Goal: Information Seeking & Learning: Check status

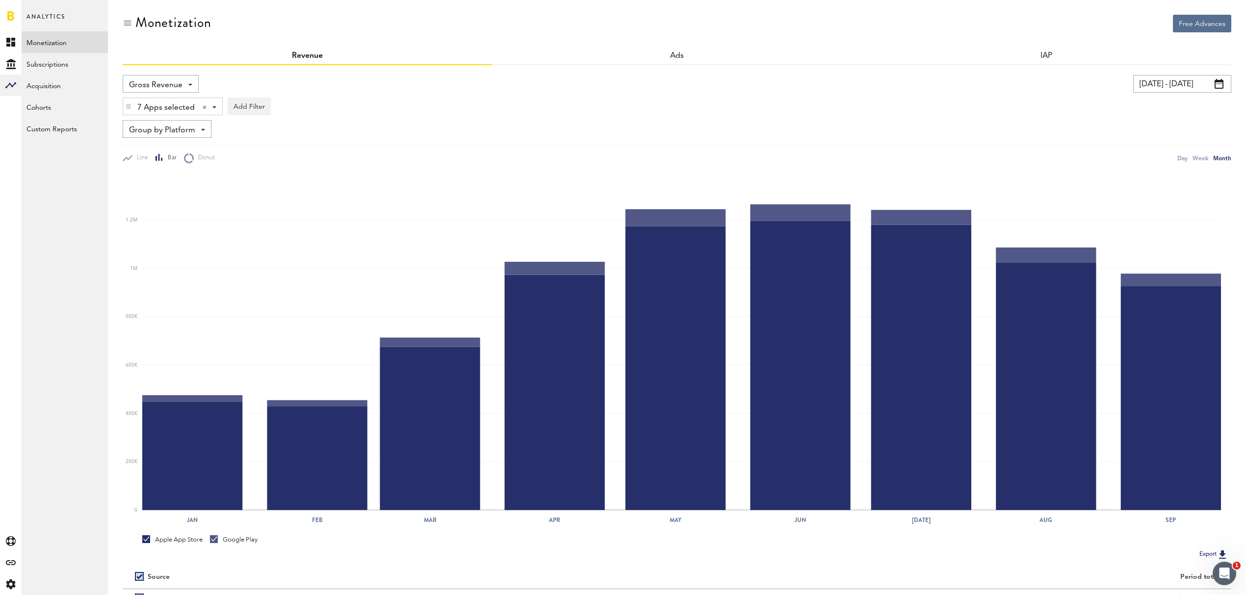
click at [127, 105] on img at bounding box center [129, 106] width 6 height 7
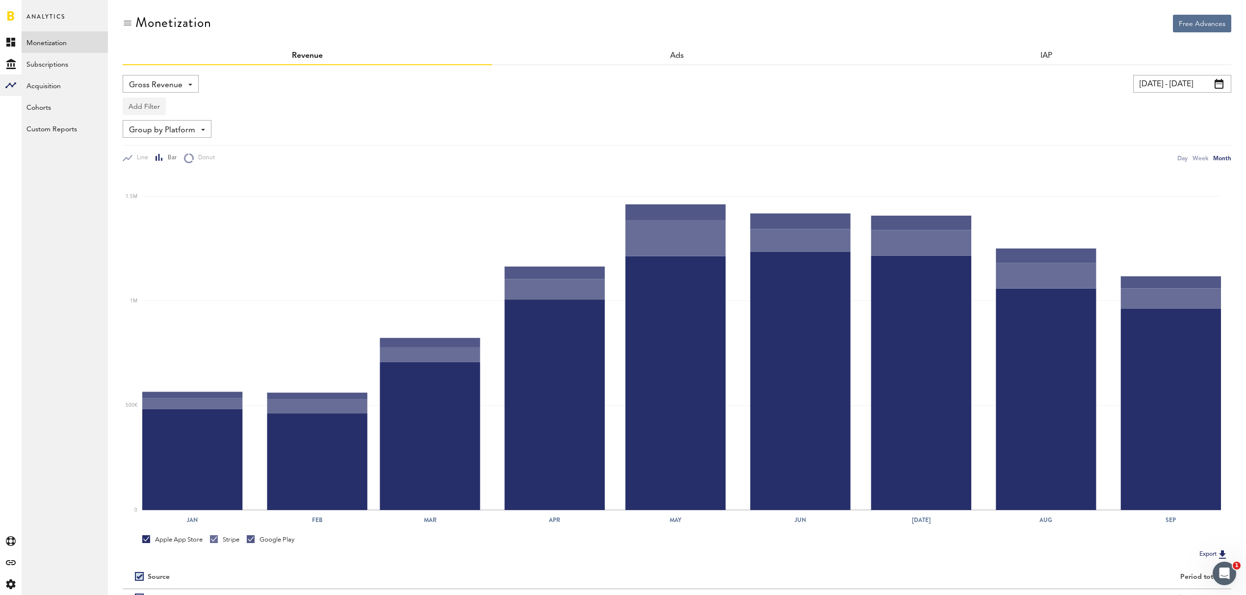
click at [130, 99] on button "Add Filter" at bounding box center [144, 107] width 43 height 18
click at [134, 147] on li "Apps" at bounding box center [159, 150] width 62 height 18
click at [197, 109] on div "Apps - All Active Inactive CoachNow: Skill Coaching App CoachNow: Sports Coachi…" at bounding box center [162, 107] width 78 height 18
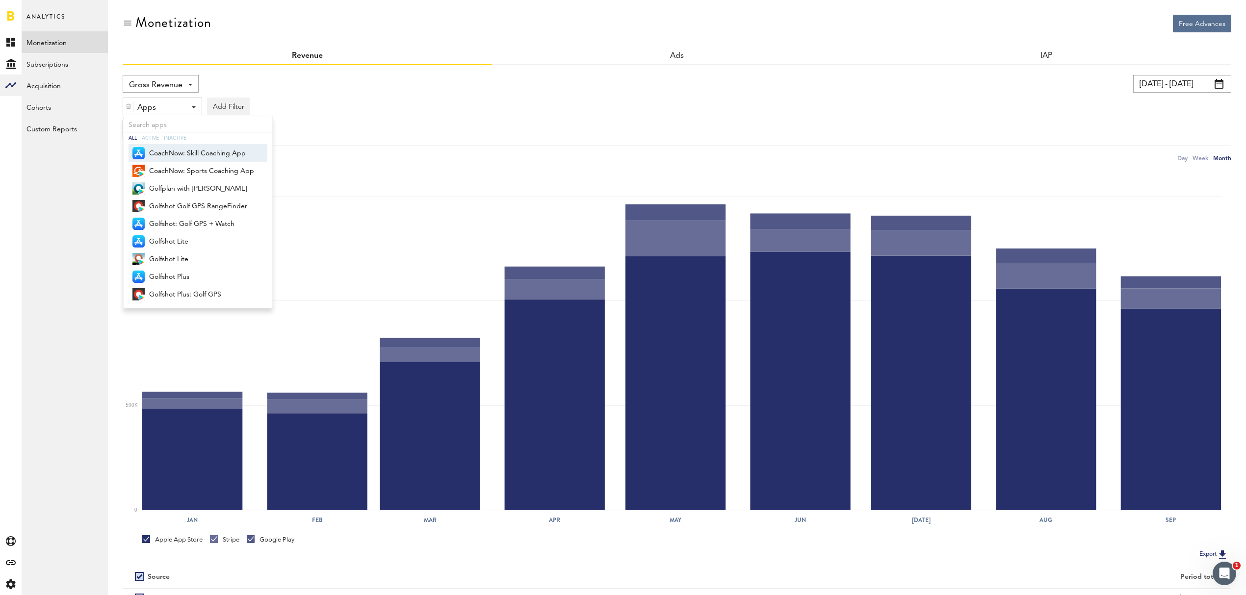
click at [191, 147] on span "CoachNow: Skill Coaching App" at bounding box center [201, 153] width 105 height 17
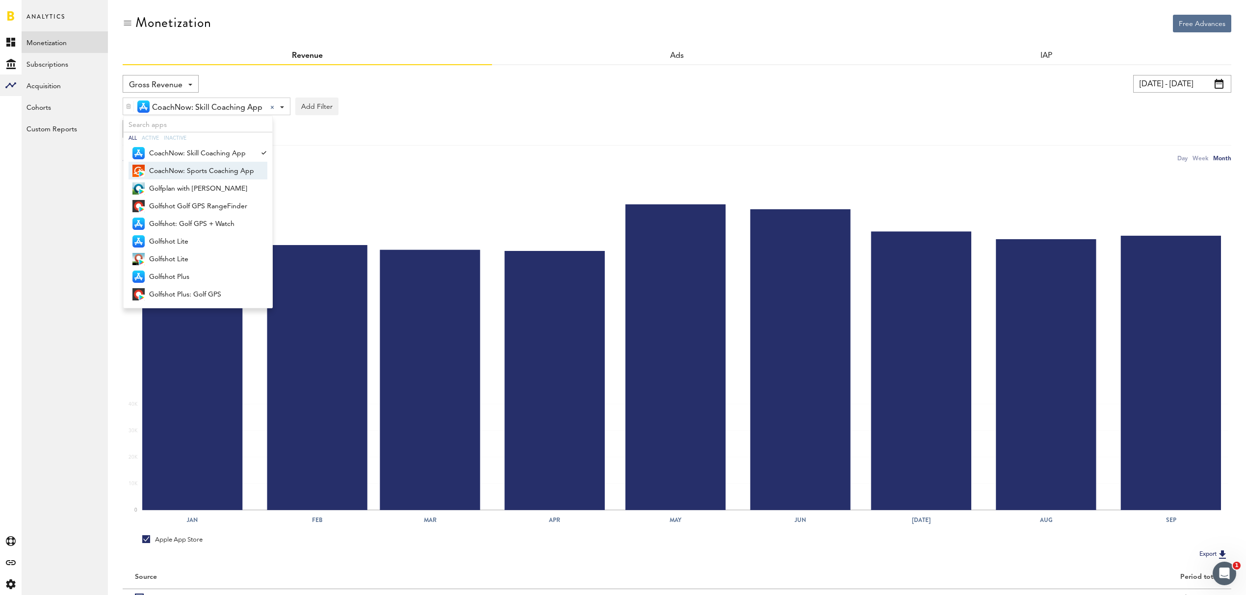
click at [187, 168] on span "CoachNow: Sports Coaching App" at bounding box center [201, 171] width 105 height 17
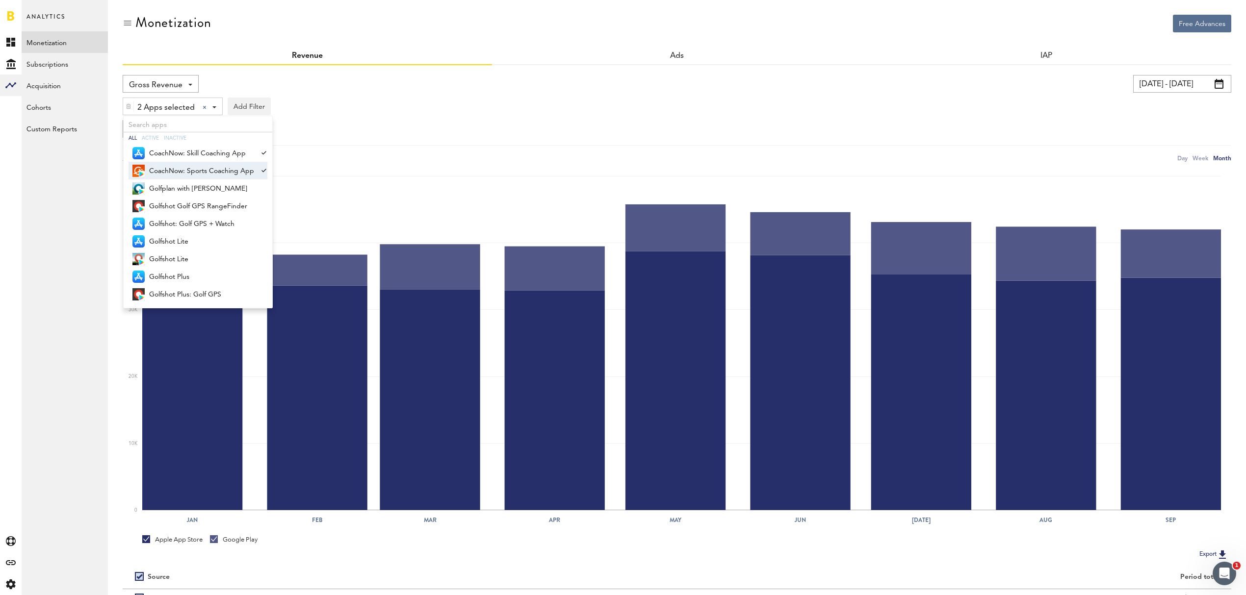
click at [128, 104] on img at bounding box center [129, 106] width 6 height 7
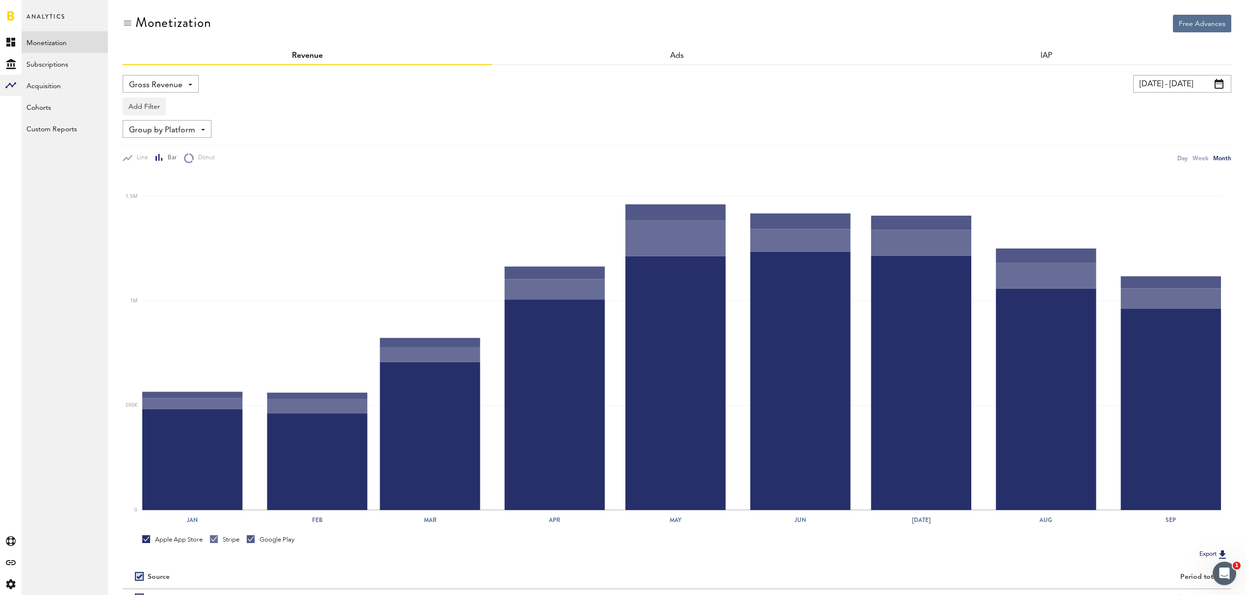
click at [1222, 82] on span at bounding box center [1218, 84] width 9 height 10
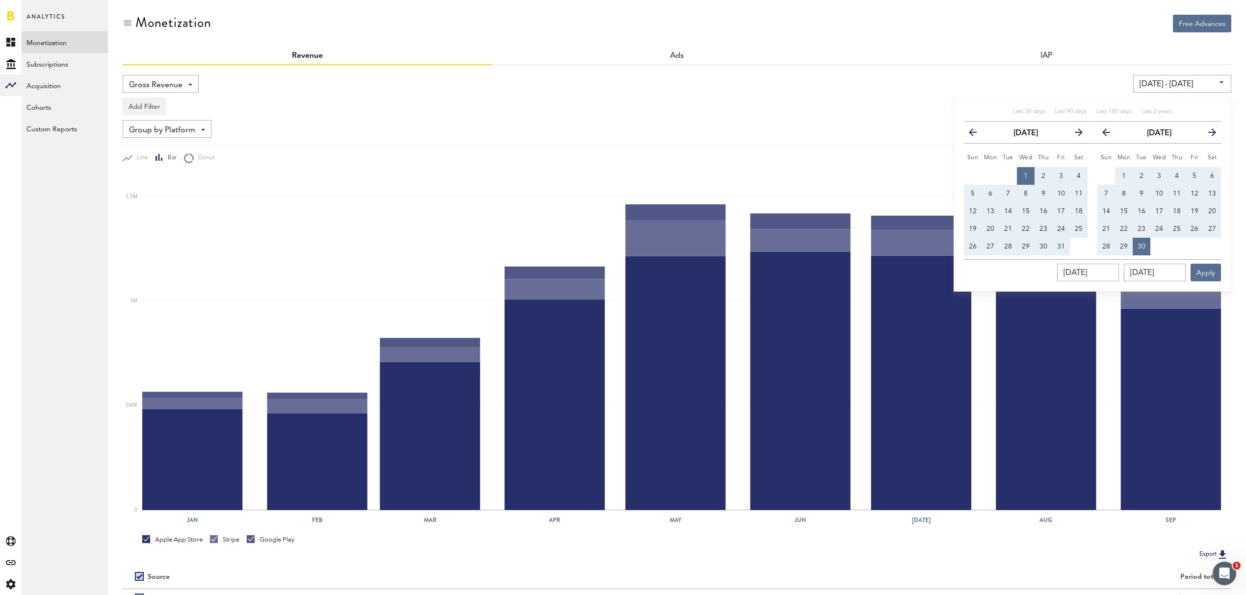
click at [976, 134] on icon "button" at bounding box center [976, 134] width 0 height 0
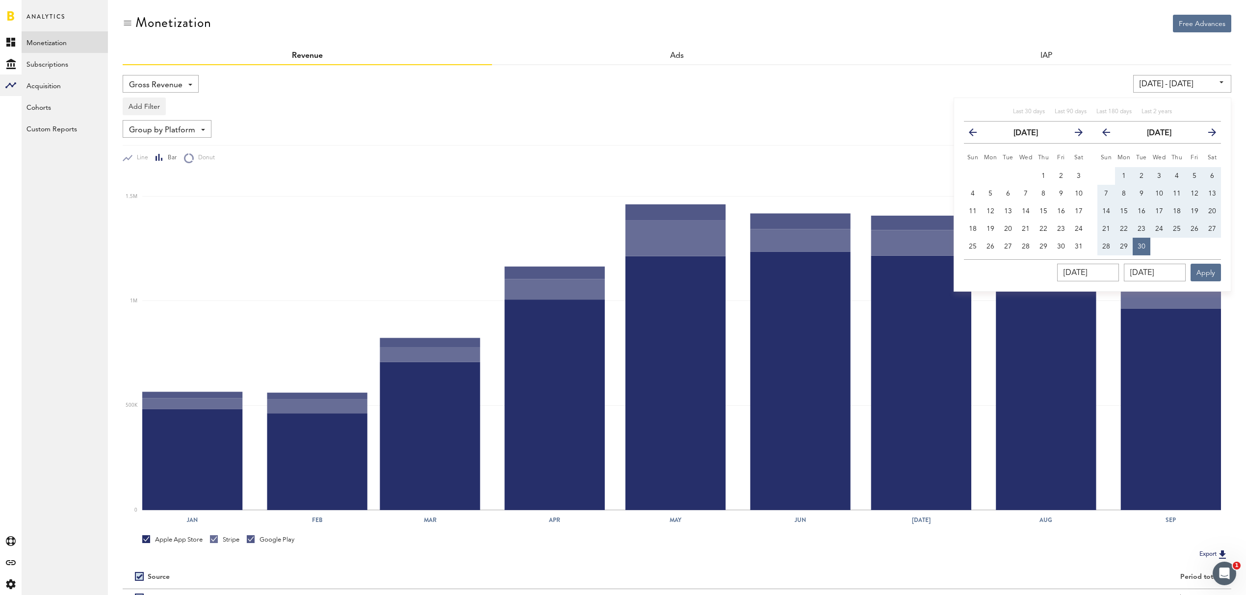
click at [976, 134] on icon "button" at bounding box center [976, 134] width 0 height 0
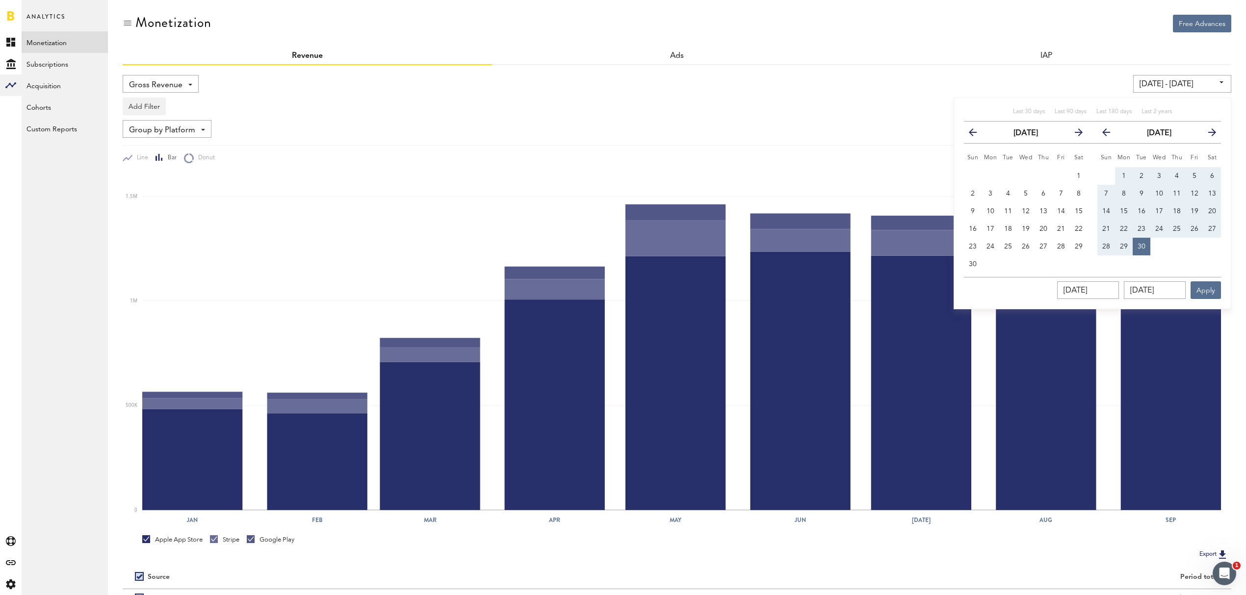
click at [976, 134] on icon "button" at bounding box center [976, 134] width 0 height 0
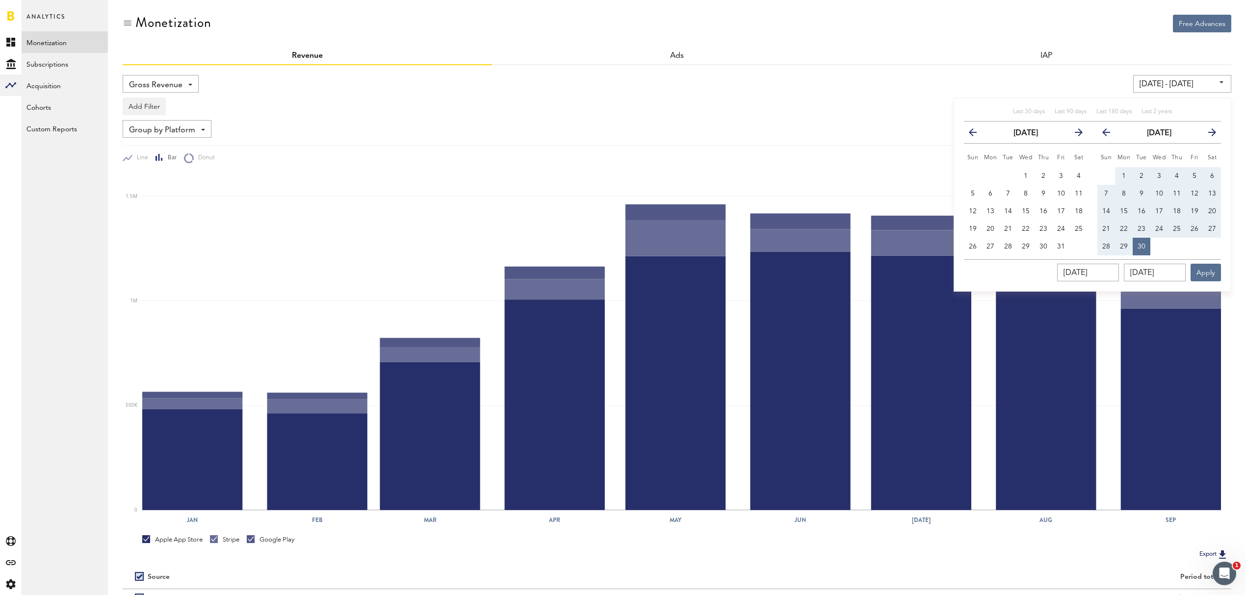
click at [976, 134] on icon "button" at bounding box center [976, 134] width 0 height 0
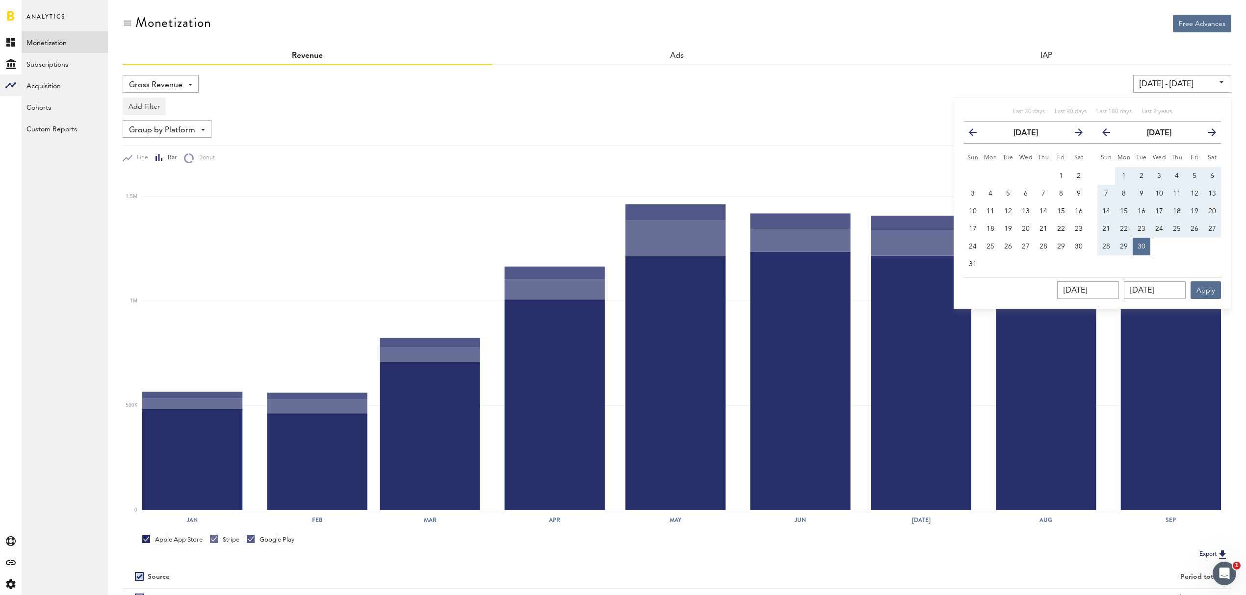
click at [976, 134] on icon "button" at bounding box center [976, 134] width 0 height 0
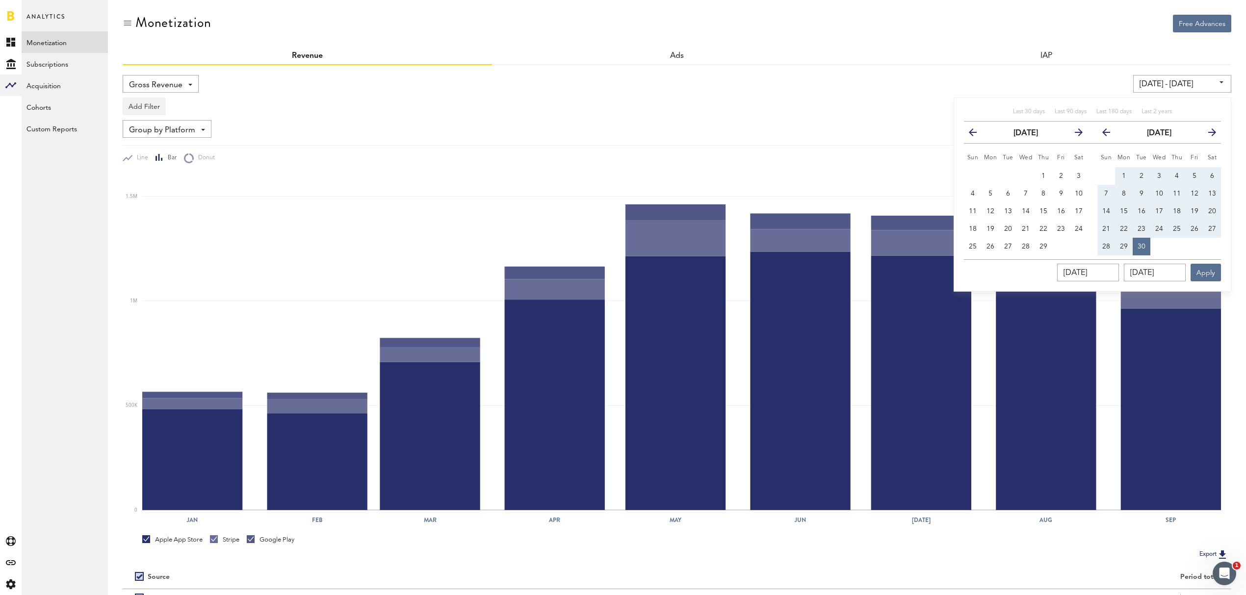
click at [976, 134] on icon "button" at bounding box center [976, 134] width 0 height 0
click at [991, 176] on span "1" at bounding box center [990, 176] width 4 height 7
type input "[DATE] - [DATE]"
type input "[DATE]"
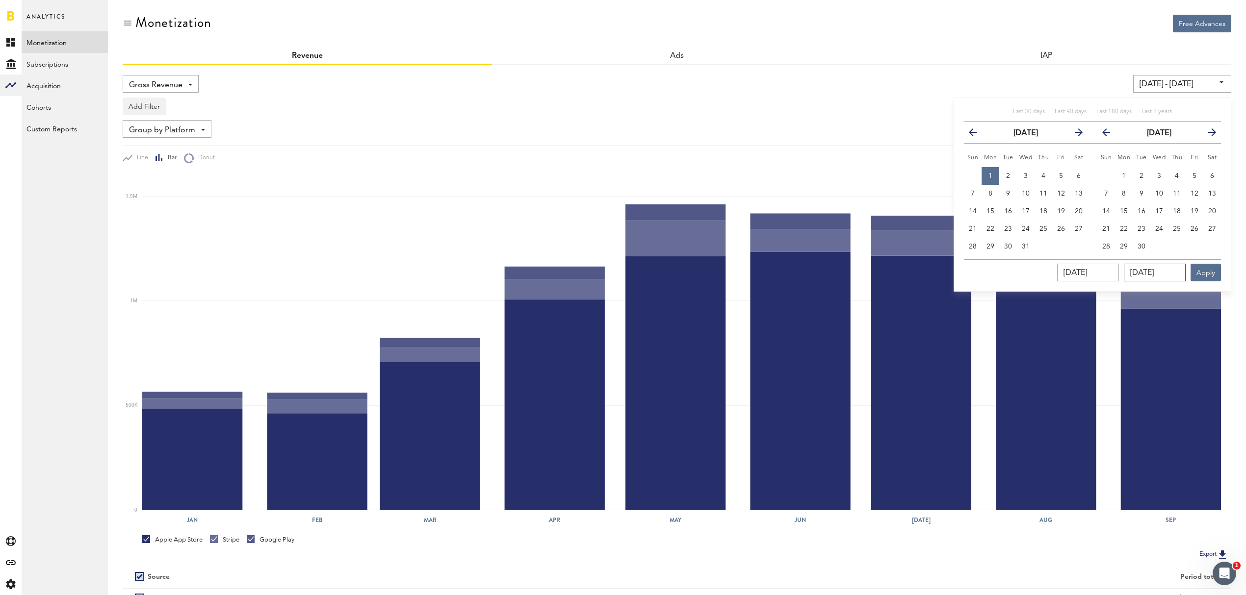
click at [1160, 275] on input "[DATE]" at bounding box center [1154, 273] width 62 height 18
click at [1110, 134] on icon "button" at bounding box center [1110, 134] width 0 height 0
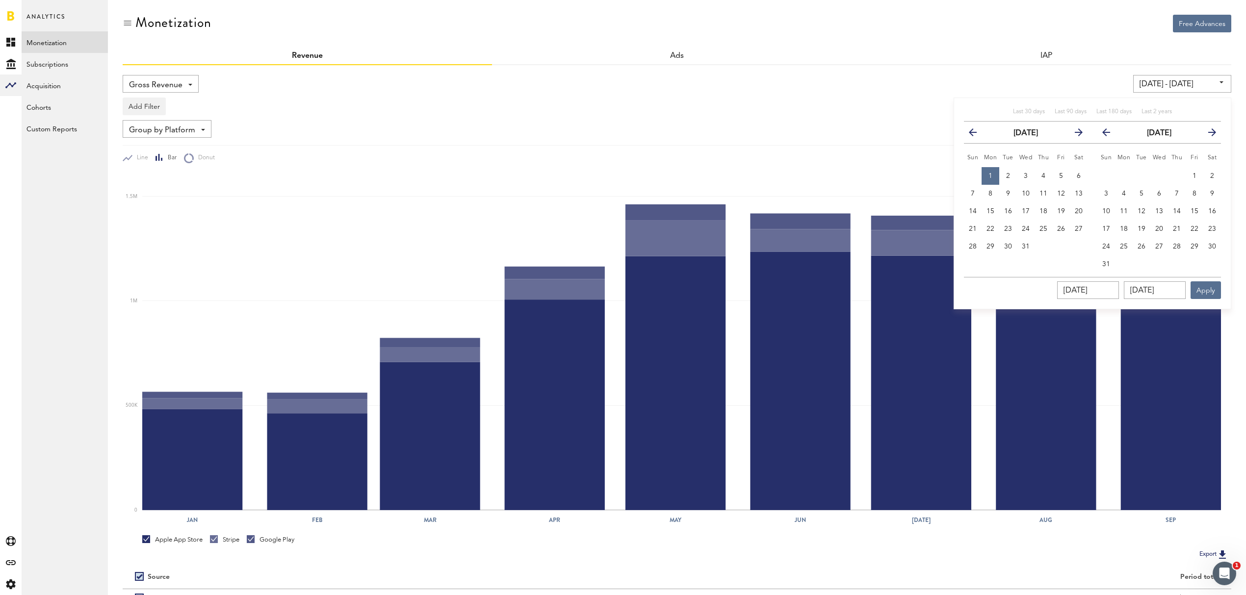
click at [1110, 134] on icon "button" at bounding box center [1110, 134] width 0 height 0
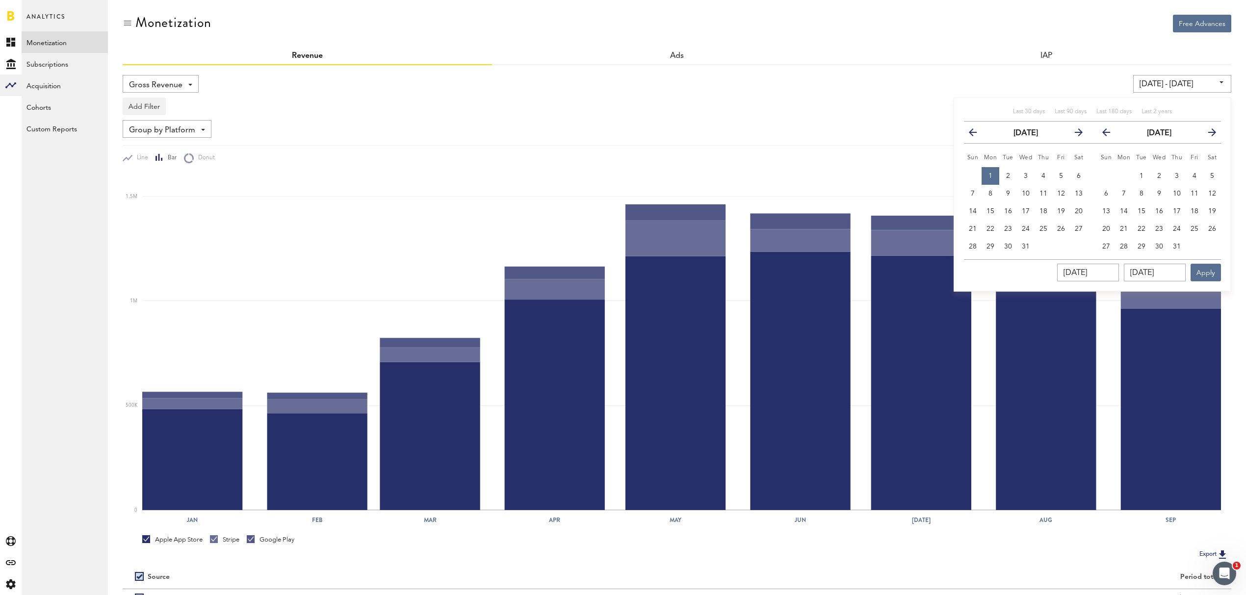
click at [1110, 134] on icon "button" at bounding box center [1110, 134] width 0 height 0
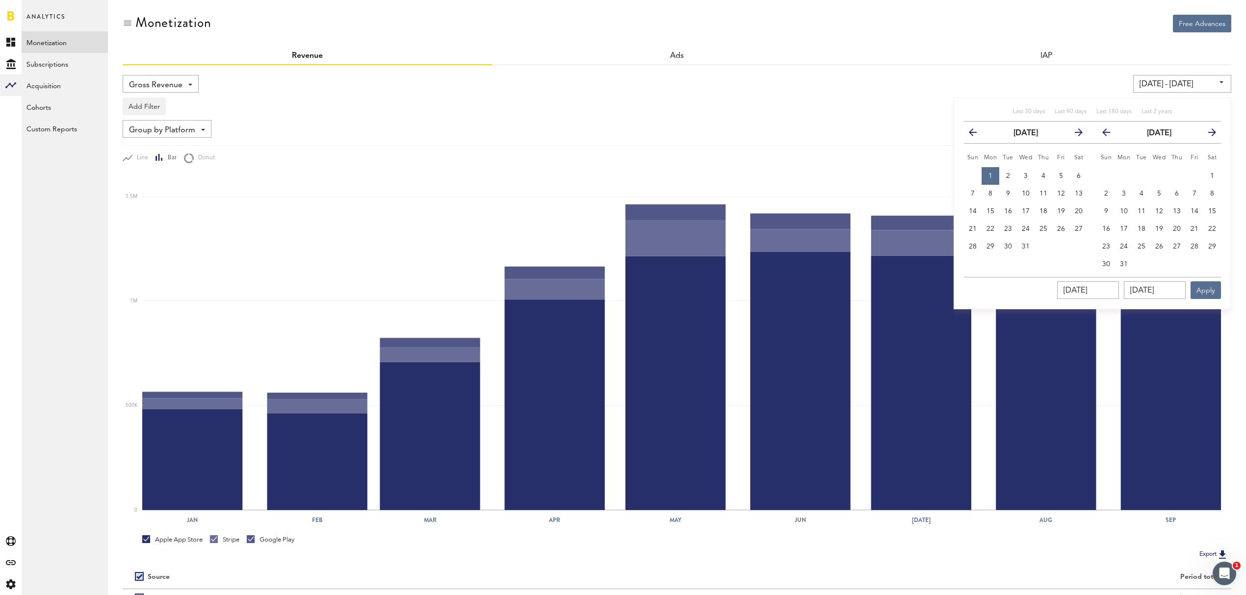
click at [1110, 134] on icon "button" at bounding box center [1110, 134] width 0 height 0
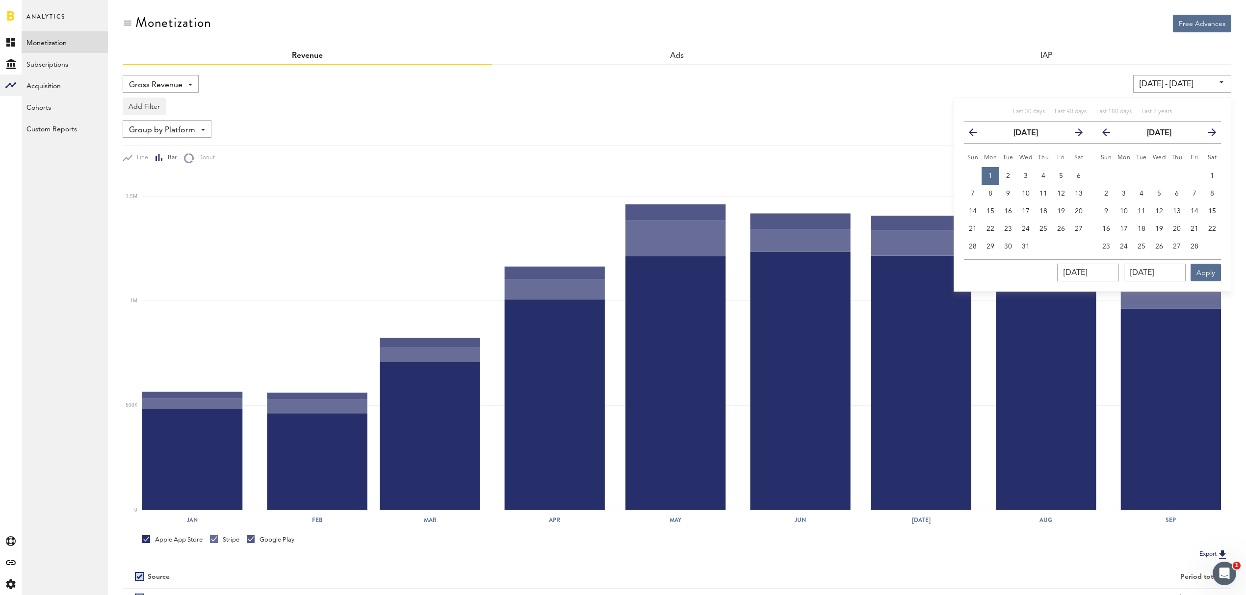
click at [1110, 134] on icon "button" at bounding box center [1110, 134] width 0 height 0
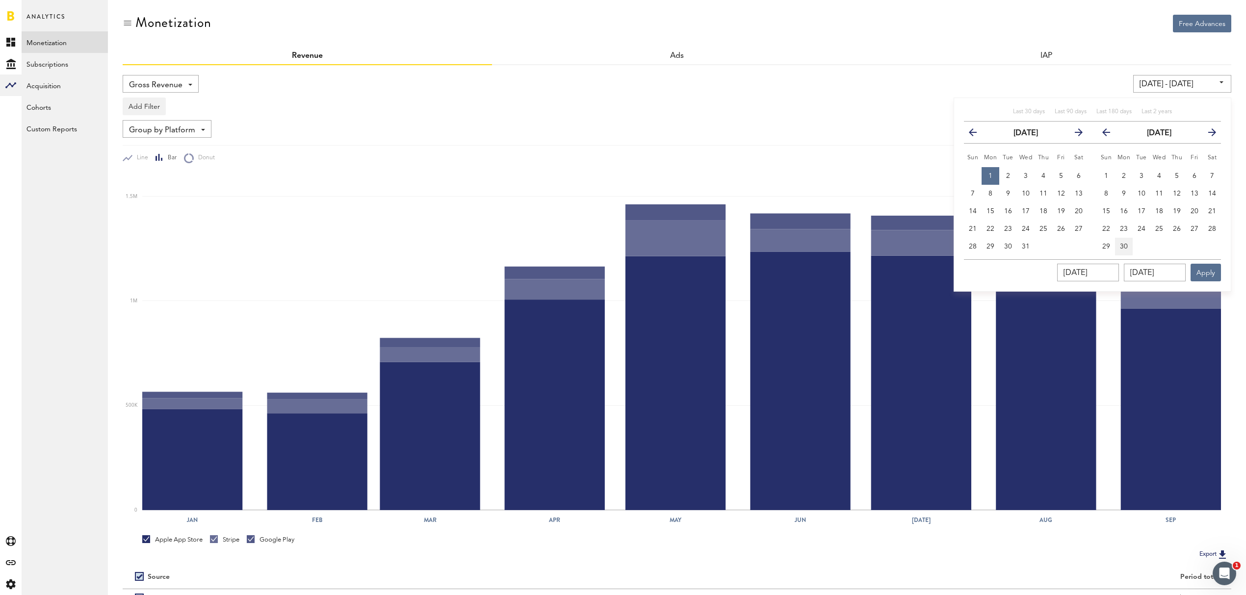
click at [1124, 249] on span "30" at bounding box center [1124, 246] width 8 height 7
type input "[DATE] - [DATE]"
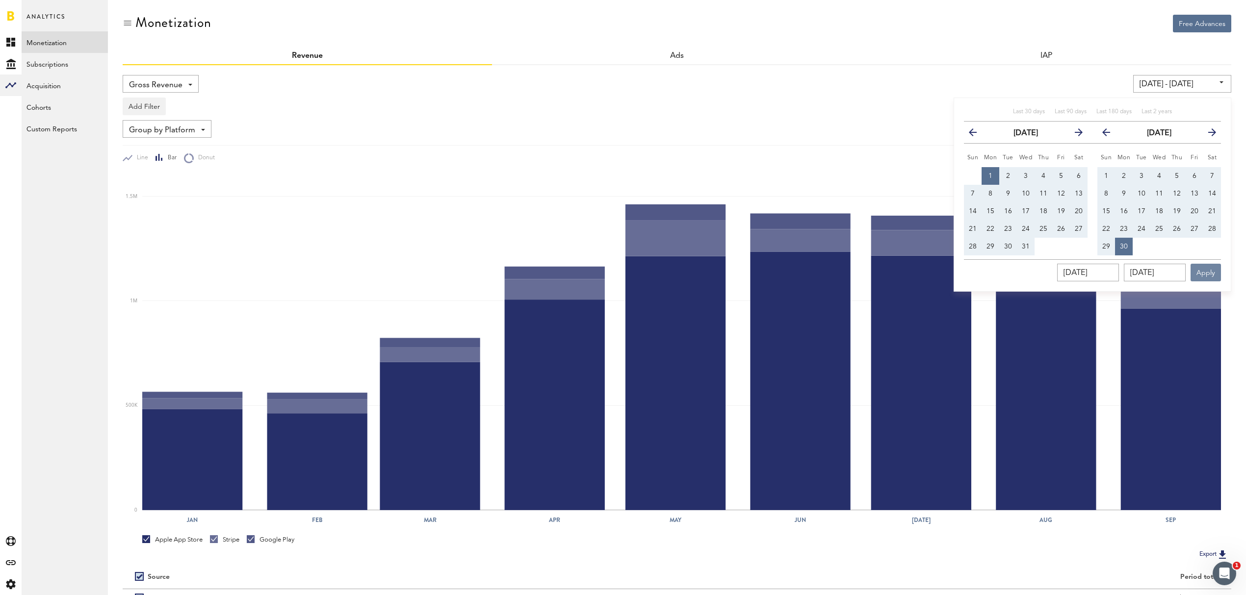
click at [1207, 275] on button "Apply" at bounding box center [1205, 273] width 30 height 18
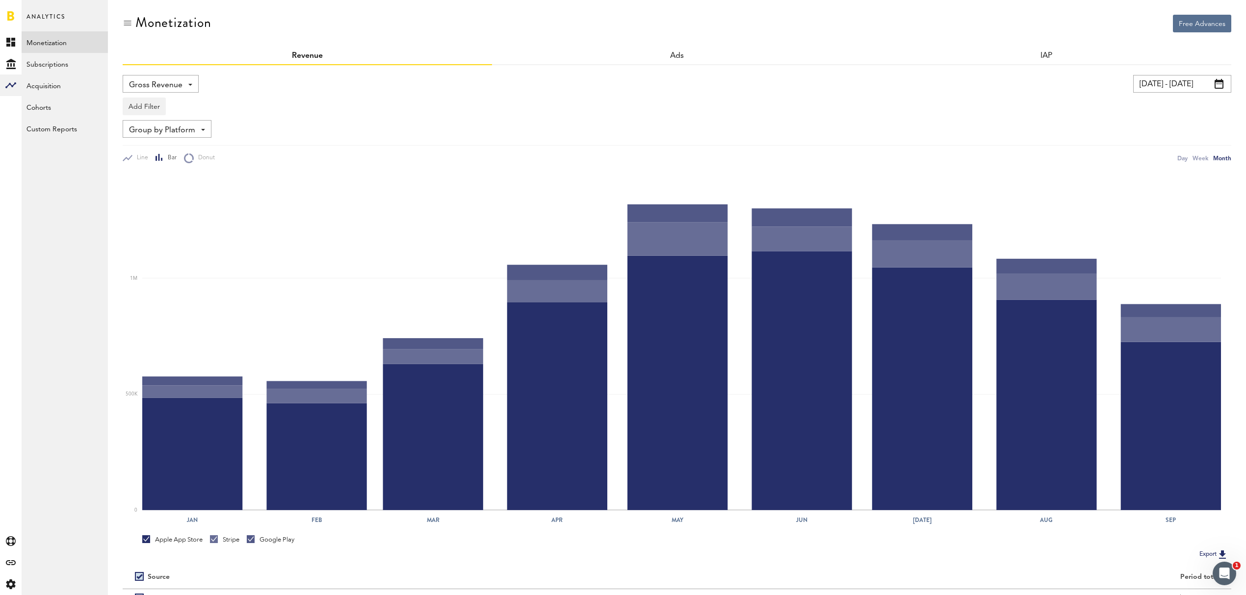
click at [1225, 85] on input "[DATE] - [DATE]" at bounding box center [1182, 84] width 98 height 18
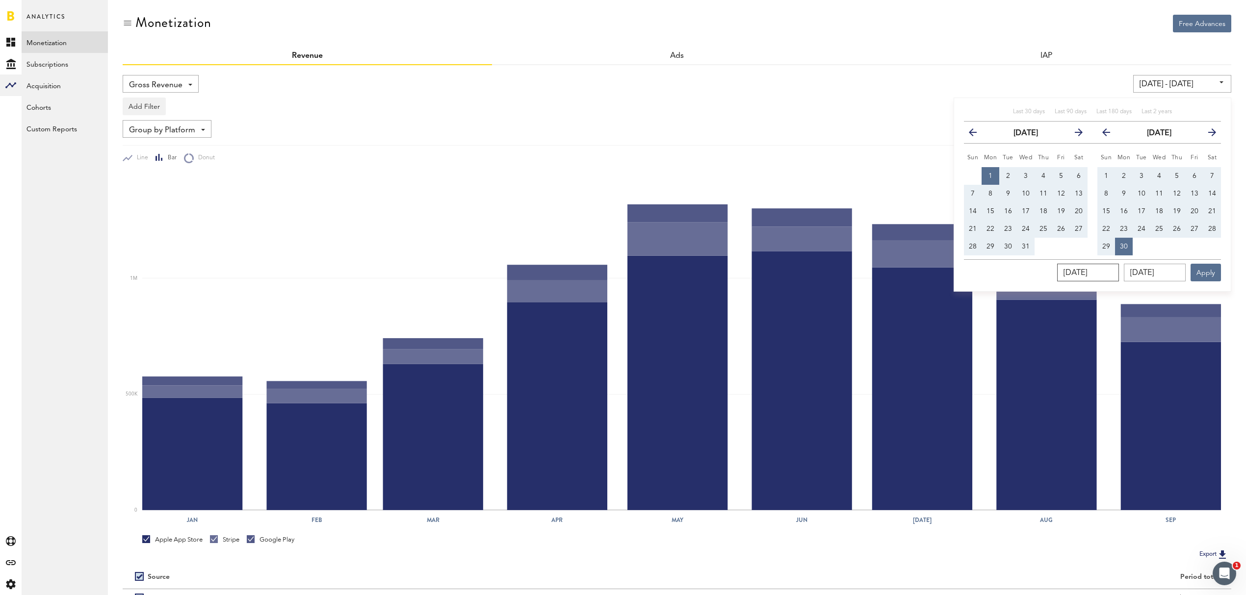
click at [1109, 276] on input "[DATE]" at bounding box center [1088, 273] width 62 height 18
click at [1175, 272] on input "[DATE]" at bounding box center [1154, 273] width 62 height 18
drag, startPoint x: 1134, startPoint y: 273, endPoint x: 1193, endPoint y: 273, distance: 58.4
click at [1194, 274] on div "[DATE] [DATE] Apply" at bounding box center [1092, 270] width 257 height 22
type input "[DATE]"
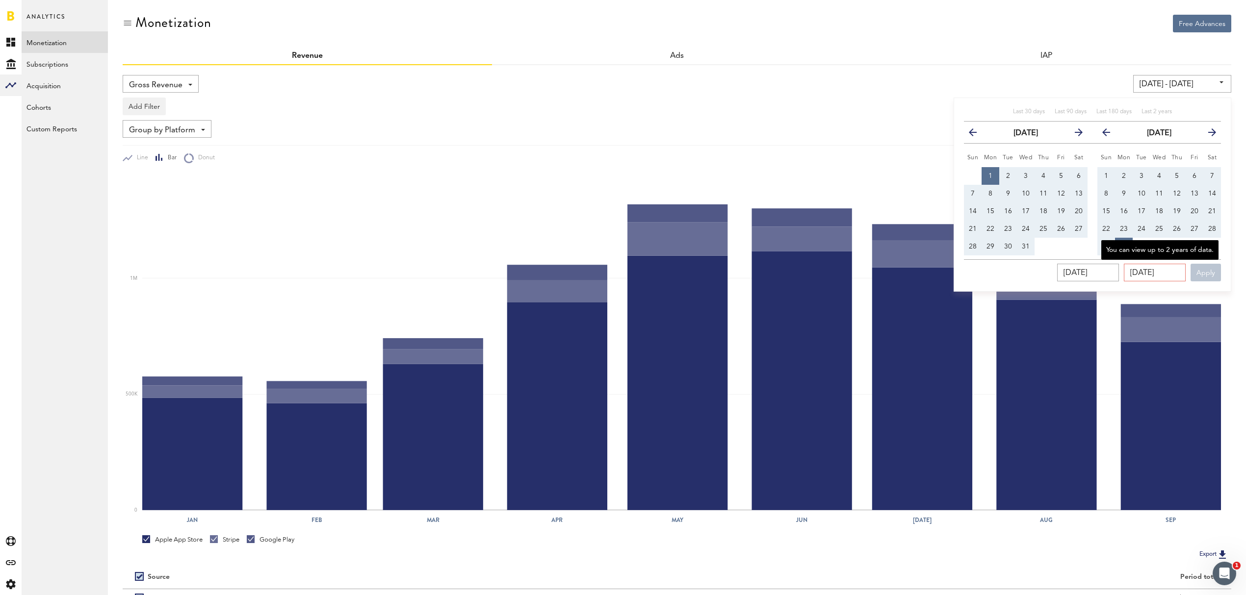
type input "[DATE] - [DATE]"
type input "[DATE]"
click at [1208, 275] on button "Apply" at bounding box center [1205, 273] width 30 height 18
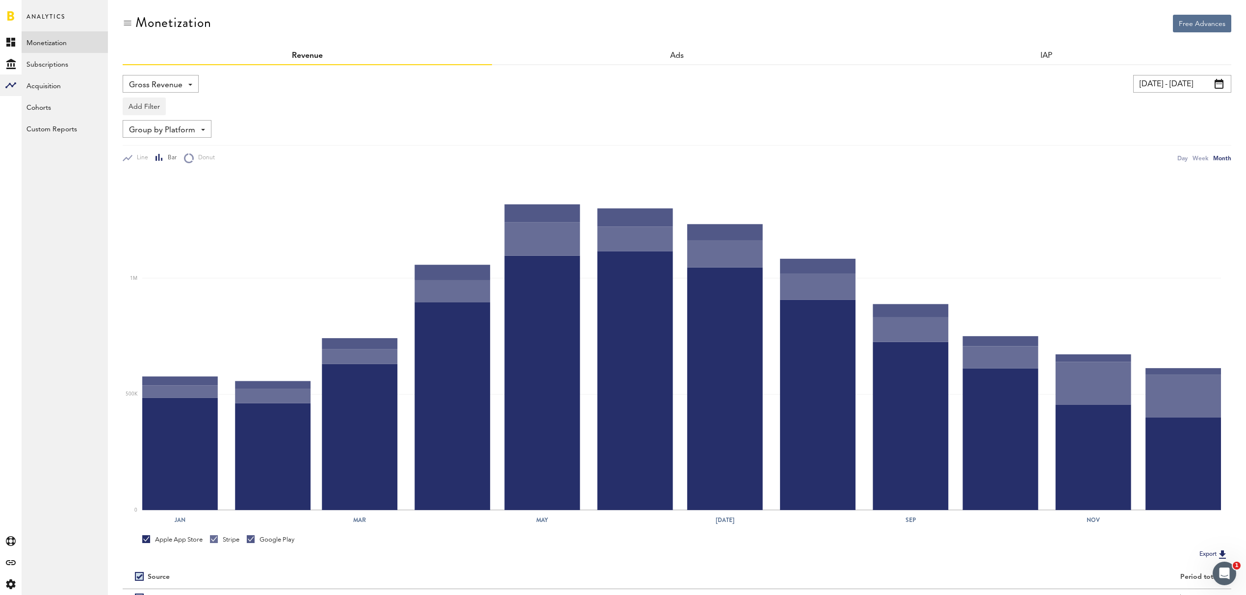
click at [1221, 83] on span at bounding box center [1218, 84] width 9 height 10
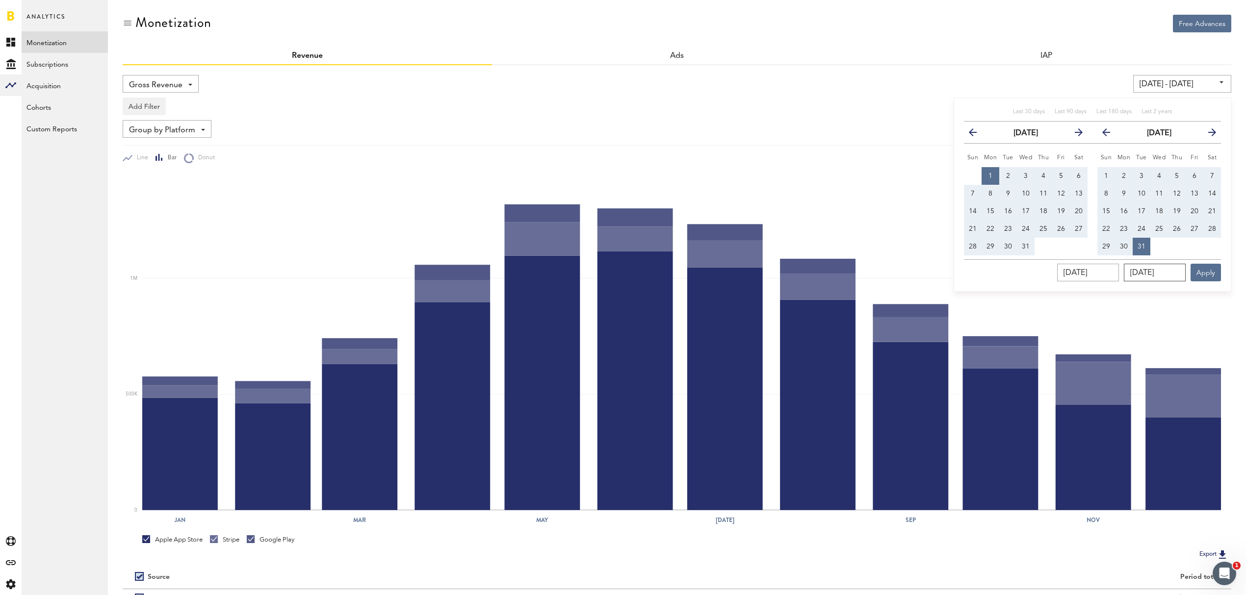
drag, startPoint x: 1176, startPoint y: 272, endPoint x: 1128, endPoint y: 269, distance: 47.6
click at [1128, 269] on input "[DATE]" at bounding box center [1154, 273] width 62 height 18
click at [1028, 246] on span "31" at bounding box center [1025, 246] width 8 height 7
type input "[DATE] - [DATE]"
type input "[DATE]"
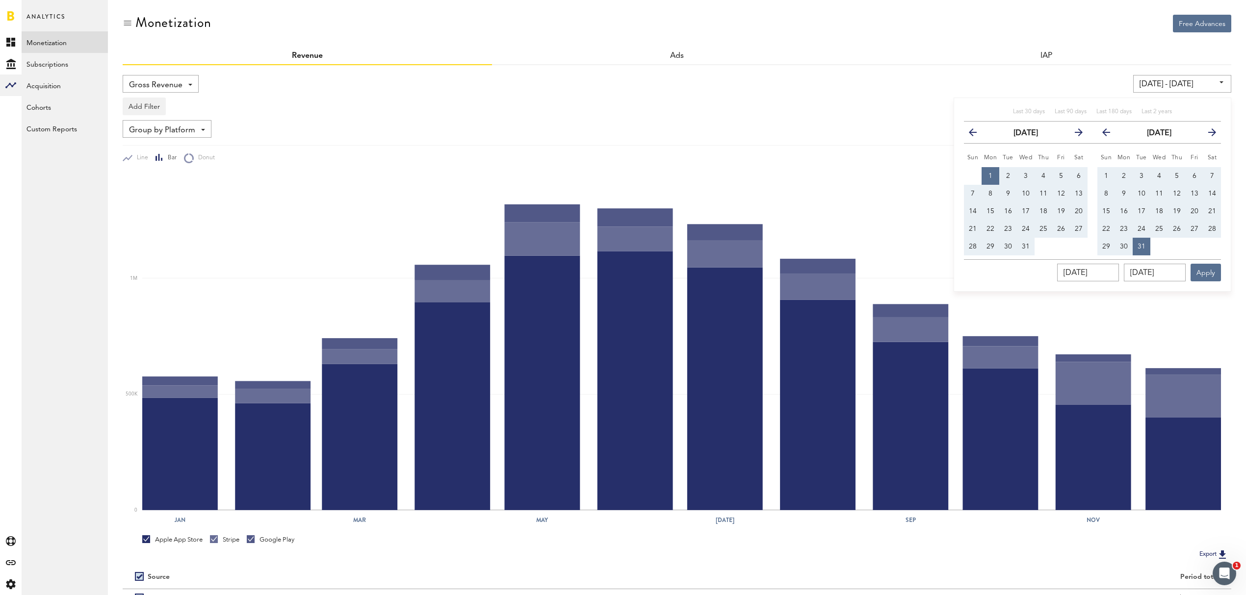
type input "[DATE]"
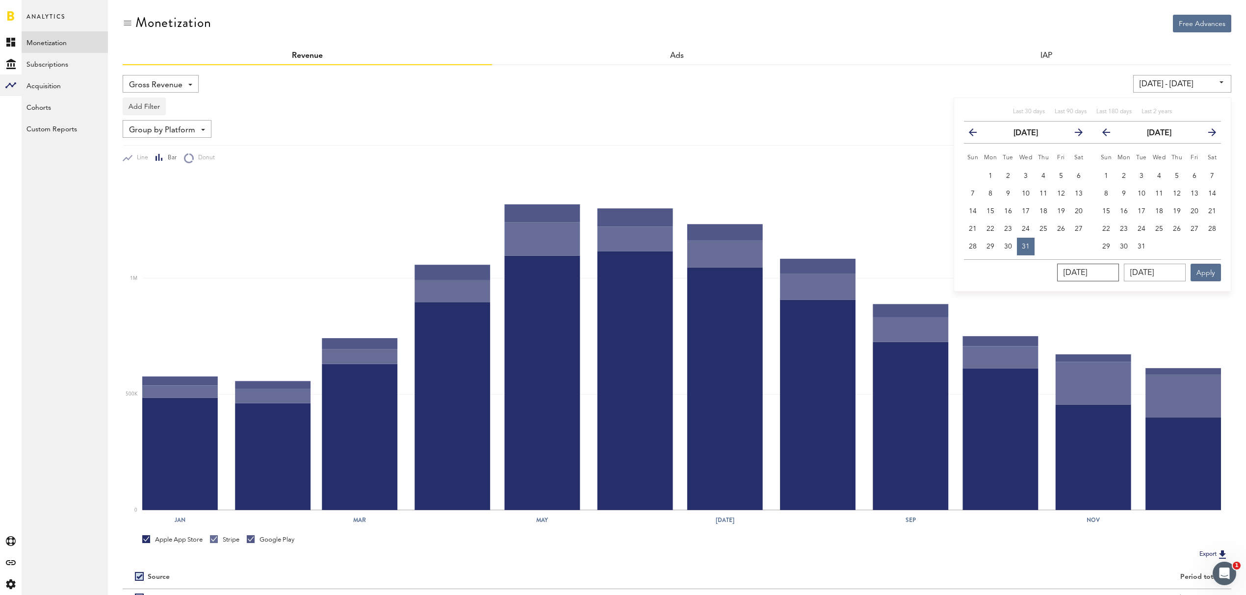
drag, startPoint x: 1119, startPoint y: 273, endPoint x: 1039, endPoint y: 270, distance: 80.0
click at [1039, 270] on div "[DATE] [DATE] Apply" at bounding box center [1092, 270] width 257 height 22
click at [991, 176] on span "1" at bounding box center [990, 176] width 4 height 7
type input "[DATE] - [DATE]"
type input "[DATE]"
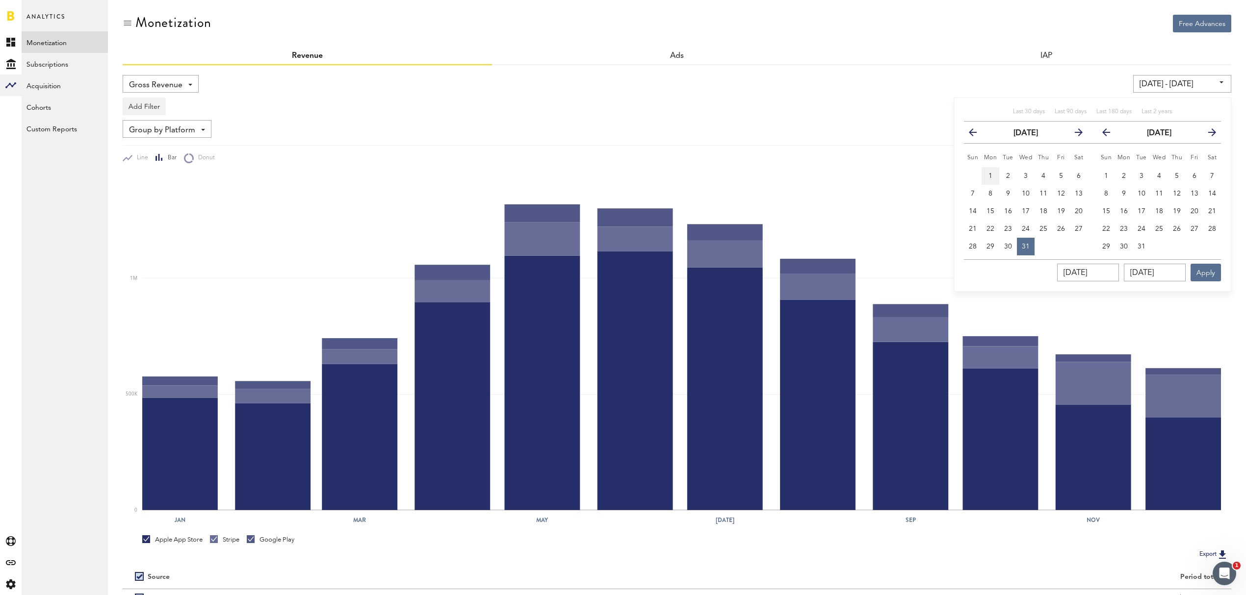
type input "[DATE]"
drag, startPoint x: 1180, startPoint y: 271, endPoint x: 1069, endPoint y: 265, distance: 111.0
click at [1069, 265] on div "[DATE] [DATE] Apply" at bounding box center [1092, 270] width 257 height 22
click at [1028, 246] on span "31" at bounding box center [1025, 246] width 8 height 7
type input "[DATE] - [DATE]"
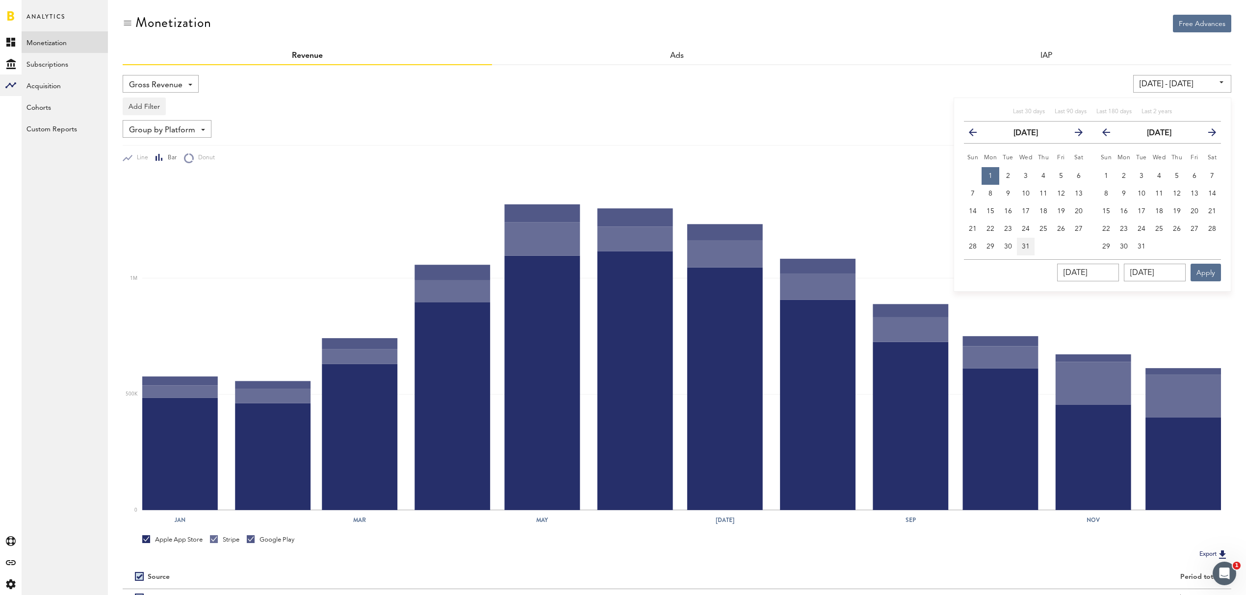
type input "[DATE]"
click at [1213, 271] on button "Apply" at bounding box center [1205, 273] width 30 height 18
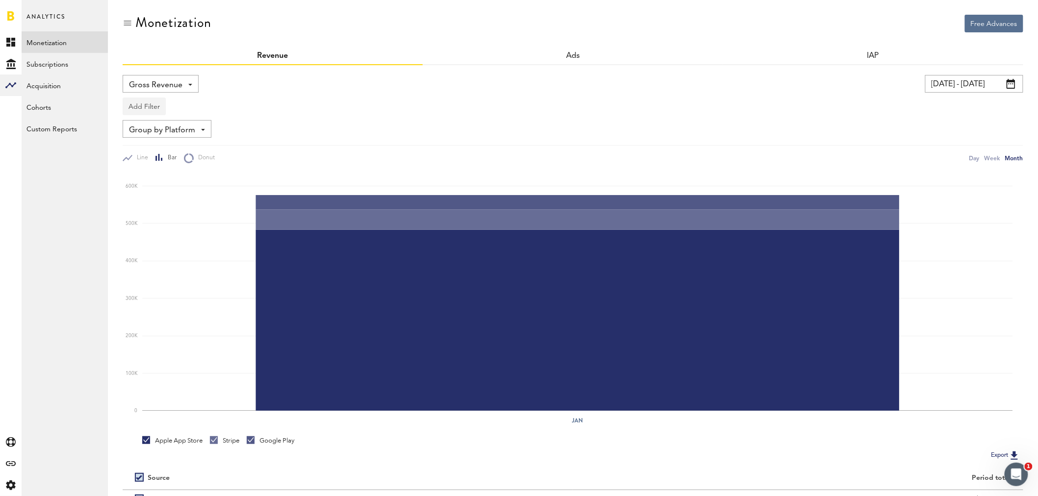
click at [148, 106] on button "Add Filter" at bounding box center [144, 107] width 43 height 18
click at [147, 149] on li "Apps" at bounding box center [159, 150] width 62 height 18
click at [195, 110] on div "Apps - All Active Inactive CoachNow: Skill Coaching App CoachNow: Sports Coachi…" at bounding box center [162, 107] width 78 height 18
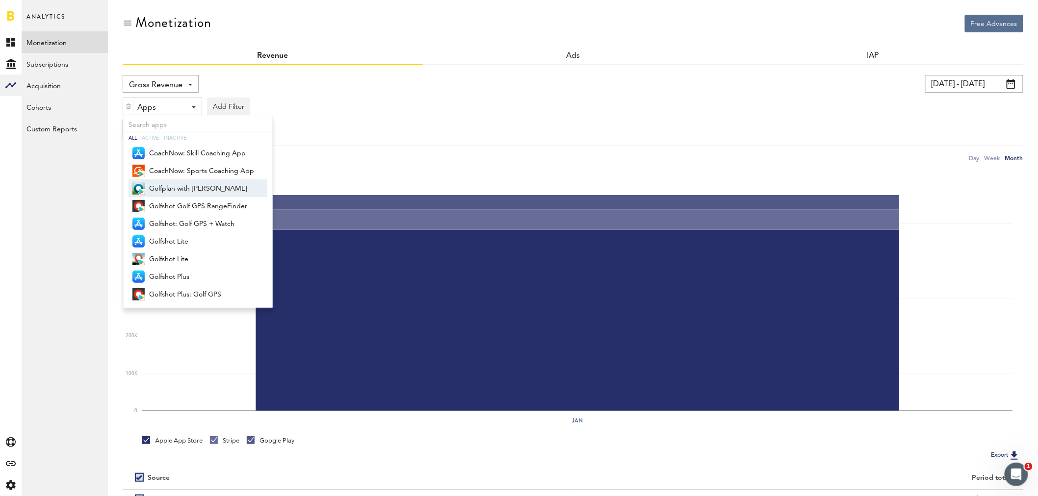
click at [192, 189] on span "Golfplan with [PERSON_NAME]" at bounding box center [201, 188] width 105 height 17
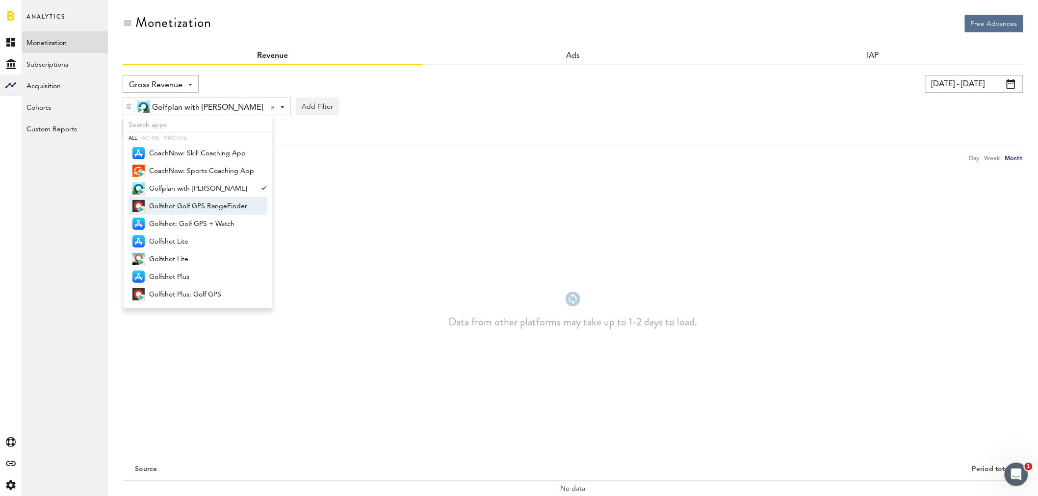
click at [189, 204] on span "Golfshot Golf GPS RangeFinder" at bounding box center [201, 206] width 105 height 17
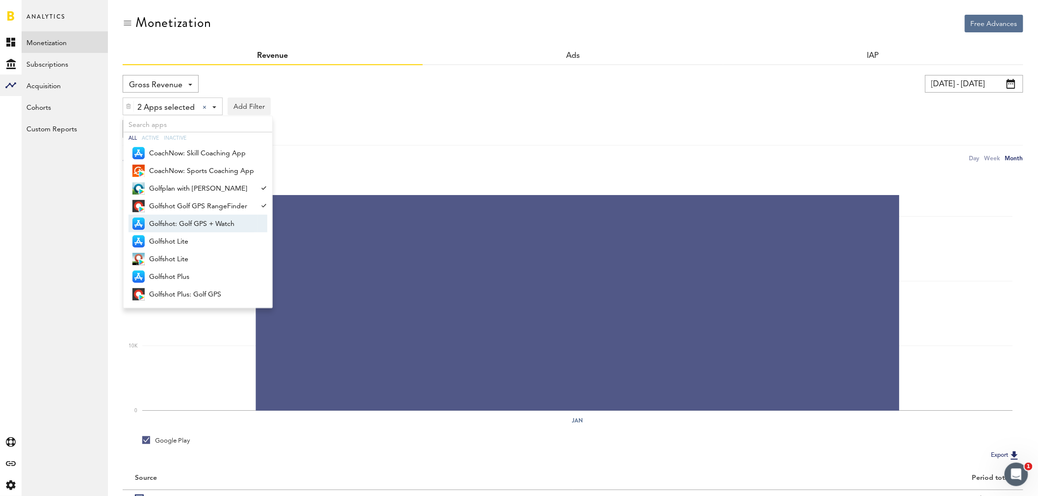
click at [188, 220] on span "Golfshot: Golf GPS + Watch" at bounding box center [201, 224] width 105 height 17
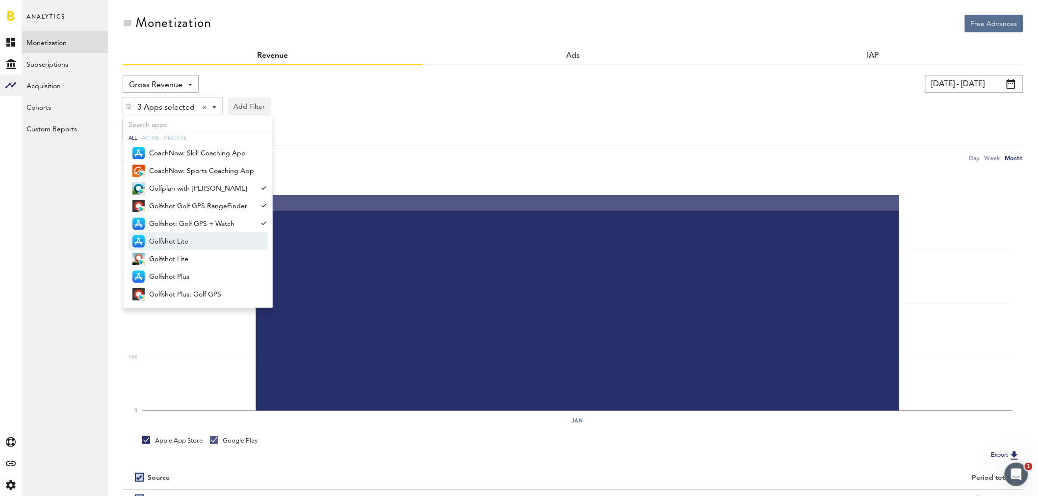
click at [182, 241] on span "Golfshot Lite" at bounding box center [201, 241] width 105 height 17
click at [180, 258] on span "Golfshot Lite" at bounding box center [201, 259] width 105 height 17
click at [180, 273] on span "Golfshot Plus" at bounding box center [201, 277] width 105 height 17
click at [183, 289] on span "Golfshot Plus: Golf GPS" at bounding box center [201, 294] width 105 height 17
click at [397, 124] on div "Group by Platform Group by Platform Group by Revenue Type Group by App" at bounding box center [573, 129] width 900 height 18
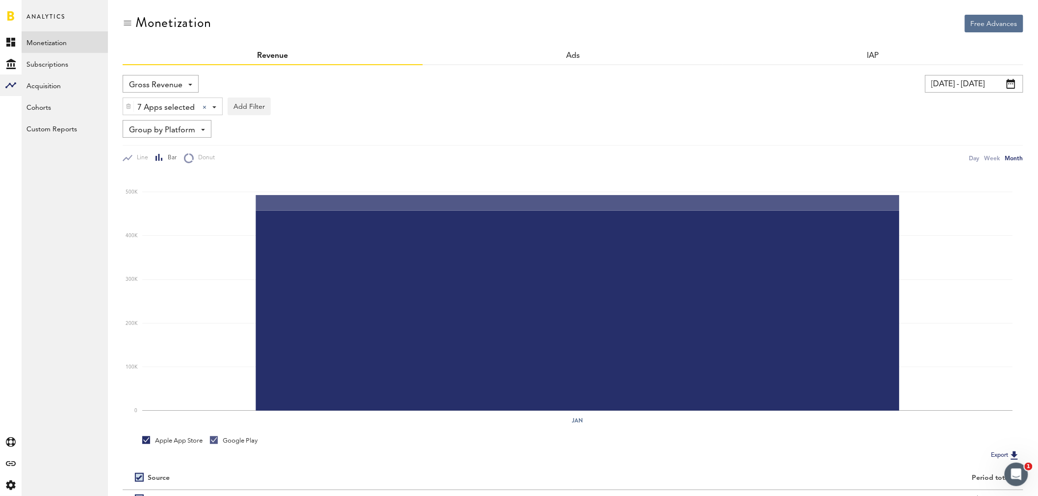
click at [131, 108] on img at bounding box center [129, 106] width 6 height 7
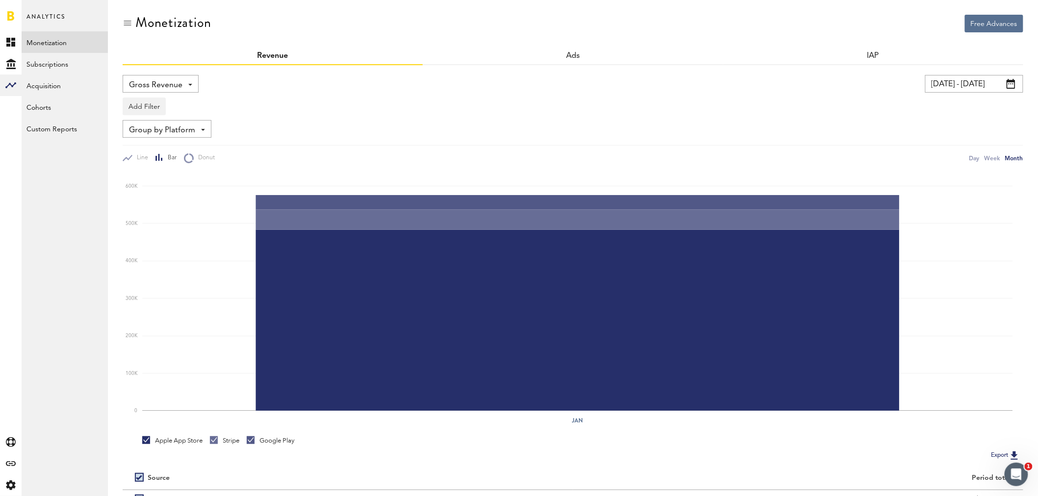
click at [1014, 82] on span at bounding box center [1010, 84] width 9 height 10
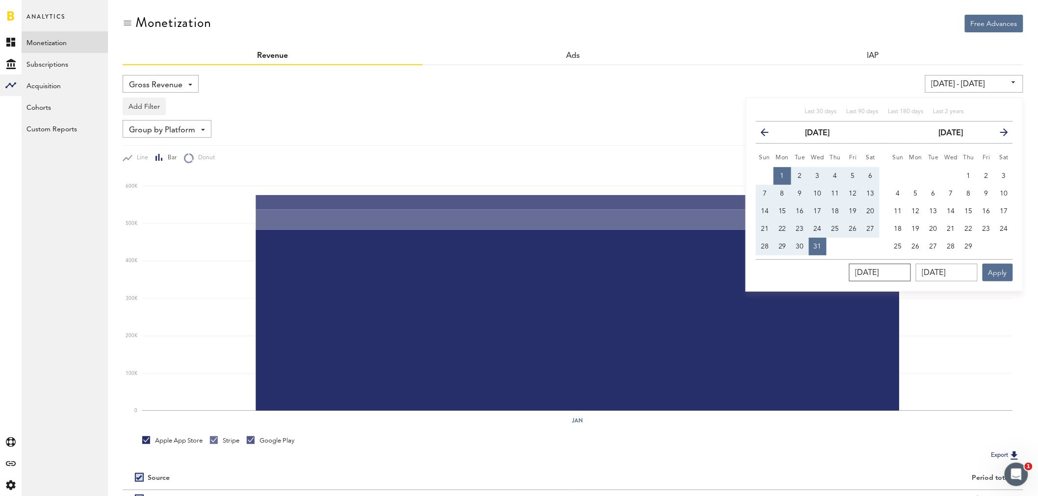
drag, startPoint x: 908, startPoint y: 275, endPoint x: 835, endPoint y: 269, distance: 73.8
click at [835, 269] on div "[DATE] [DATE] Apply" at bounding box center [884, 270] width 257 height 22
click at [972, 175] on button "1" at bounding box center [969, 176] width 18 height 18
type input "[DATE] - [DATE]"
type input "[DATE]"
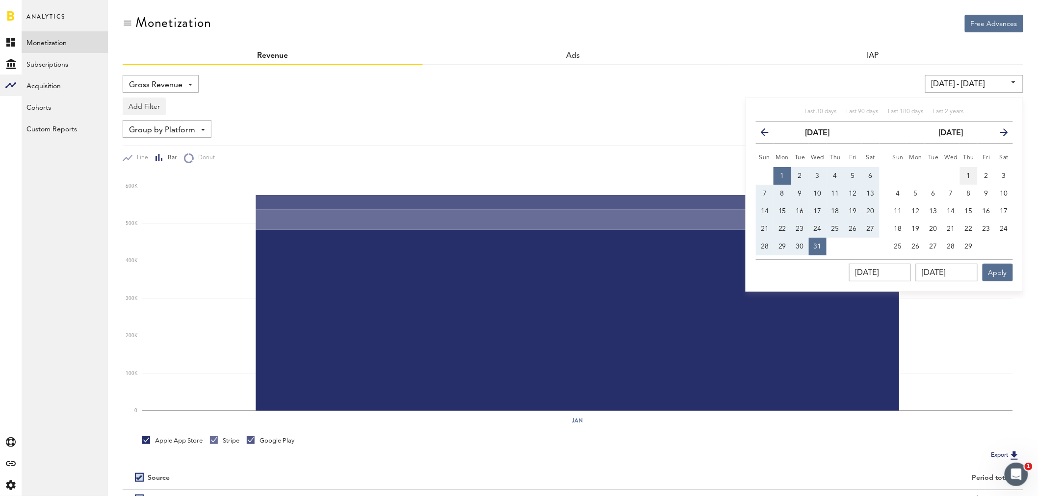
type input "[DATE]"
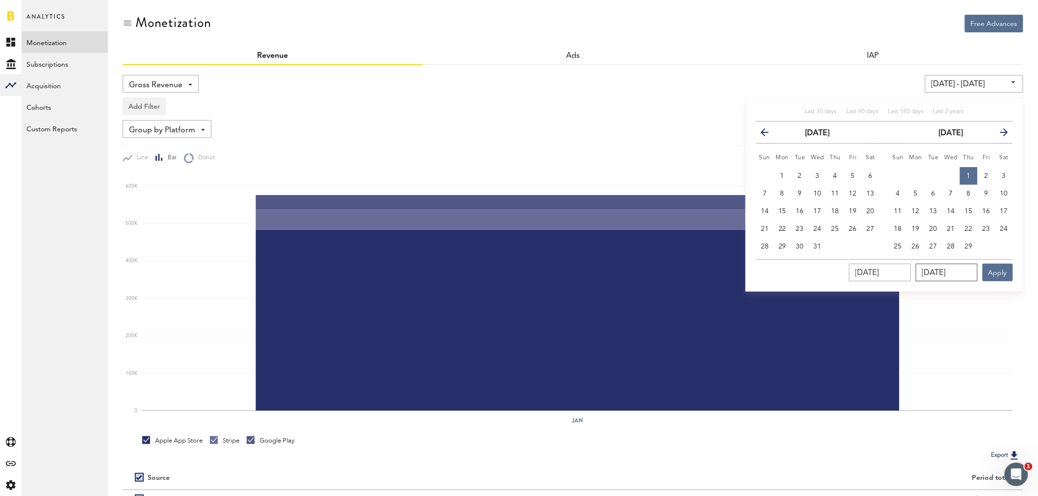
drag, startPoint x: 969, startPoint y: 272, endPoint x: 873, endPoint y: 264, distance: 96.5
click at [871, 265] on div "[DATE] [DATE] Apply" at bounding box center [884, 270] width 257 height 22
click at [972, 251] on button "29" at bounding box center [969, 247] width 18 height 18
type input "[DATE] - [DATE]"
type input "[DATE]"
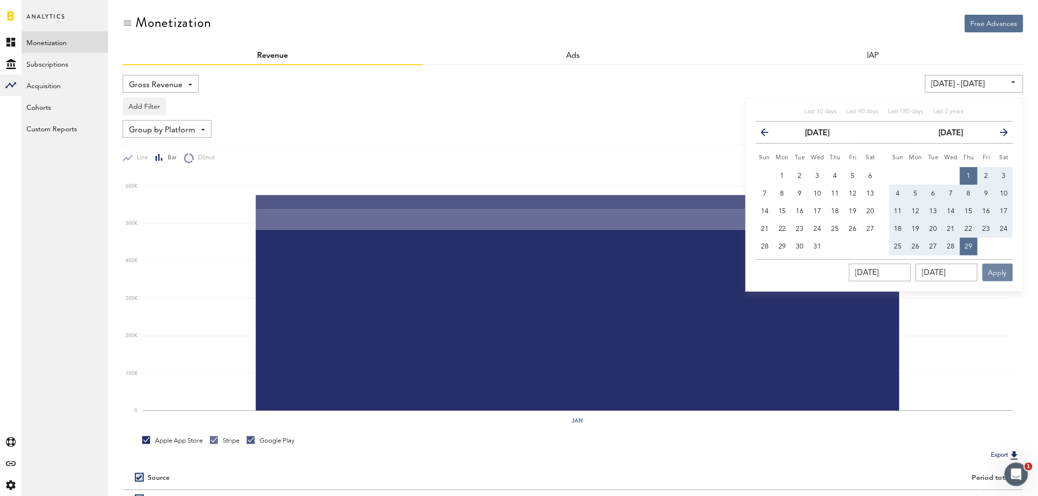
click at [1002, 270] on button "Apply" at bounding box center [997, 273] width 30 height 18
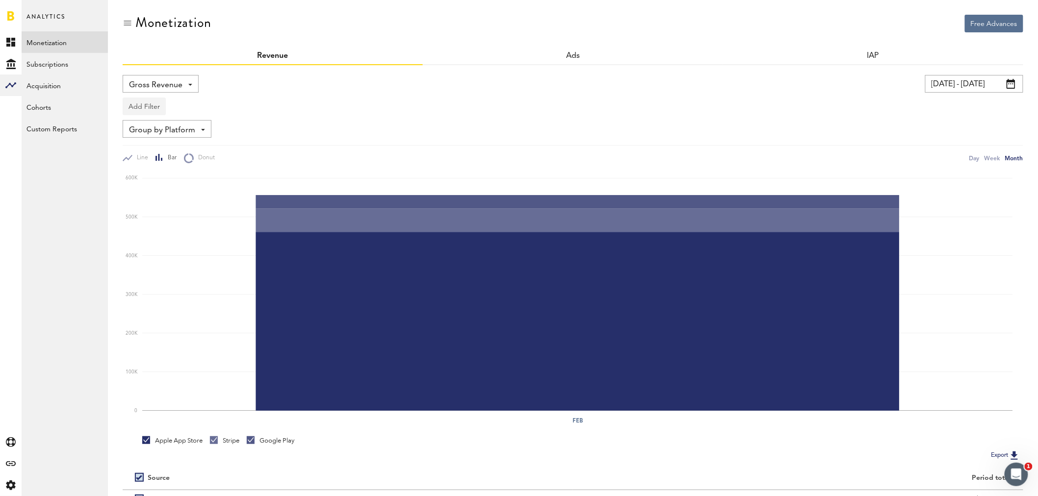
click at [139, 106] on button "Add Filter" at bounding box center [144, 107] width 43 height 18
click at [153, 148] on li "Apps" at bounding box center [159, 150] width 62 height 18
click at [194, 106] on span at bounding box center [194, 107] width 4 height 2
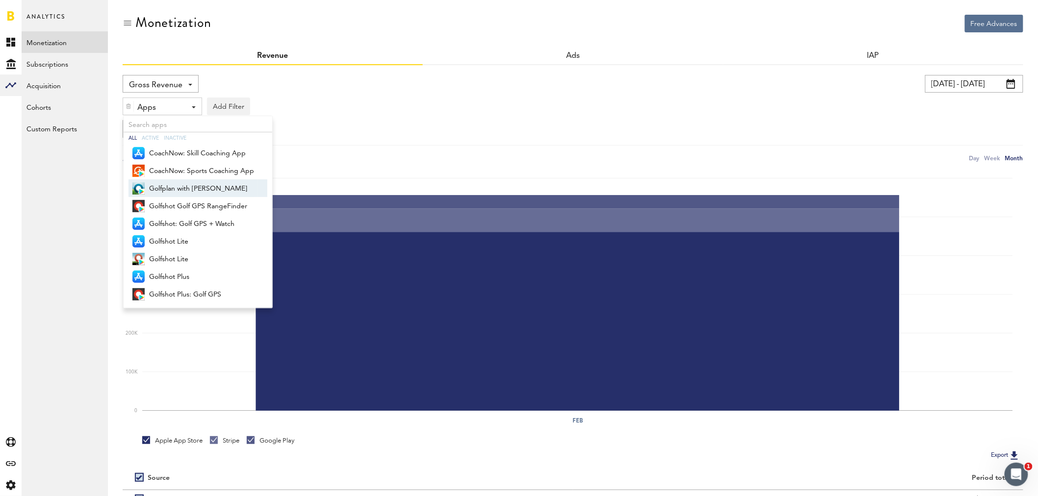
click at [196, 190] on span "Golfplan with [PERSON_NAME]" at bounding box center [201, 188] width 105 height 17
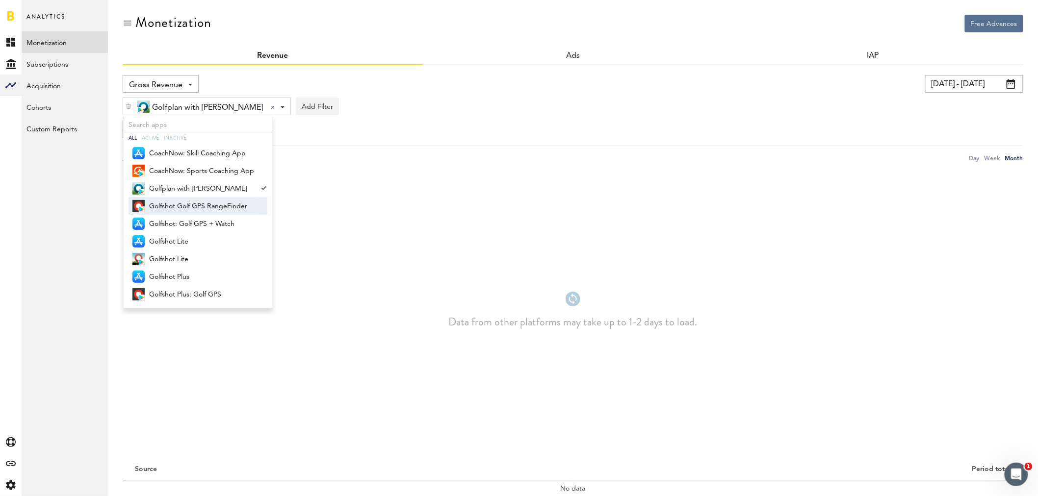
click at [194, 206] on span "Golfshot Golf GPS RangeFinder" at bounding box center [201, 206] width 105 height 17
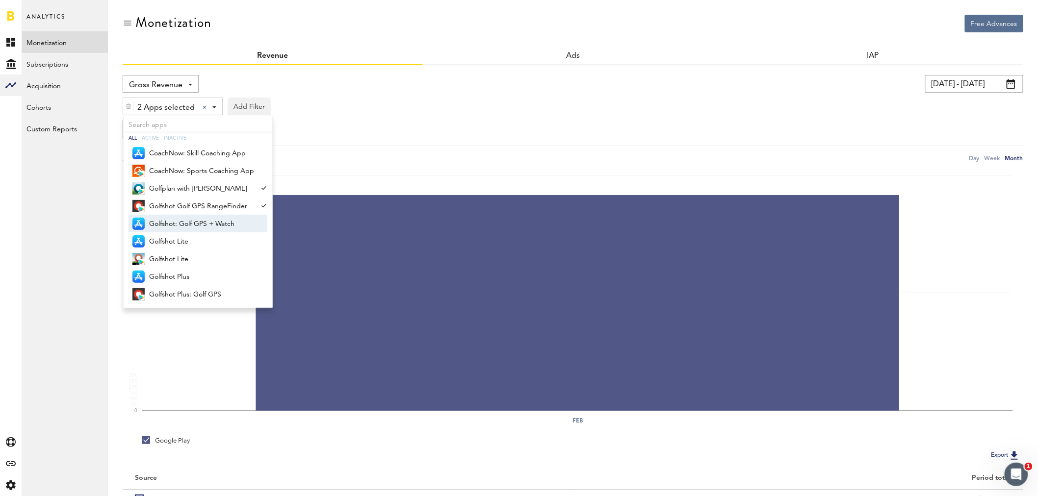
click at [194, 218] on span "Golfshot: Golf GPS + Watch" at bounding box center [201, 224] width 105 height 17
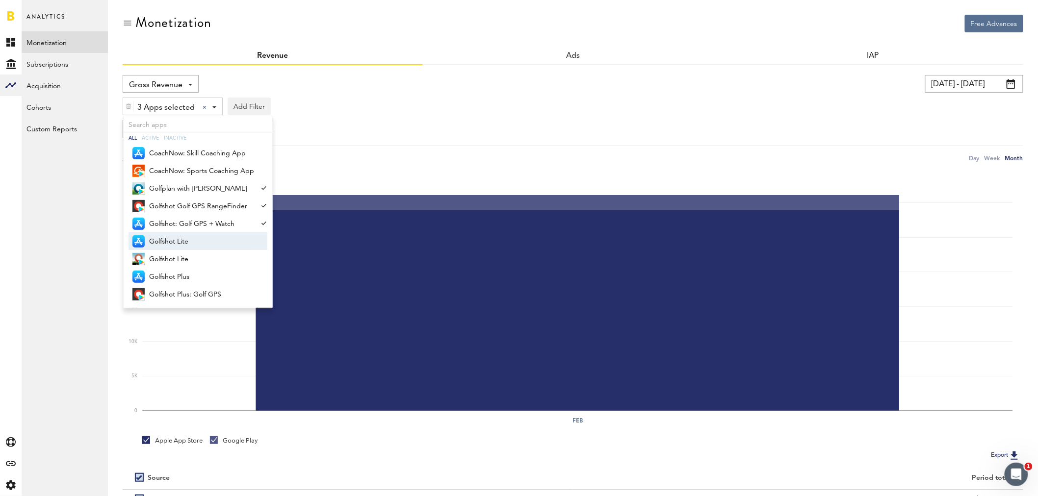
click at [188, 239] on span "Golfshot Lite" at bounding box center [201, 241] width 105 height 17
click at [185, 255] on span "Golfshot Lite" at bounding box center [201, 259] width 105 height 17
click at [185, 275] on span "Golfshot Plus" at bounding box center [201, 277] width 105 height 17
click at [185, 290] on span "Golfshot Plus: Golf GPS" at bounding box center [201, 294] width 105 height 17
click at [1009, 84] on span at bounding box center [1010, 84] width 9 height 10
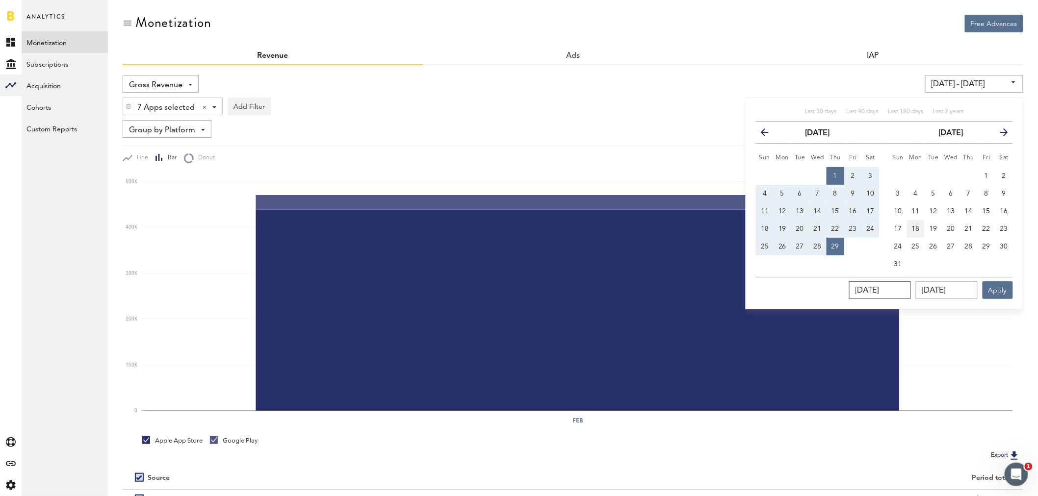
drag, startPoint x: 910, startPoint y: 287, endPoint x: 924, endPoint y: 235, distance: 53.4
click at [846, 287] on div "[DATE] [DATE] Apply" at bounding box center [884, 288] width 257 height 22
click at [988, 175] on button "1" at bounding box center [986, 176] width 18 height 18
type input "[DATE] - [DATE]"
type input "[DATE]"
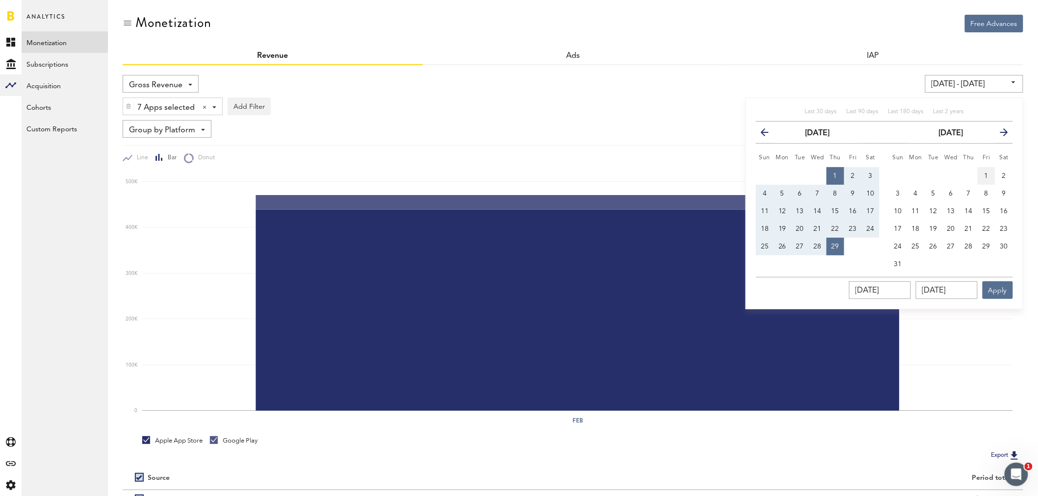
type input "[DATE]"
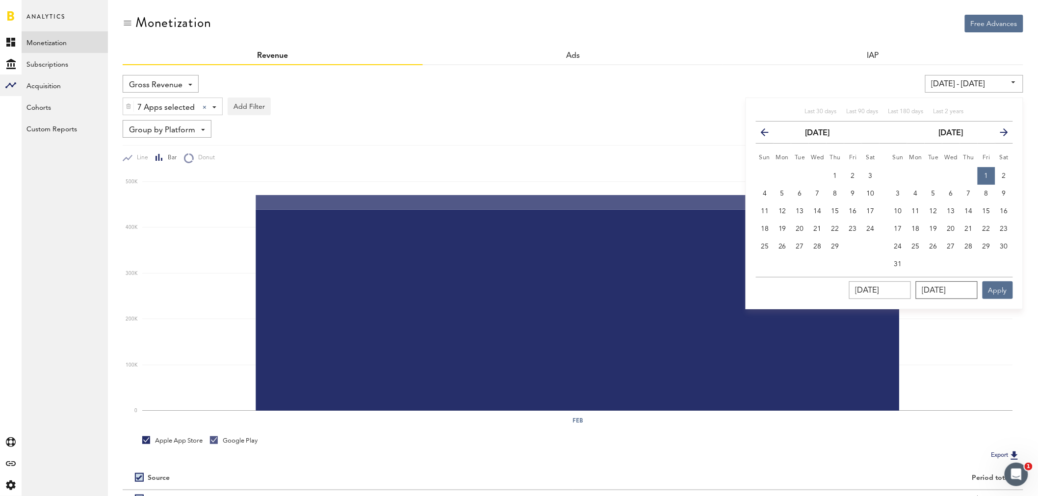
drag, startPoint x: 971, startPoint y: 292, endPoint x: 912, endPoint y: 284, distance: 59.3
click at [916, 288] on div "[DATE] [DATE] Apply" at bounding box center [884, 288] width 257 height 22
click at [895, 267] on span "31" at bounding box center [898, 264] width 8 height 7
type input "[DATE] - [DATE]"
type input "[DATE]"
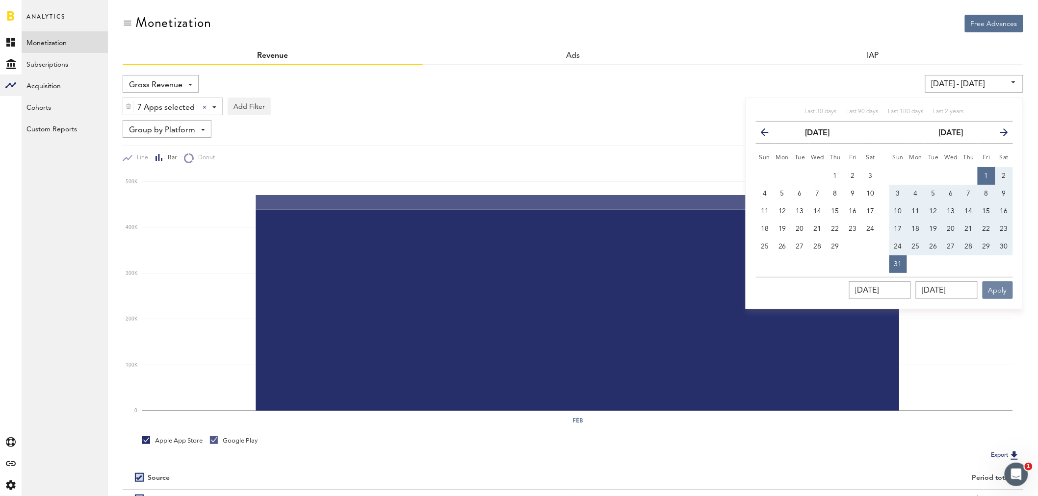
click at [993, 288] on button "Apply" at bounding box center [997, 290] width 30 height 18
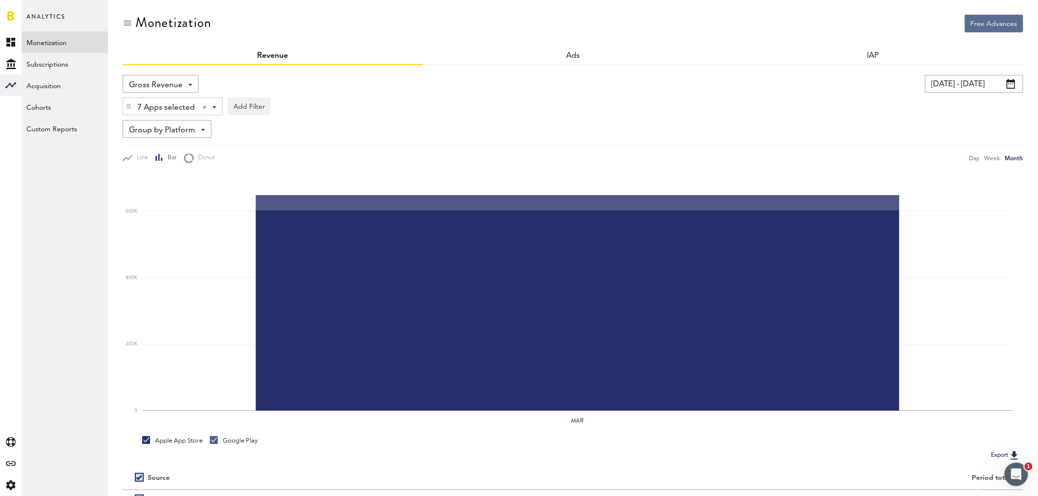
click at [129, 109] on img at bounding box center [129, 106] width 6 height 7
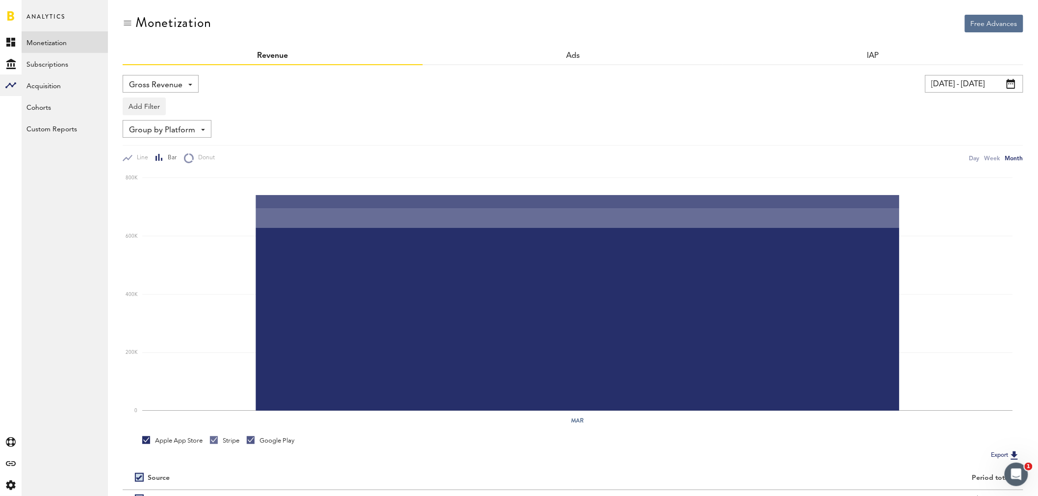
click at [1011, 84] on span at bounding box center [1010, 84] width 9 height 10
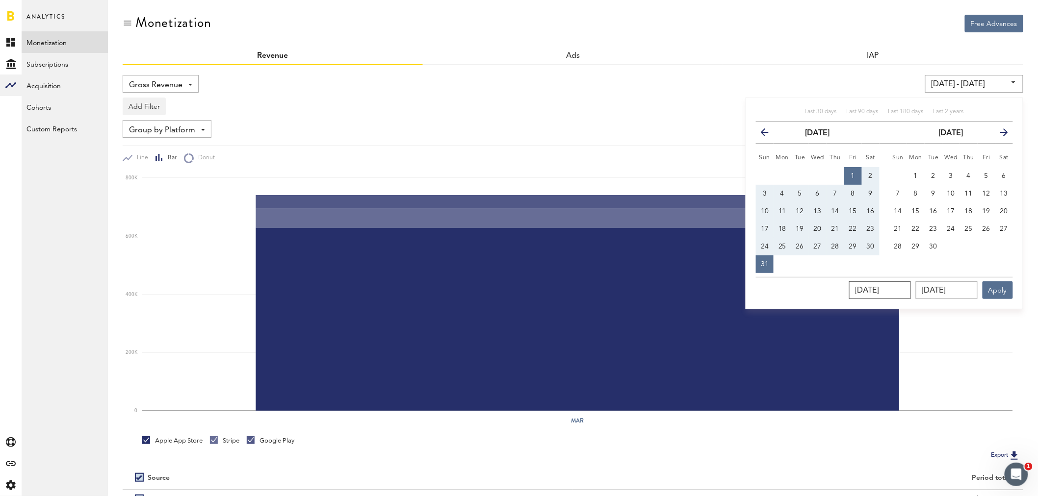
drag, startPoint x: 911, startPoint y: 290, endPoint x: 840, endPoint y: 285, distance: 71.2
click at [840, 285] on div "[DATE] [DATE] Apply" at bounding box center [884, 288] width 257 height 22
click at [915, 175] on span "1" at bounding box center [916, 176] width 4 height 7
type input "[DATE] - [DATE]"
type input "[DATE]"
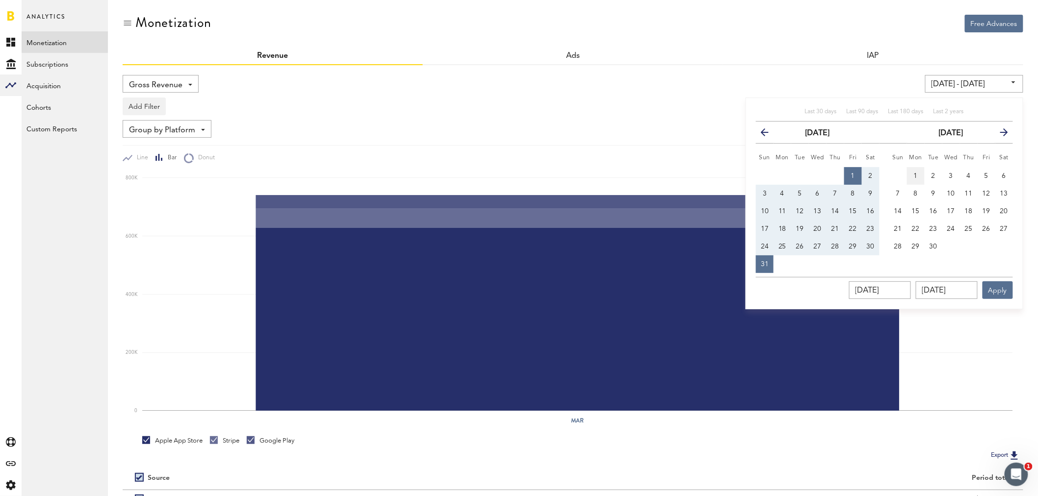
type input "[DATE]"
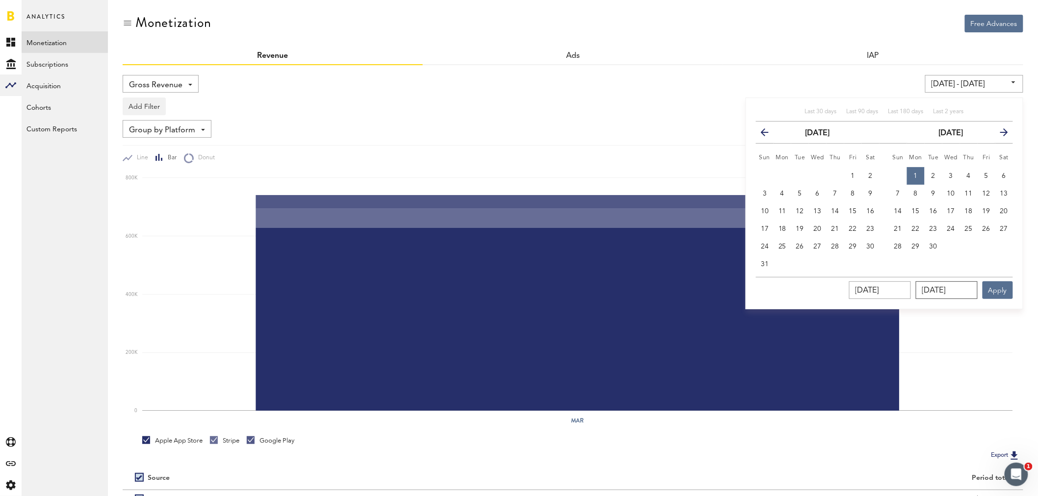
drag, startPoint x: 974, startPoint y: 288, endPoint x: 906, endPoint y: 280, distance: 68.1
click at [905, 283] on div "[DATE] [DATE] Apply" at bounding box center [884, 288] width 257 height 22
click at [932, 247] on span "30" at bounding box center [933, 246] width 8 height 7
type input "[DATE] - [DATE]"
type input "[DATE]"
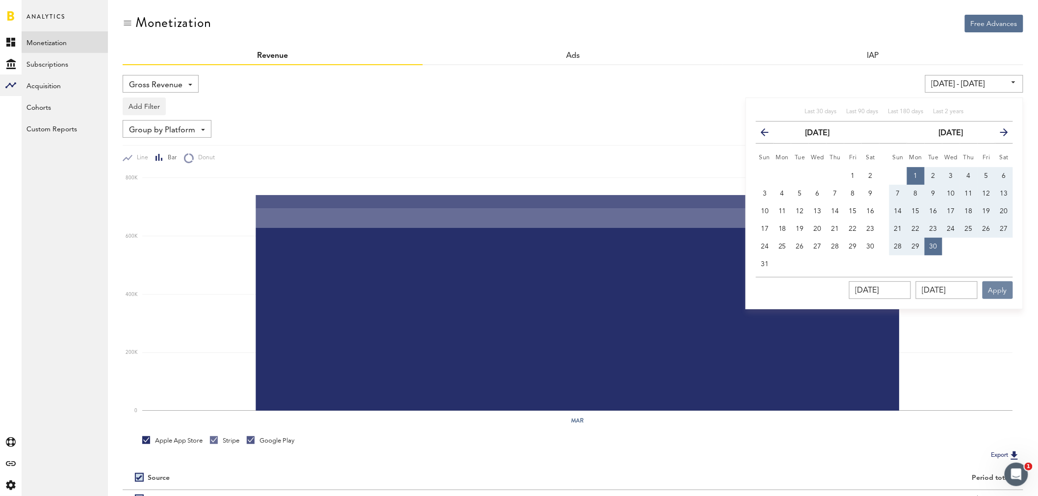
click at [989, 287] on button "Apply" at bounding box center [997, 290] width 30 height 18
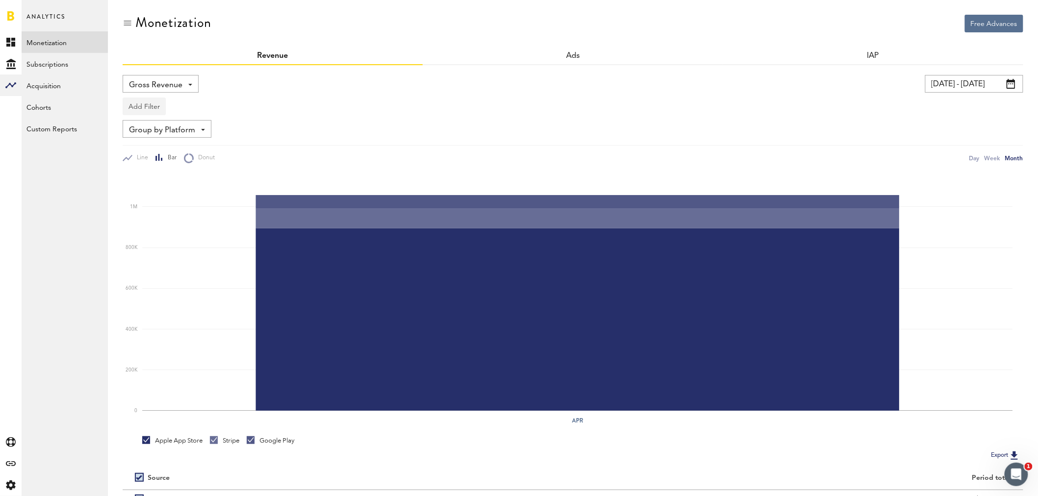
click at [159, 103] on button "Add Filter" at bounding box center [144, 107] width 43 height 18
click at [159, 153] on li "Apps" at bounding box center [159, 150] width 62 height 18
click at [190, 109] on div "Apps - All Active Inactive CoachNow: Skill Coaching App CoachNow: Sports Coachi…" at bounding box center [162, 107] width 78 height 18
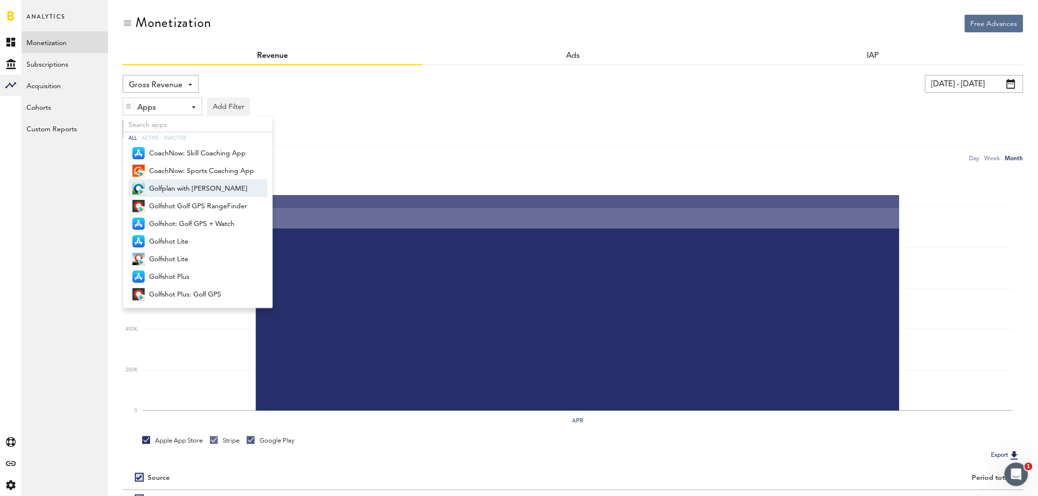
click at [192, 185] on span "Golfplan with [PERSON_NAME]" at bounding box center [201, 188] width 105 height 17
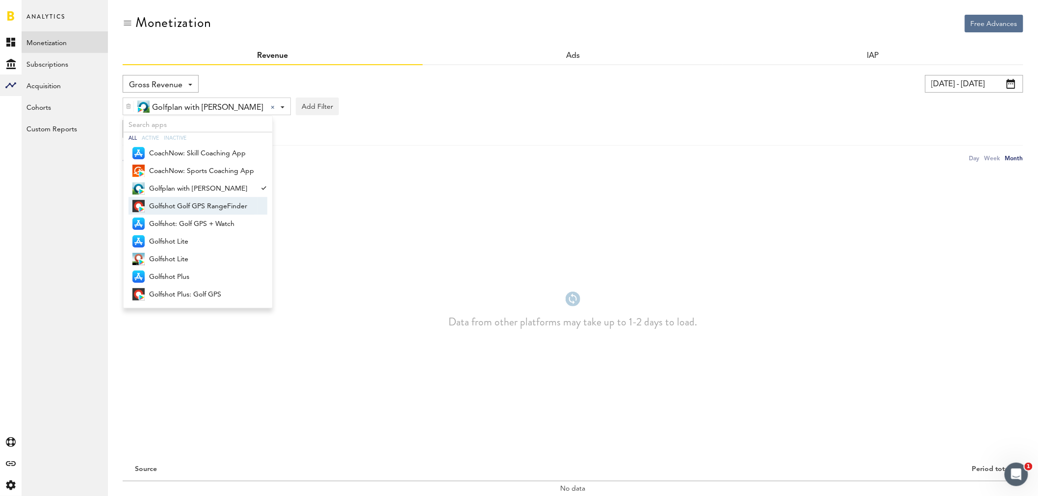
click at [193, 201] on span "Golfshot Golf GPS RangeFinder" at bounding box center [201, 206] width 105 height 17
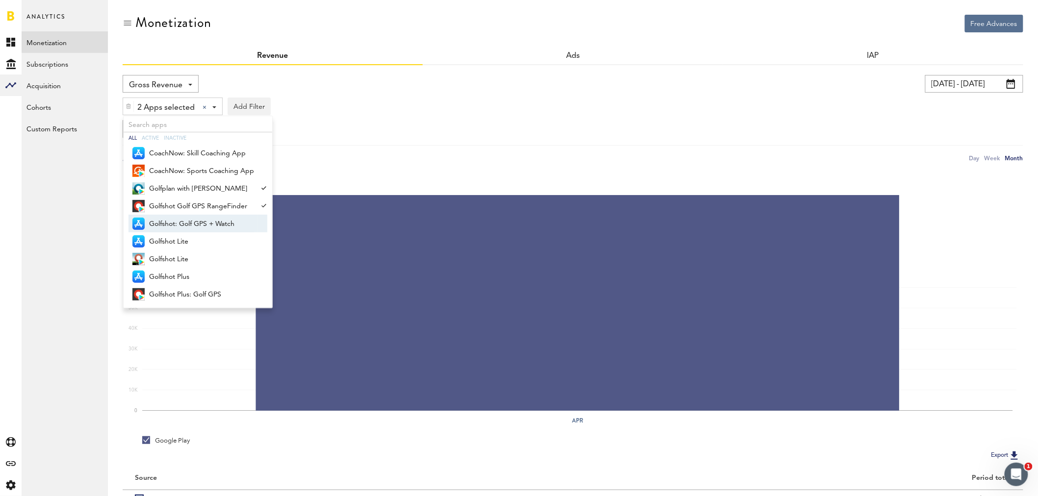
click at [192, 220] on span "Golfshot: Golf GPS + Watch" at bounding box center [201, 224] width 105 height 17
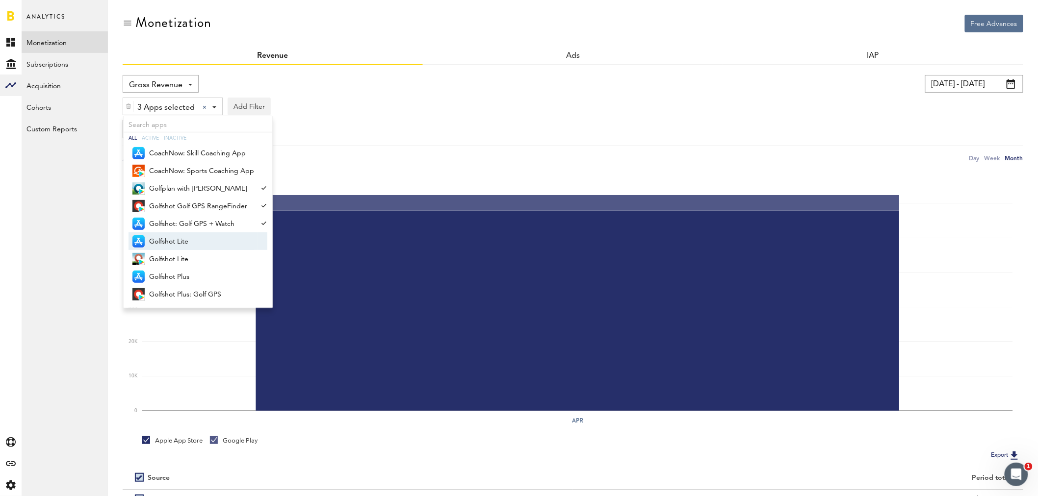
click at [187, 239] on span "Golfshot Lite" at bounding box center [201, 241] width 105 height 17
click at [186, 256] on span "Golfshot Lite" at bounding box center [201, 259] width 105 height 17
click at [183, 275] on span "Golfshot Plus" at bounding box center [201, 277] width 105 height 17
click at [184, 294] on span "Golfshot Plus: Golf GPS" at bounding box center [201, 294] width 105 height 17
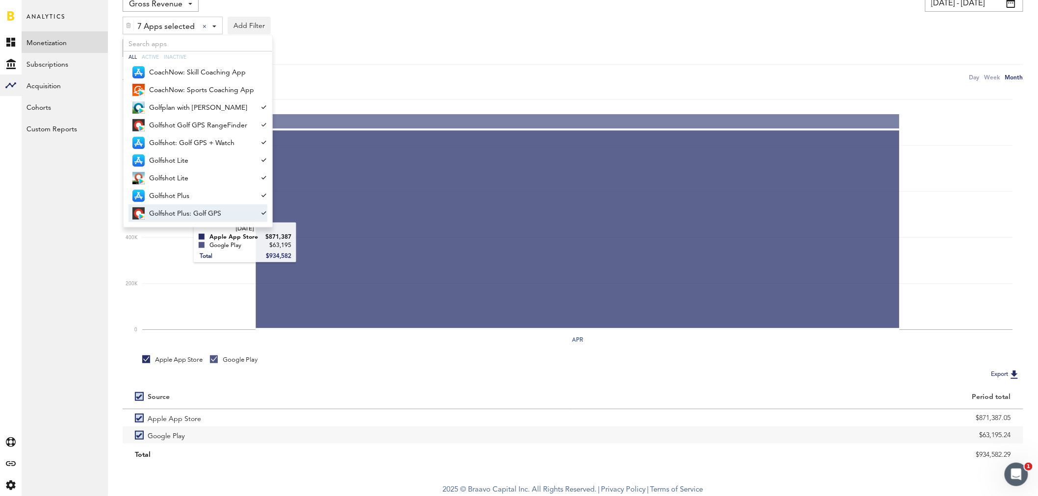
scroll to position [82, 0]
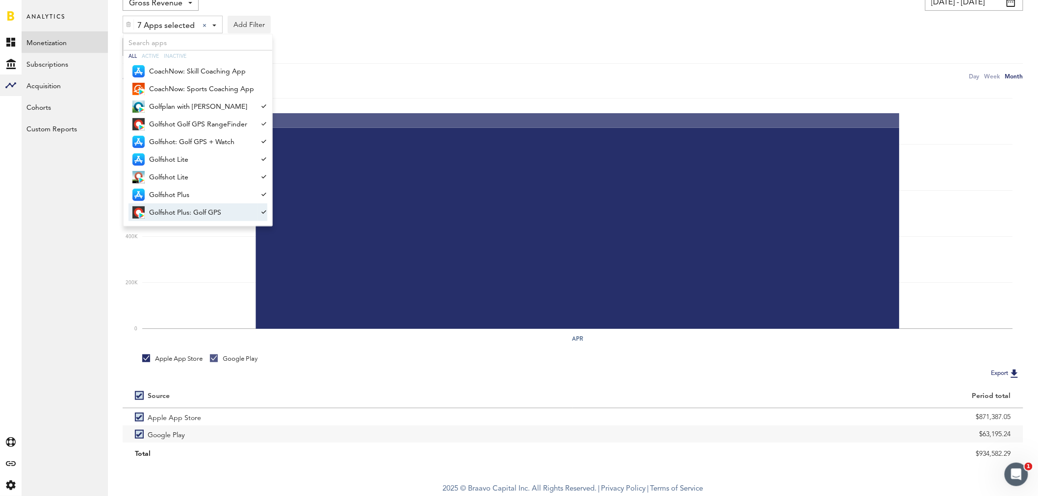
click at [496, 61] on div "Gross Revenue Net Revenue Gross Revenue Profit [DATE] - [DATE] Last 30 days Las…" at bounding box center [573, 37] width 900 height 88
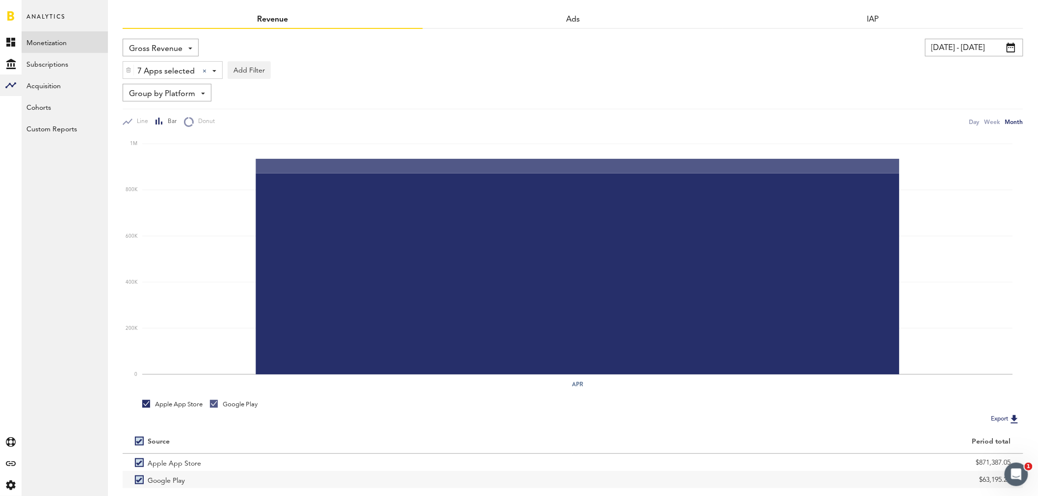
scroll to position [0, 0]
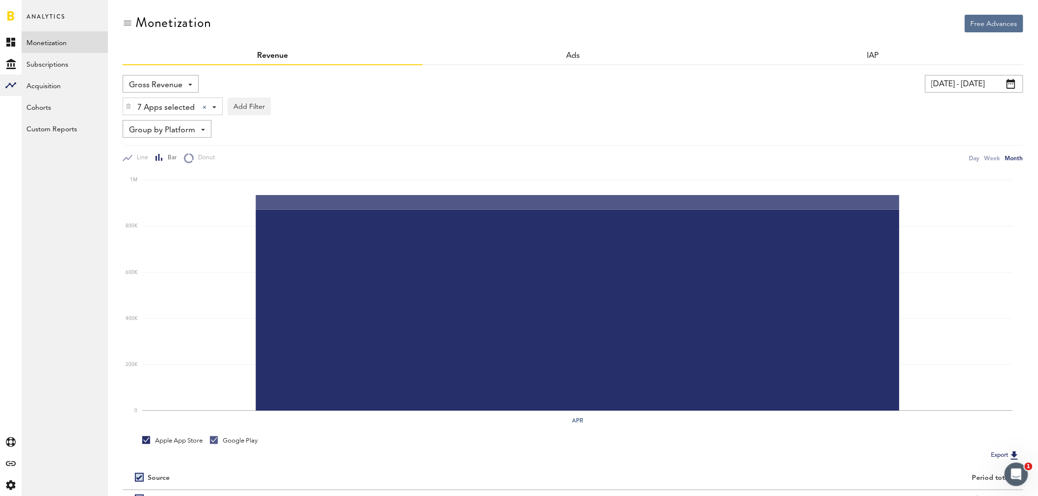
click at [1008, 82] on span at bounding box center [1010, 84] width 9 height 10
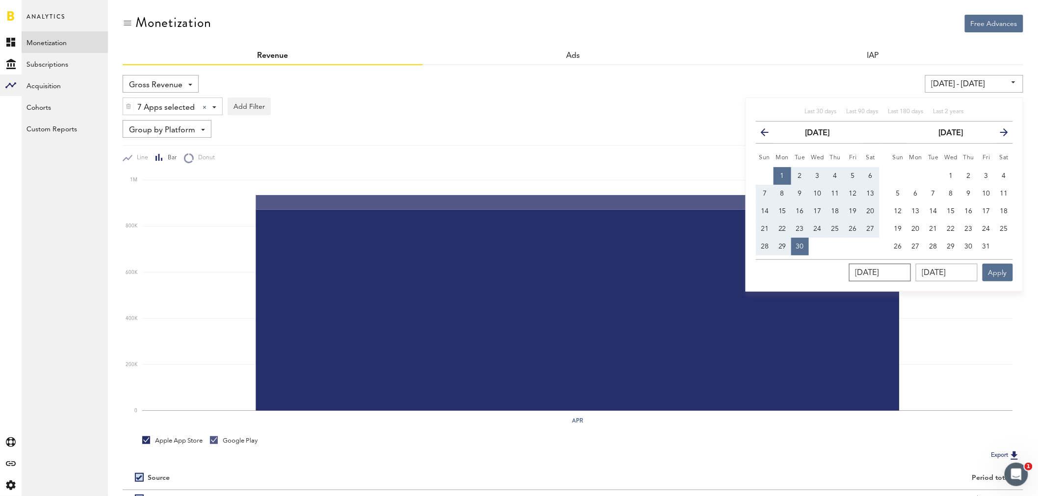
drag, startPoint x: 913, startPoint y: 275, endPoint x: 844, endPoint y: 270, distance: 68.3
click at [844, 270] on div "[DATE] [DATE] Apply" at bounding box center [884, 270] width 257 height 22
click at [949, 177] on span "1" at bounding box center [951, 176] width 4 height 7
type input "[DATE] - [DATE]"
type input "[DATE]"
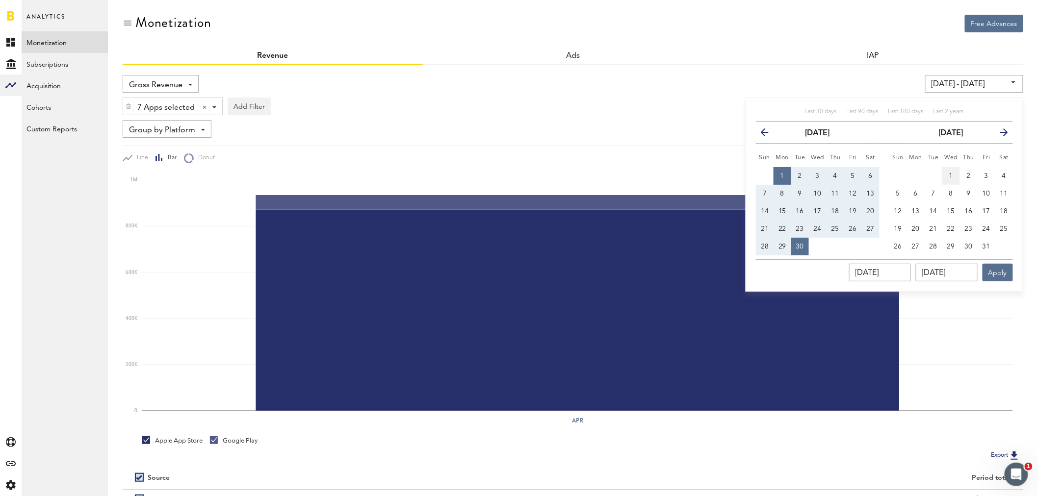
type input "[DATE]"
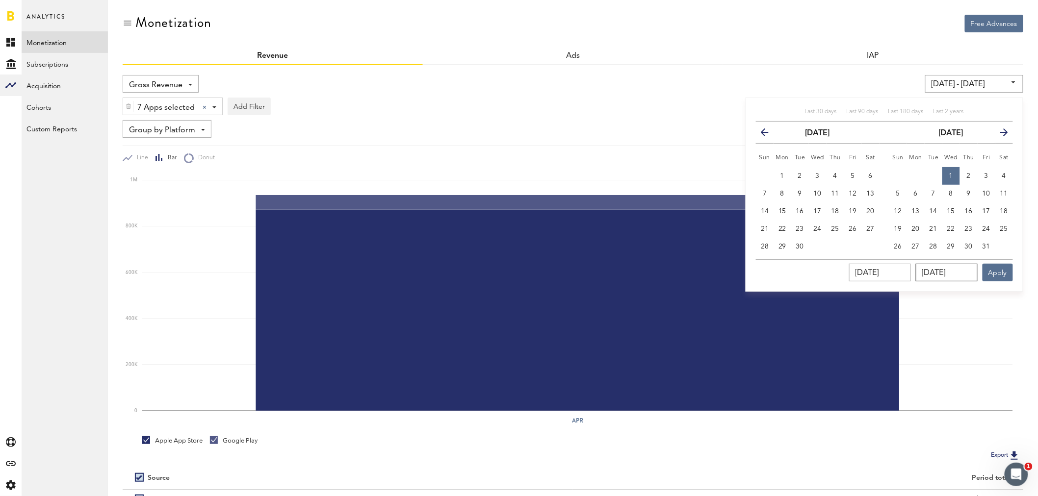
drag, startPoint x: 969, startPoint y: 272, endPoint x: 914, endPoint y: 272, distance: 54.9
click at [914, 272] on div "[DATE] [DATE] Apply" at bounding box center [884, 270] width 257 height 22
click at [983, 246] on span "31" at bounding box center [986, 246] width 8 height 7
type input "[DATE] - [DATE]"
type input "[DATE]"
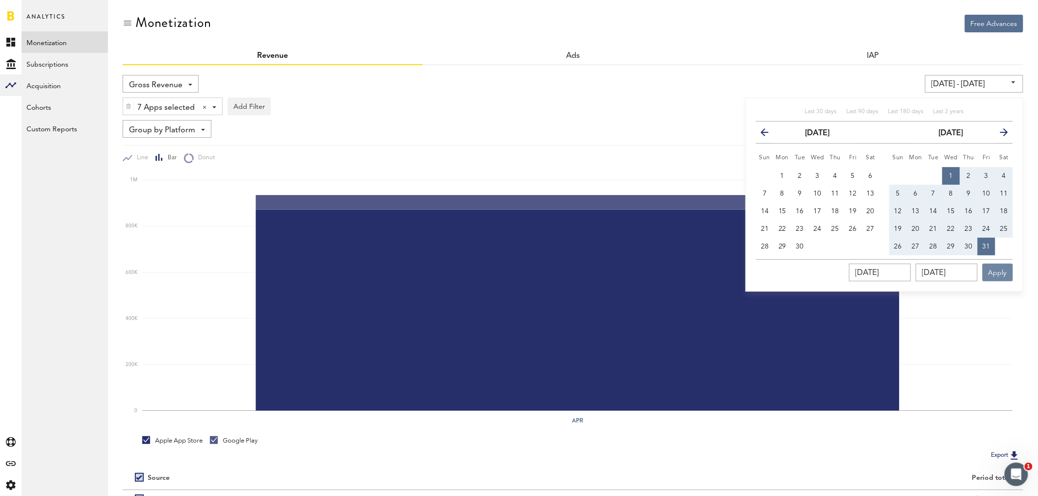
click at [994, 268] on button "Apply" at bounding box center [997, 273] width 30 height 18
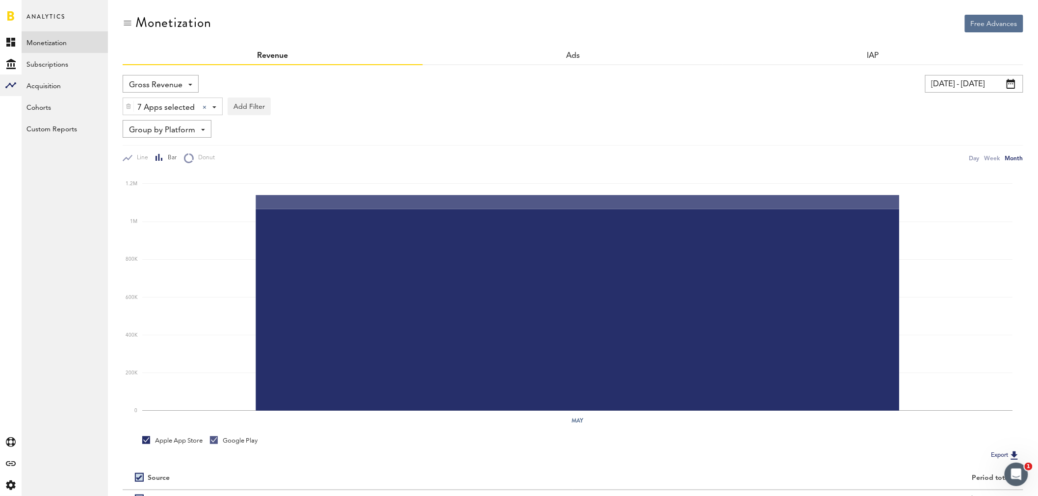
click at [214, 110] on div "7 Apps selected 7 Apps selected All Active Inactive CoachNow: Skill Coaching Ap…" at bounding box center [172, 107] width 99 height 18
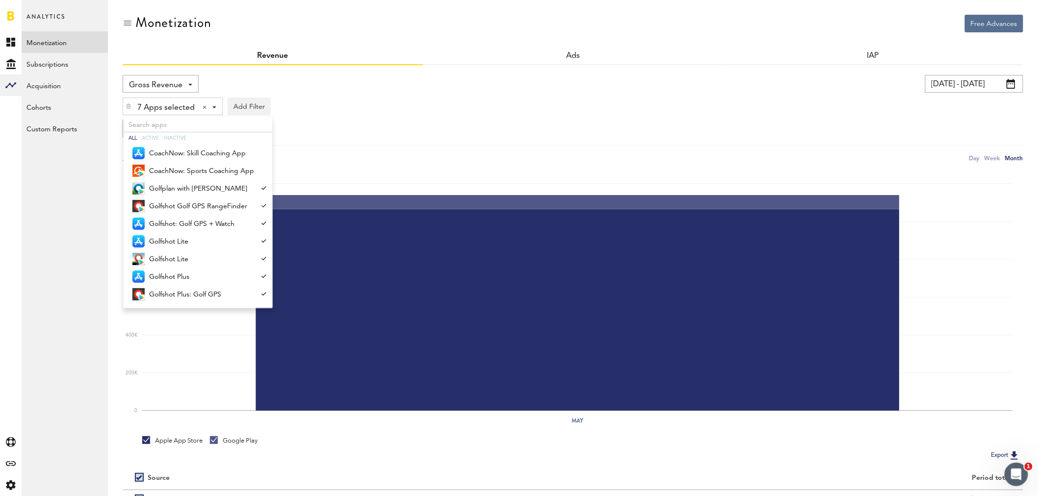
drag, startPoint x: 384, startPoint y: 129, endPoint x: 390, endPoint y: 129, distance: 5.9
click at [385, 129] on div "Group by Platform Group by Platform Group by Revenue Type Group by App" at bounding box center [573, 129] width 900 height 18
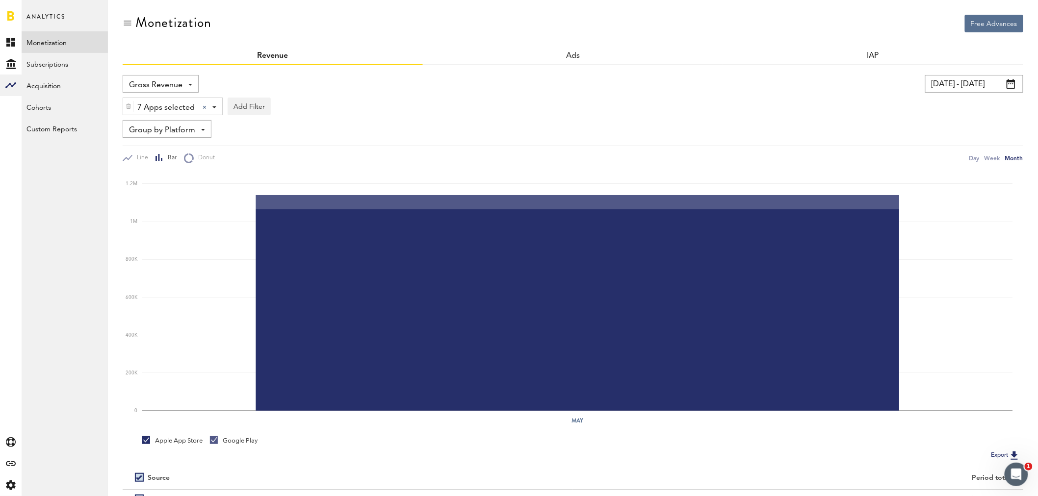
click at [126, 105] on img at bounding box center [129, 106] width 6 height 7
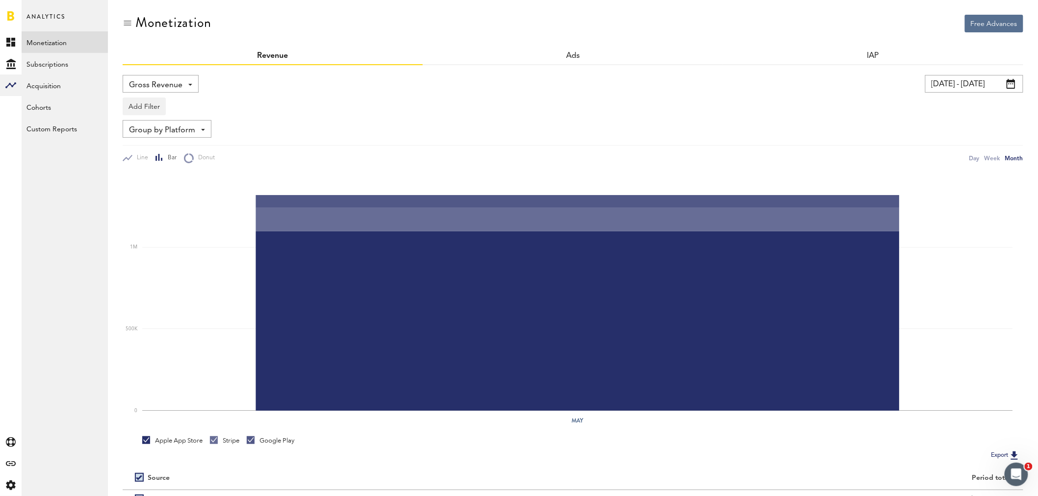
click at [1012, 81] on span at bounding box center [1010, 84] width 9 height 10
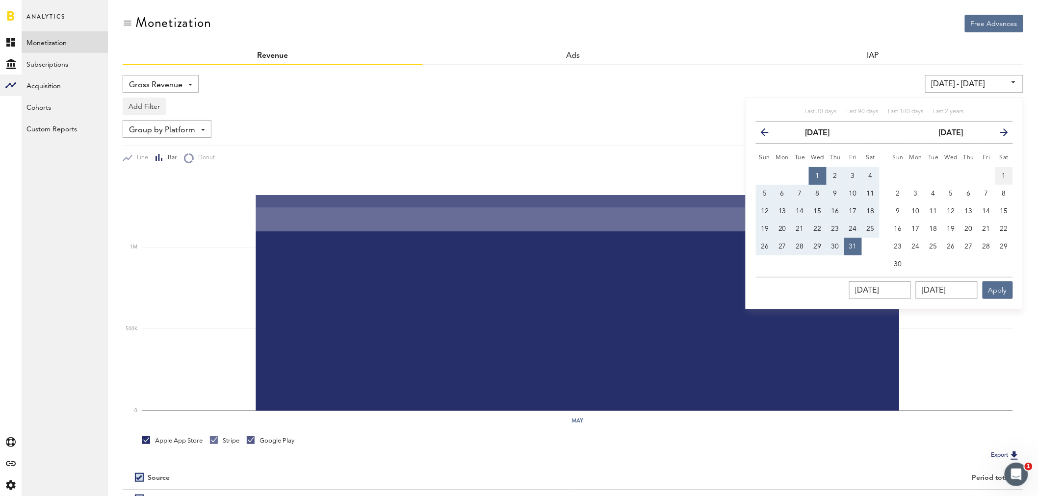
click at [1001, 177] on button "1" at bounding box center [1004, 176] width 18 height 18
type input "[DATE] - [DATE]"
type input "[DATE]"
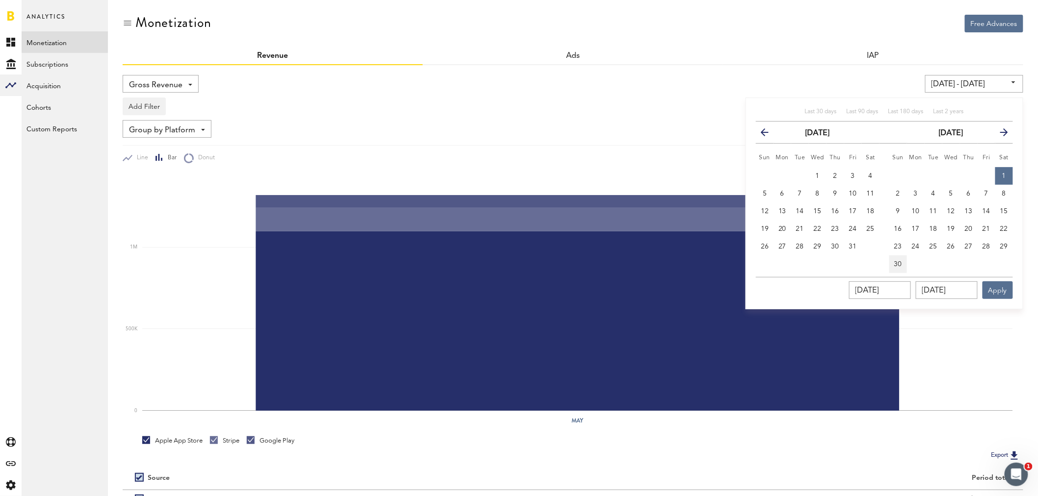
click at [898, 263] on span "30" at bounding box center [898, 264] width 8 height 7
type input "[DATE] - [DATE]"
type input "[DATE]"
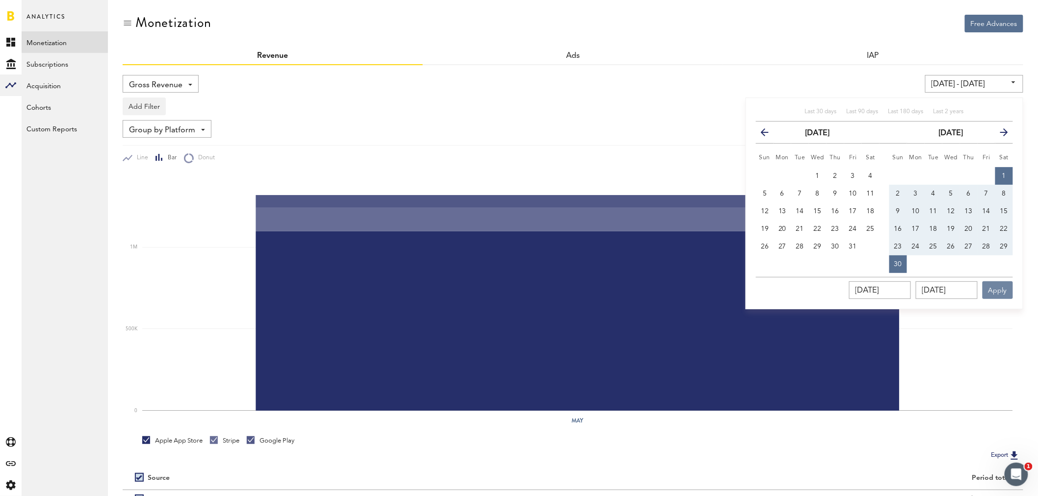
click at [998, 292] on button "Apply" at bounding box center [997, 290] width 30 height 18
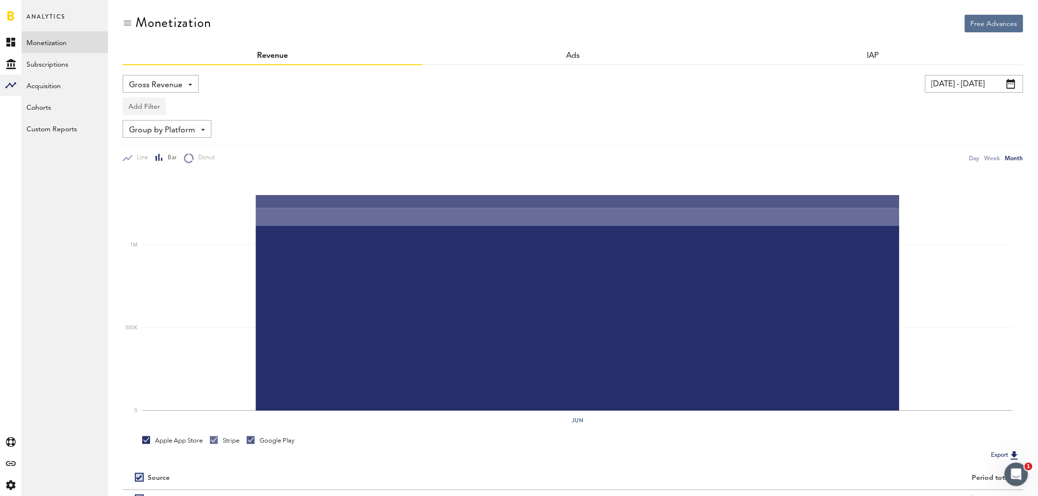
click at [153, 109] on button "Add Filter" at bounding box center [144, 107] width 43 height 18
click at [161, 152] on li "Apps" at bounding box center [159, 150] width 62 height 18
click at [193, 108] on div "Apps - All Active Inactive CoachNow: Skill Coaching App CoachNow: Sports Coachi…" at bounding box center [162, 107] width 78 height 18
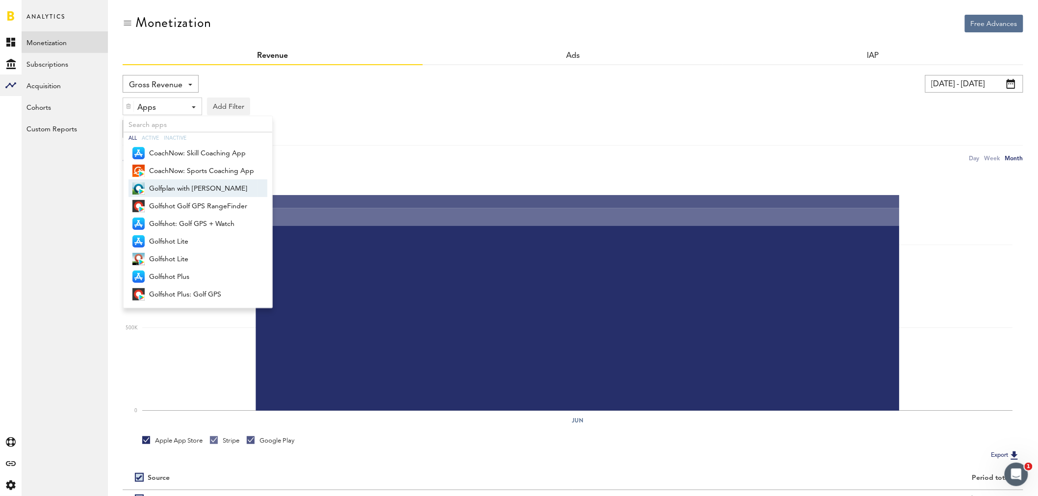
click at [209, 187] on span "Golfplan with [PERSON_NAME]" at bounding box center [201, 188] width 105 height 17
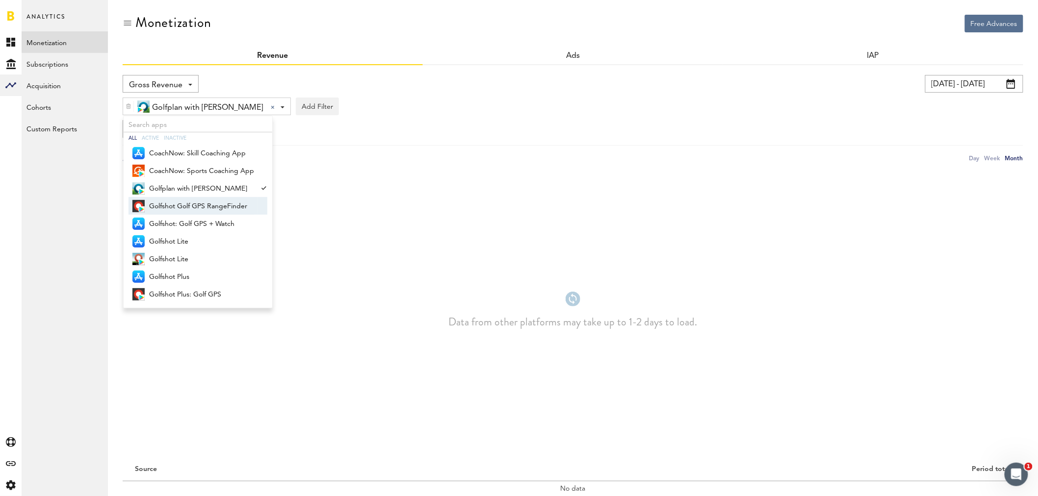
click at [206, 203] on span "Golfshot Golf GPS RangeFinder" at bounding box center [201, 206] width 105 height 17
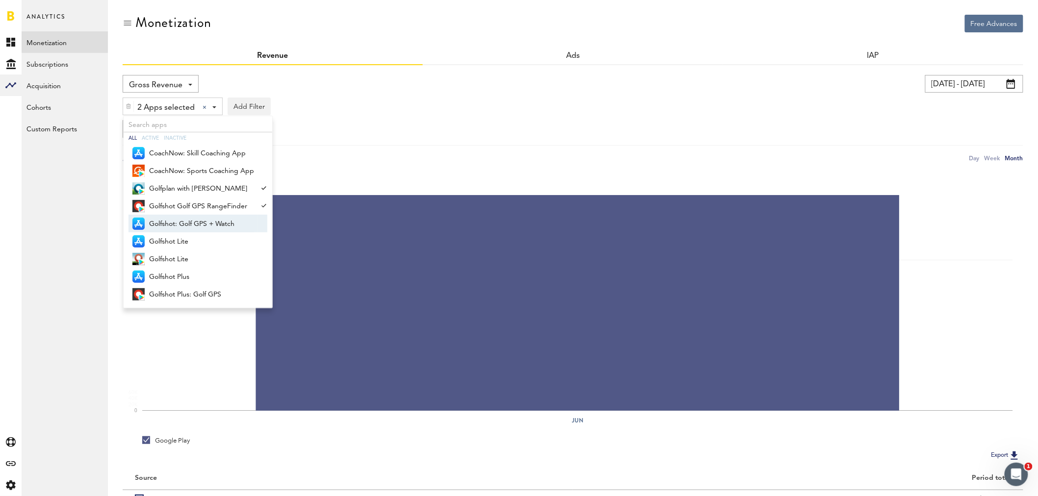
click at [203, 219] on span "Golfshot: Golf GPS + Watch" at bounding box center [201, 224] width 105 height 17
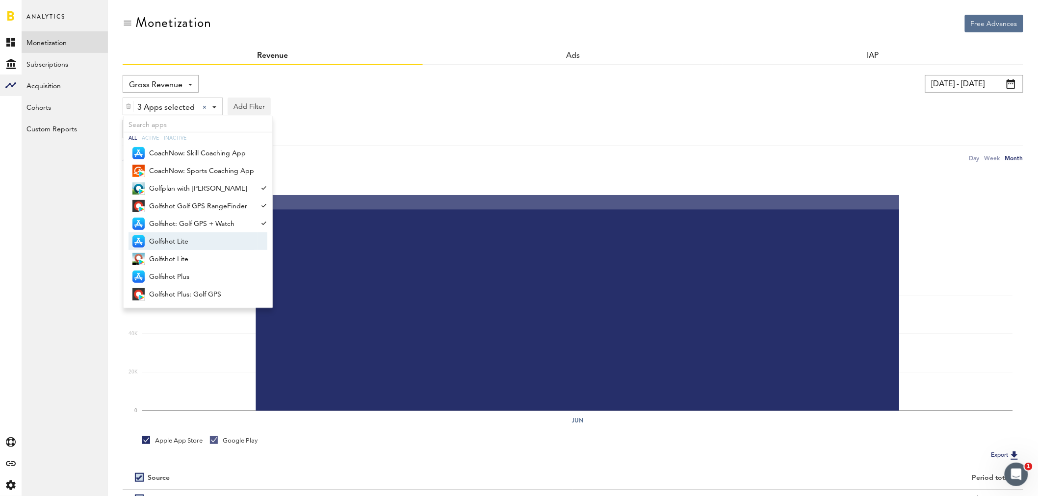
click at [193, 237] on span "Golfshot Lite" at bounding box center [201, 241] width 105 height 17
click at [187, 255] on span "Golfshot Lite" at bounding box center [201, 259] width 105 height 17
click at [186, 273] on span "Golfshot Plus" at bounding box center [201, 277] width 105 height 17
click at [185, 294] on span "Golfshot Plus: Golf GPS" at bounding box center [201, 294] width 105 height 17
click at [486, 127] on div "Group by Platform Group by Platform Group by Revenue Type Group by App" at bounding box center [573, 129] width 900 height 18
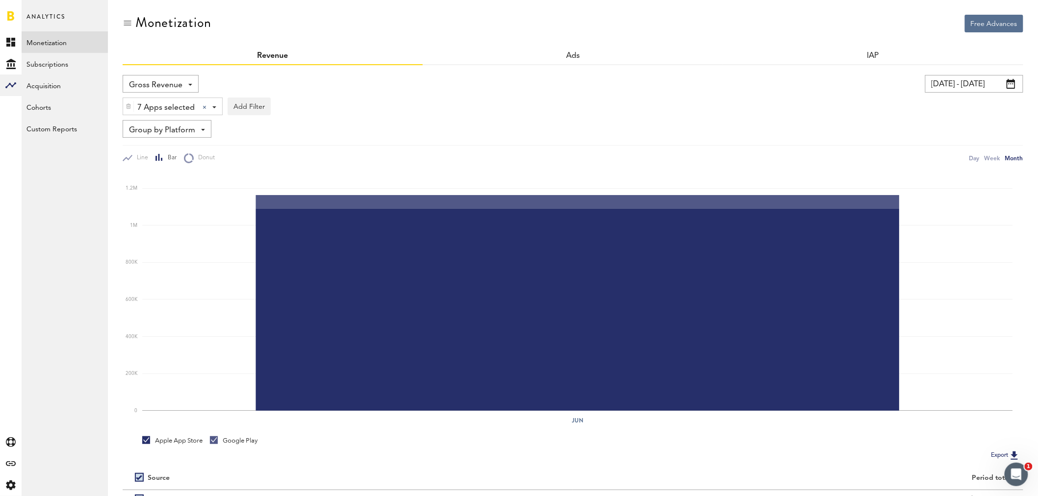
click at [1011, 82] on span at bounding box center [1010, 84] width 9 height 10
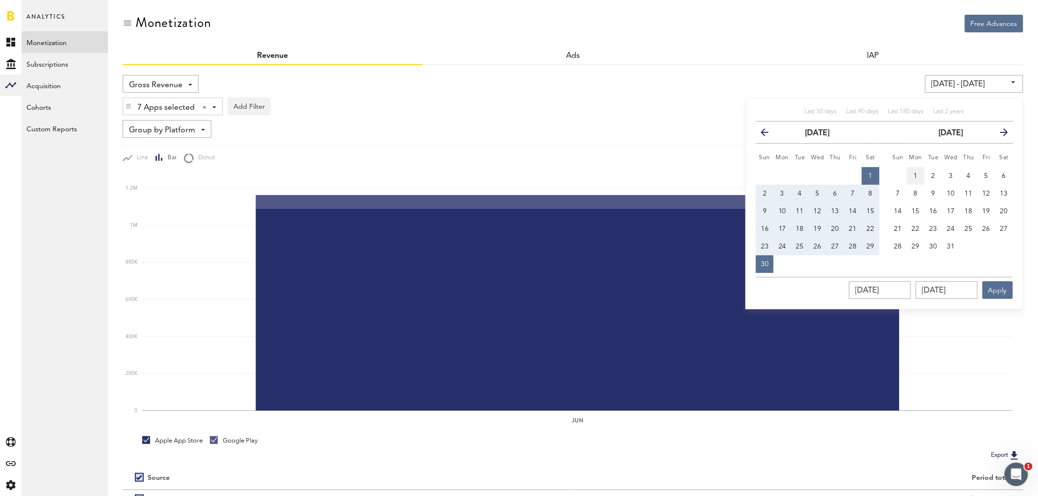
click at [917, 173] on span "1" at bounding box center [916, 176] width 4 height 7
type input "[DATE] - [DATE]"
type input "[DATE]"
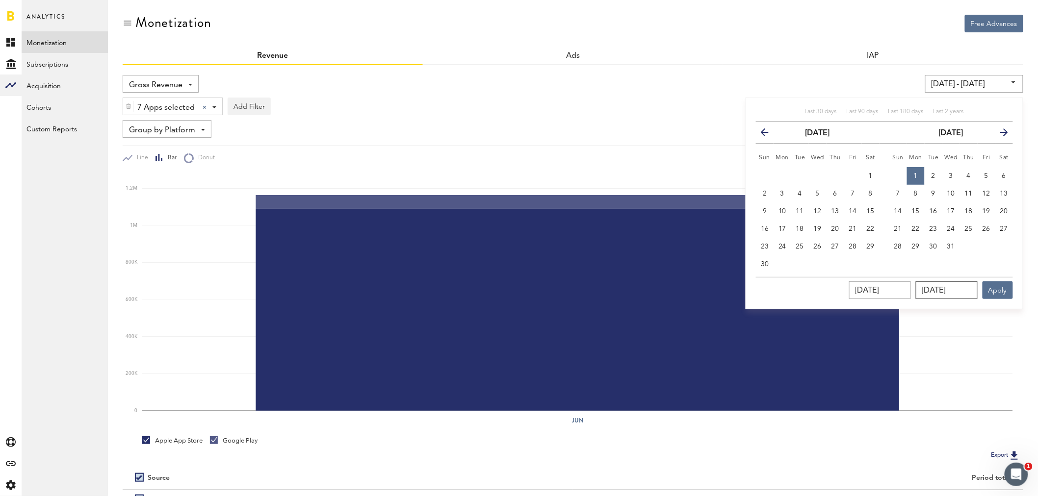
drag, startPoint x: 971, startPoint y: 293, endPoint x: 890, endPoint y: 287, distance: 82.1
click at [890, 287] on div "[DATE] [DATE] Apply" at bounding box center [884, 288] width 257 height 22
click at [953, 248] on span "31" at bounding box center [951, 246] width 8 height 7
type input "[DATE] - [DATE]"
type input "[DATE]"
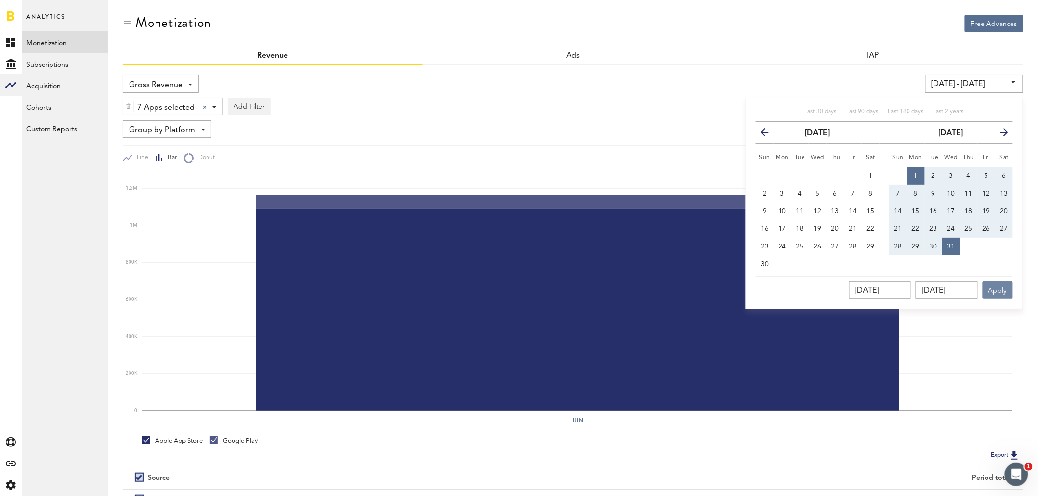
click at [999, 287] on button "Apply" at bounding box center [997, 290] width 30 height 18
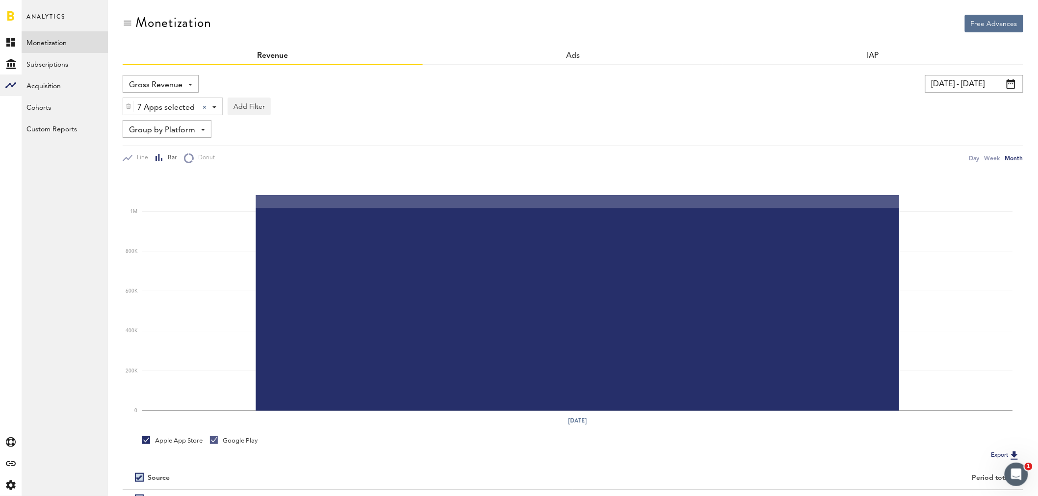
click at [212, 108] on span at bounding box center [214, 107] width 4 height 2
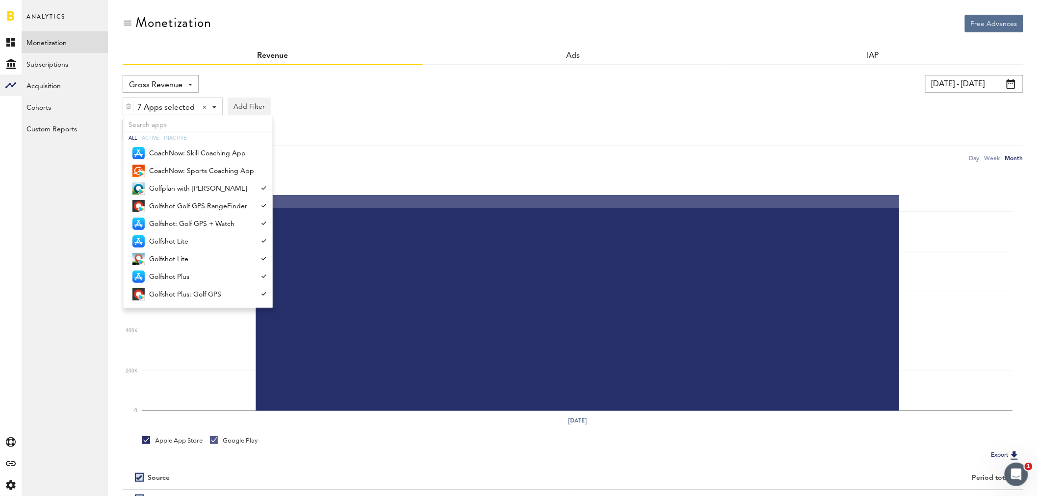
click at [405, 123] on div "Group by Platform Group by Platform Group by Revenue Type Group by App" at bounding box center [573, 129] width 900 height 18
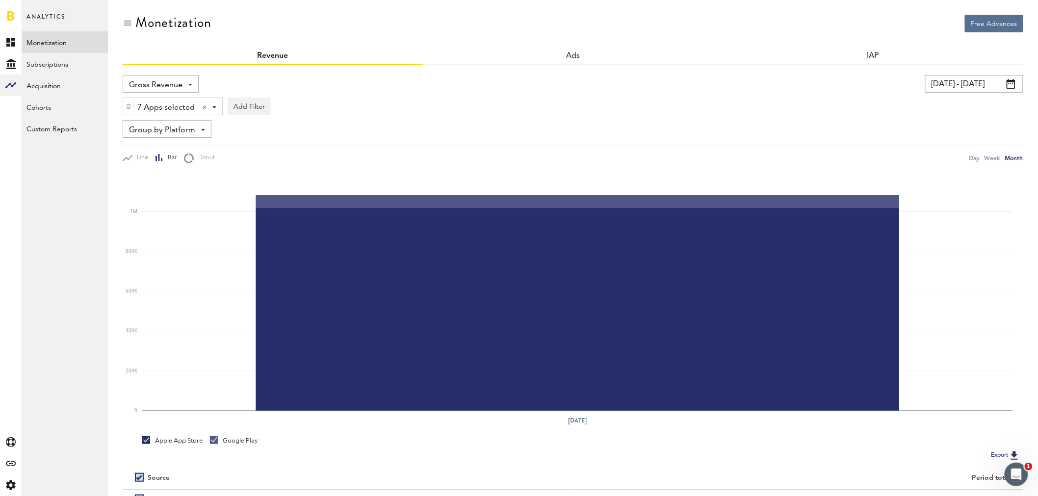
click at [129, 103] on img at bounding box center [129, 106] width 6 height 7
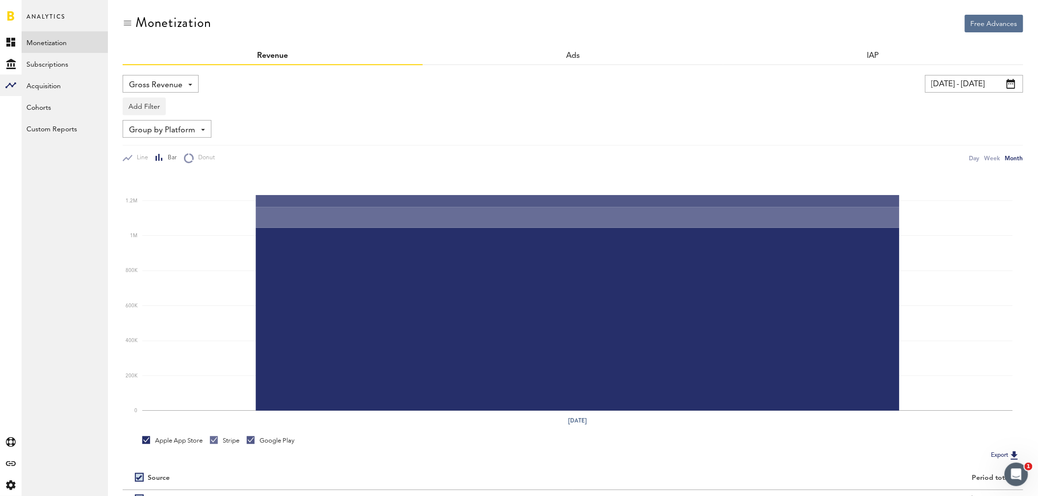
click at [1016, 86] on input "[DATE] - [DATE]" at bounding box center [974, 84] width 98 height 18
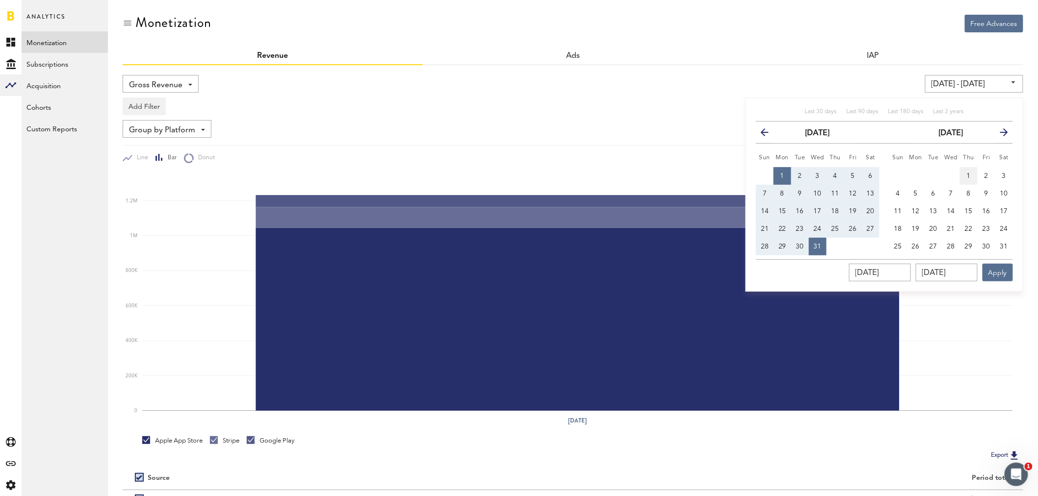
click at [970, 175] on span "1" at bounding box center [969, 176] width 4 height 7
type input "[DATE] - [DATE]"
type input "[DATE]"
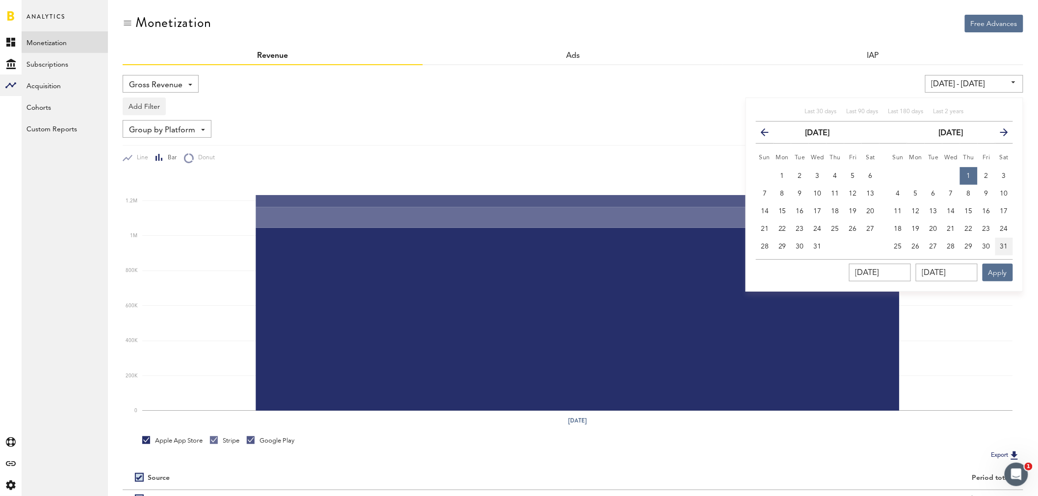
click at [1001, 243] on span "31" at bounding box center [1004, 246] width 8 height 7
type input "[DATE] - [DATE]"
type input "[DATE]"
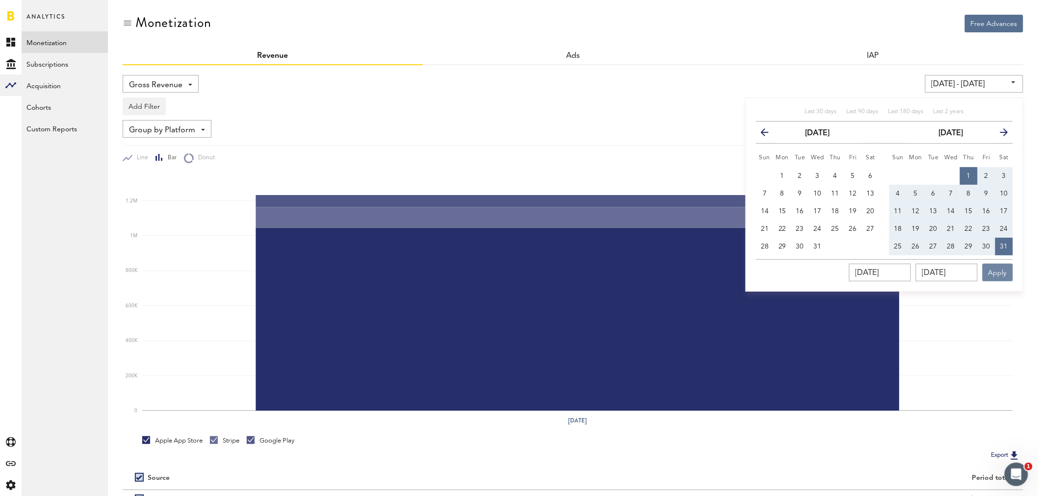
click at [999, 271] on button "Apply" at bounding box center [997, 273] width 30 height 18
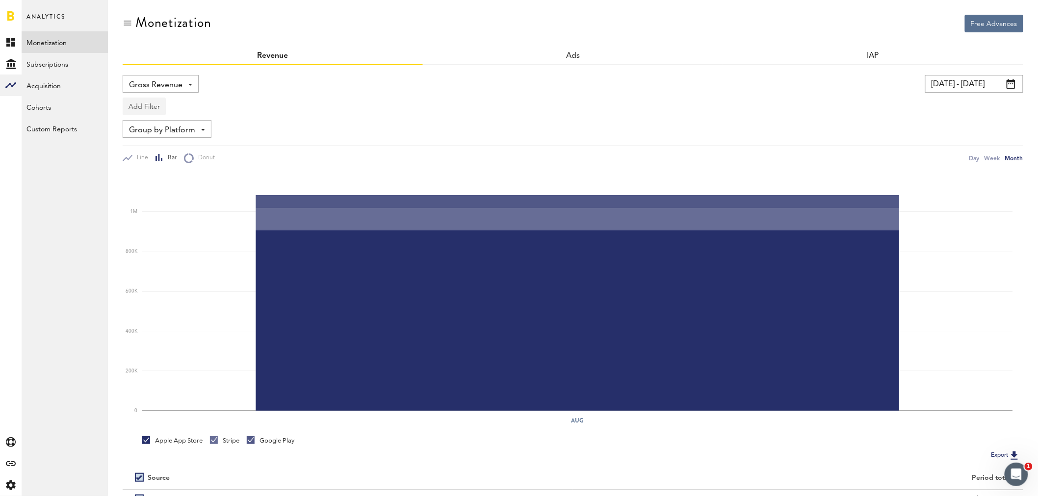
click at [153, 109] on button "Add Filter" at bounding box center [144, 107] width 43 height 18
click at [167, 148] on li "Apps" at bounding box center [159, 150] width 62 height 18
click at [194, 111] on div "Apps - All Active Inactive CoachNow: Skill Coaching App CoachNow: Sports Coachi…" at bounding box center [162, 107] width 78 height 18
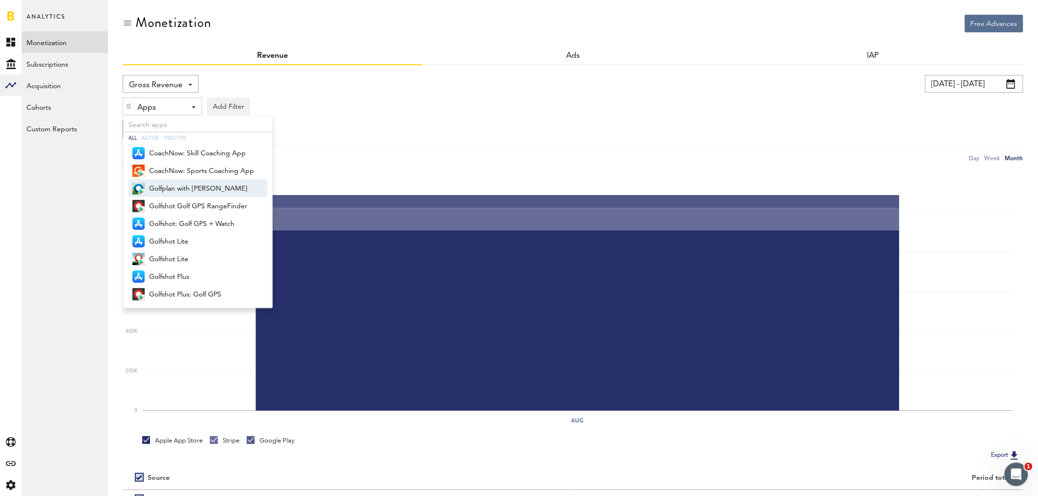
click at [200, 191] on span "Golfplan with [PERSON_NAME]" at bounding box center [201, 188] width 105 height 17
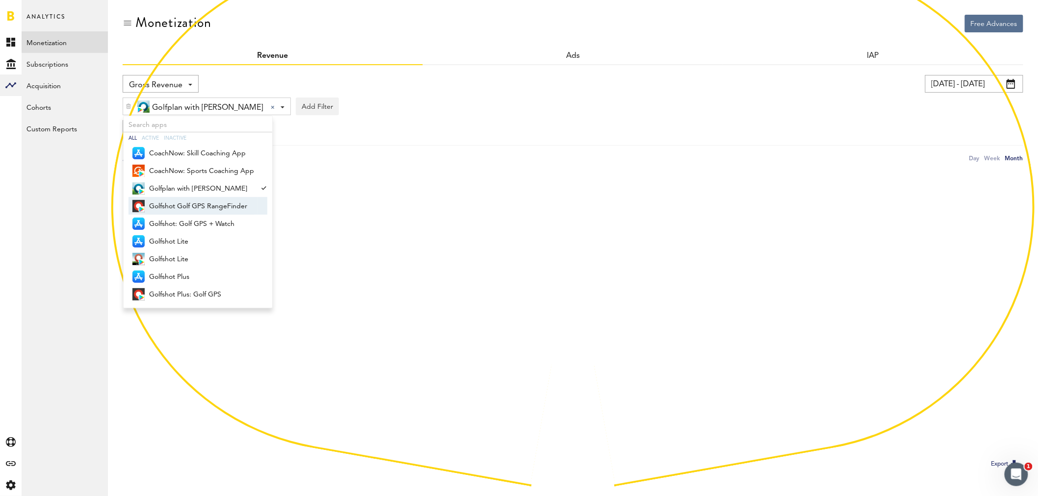
click at [198, 204] on span "Golfshot Golf GPS RangeFinder" at bounding box center [201, 206] width 105 height 17
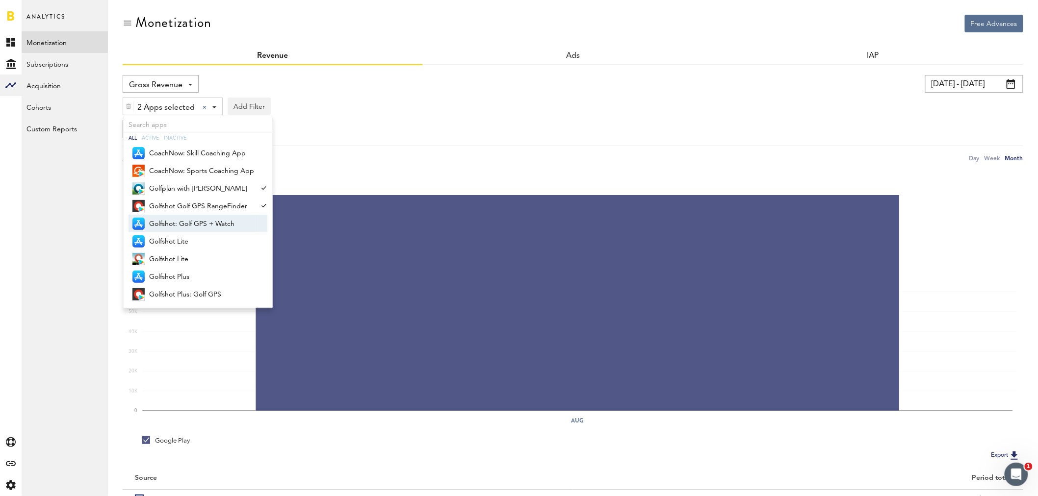
click at [193, 221] on span "Golfshot: Golf GPS + Watch" at bounding box center [201, 224] width 105 height 17
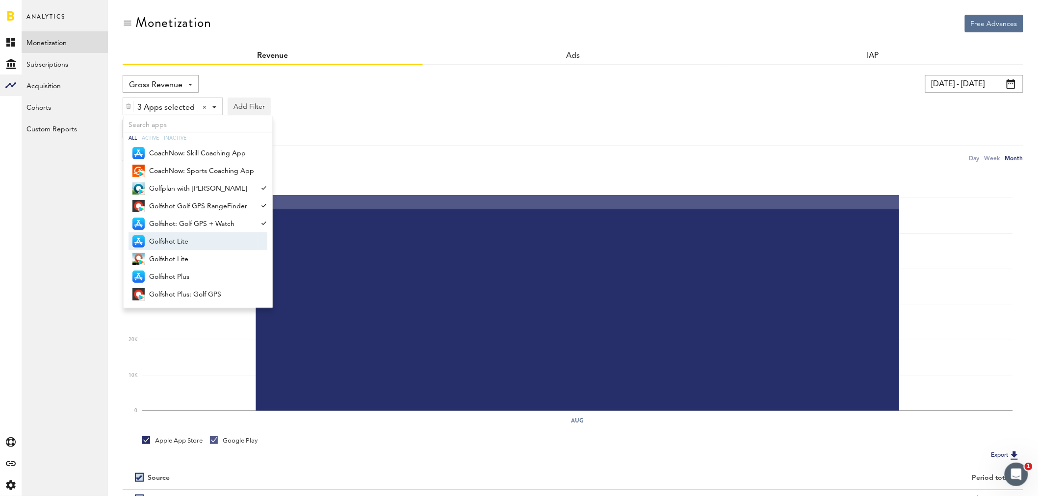
click at [187, 237] on span "Golfshot Lite" at bounding box center [201, 241] width 105 height 17
click at [183, 256] on span "Golfshot Lite" at bounding box center [201, 259] width 105 height 17
drag, startPoint x: 182, startPoint y: 274, endPoint x: 182, endPoint y: 285, distance: 11.3
click at [182, 275] on span "Golfshot Plus" at bounding box center [201, 277] width 105 height 17
click at [182, 290] on span "Golfshot Plus: Golf GPS" at bounding box center [201, 294] width 105 height 17
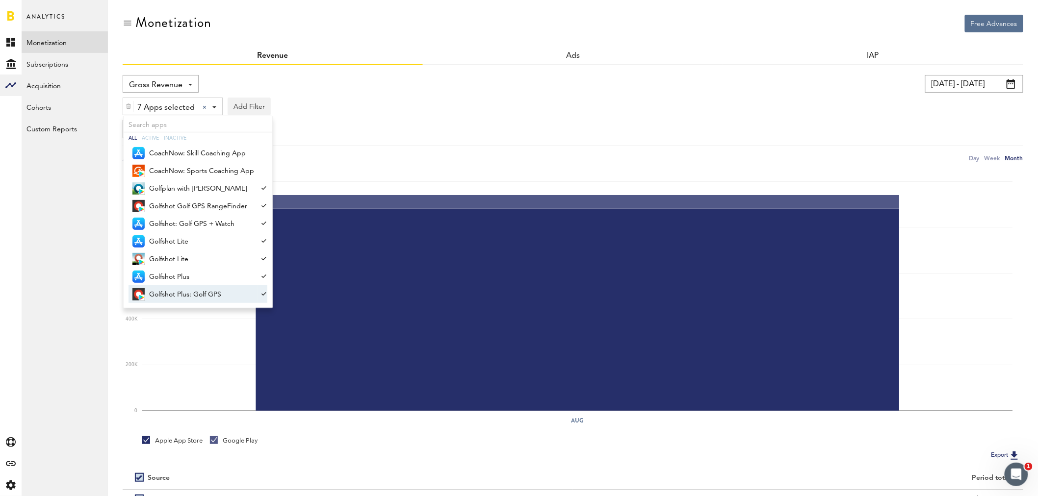
click at [440, 123] on div "Group by Platform Group by Platform Group by Revenue Type Group by App" at bounding box center [573, 129] width 900 height 18
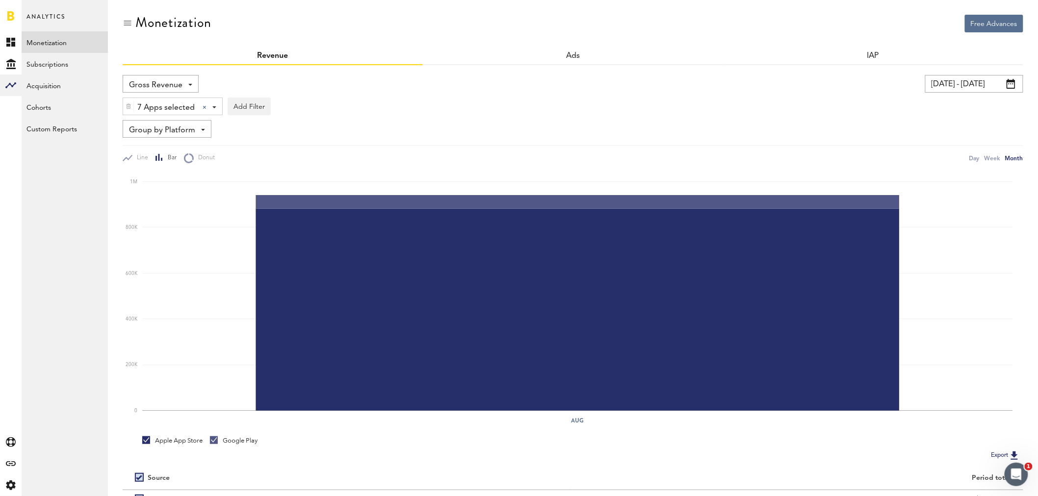
click at [1014, 86] on span at bounding box center [1010, 84] width 9 height 10
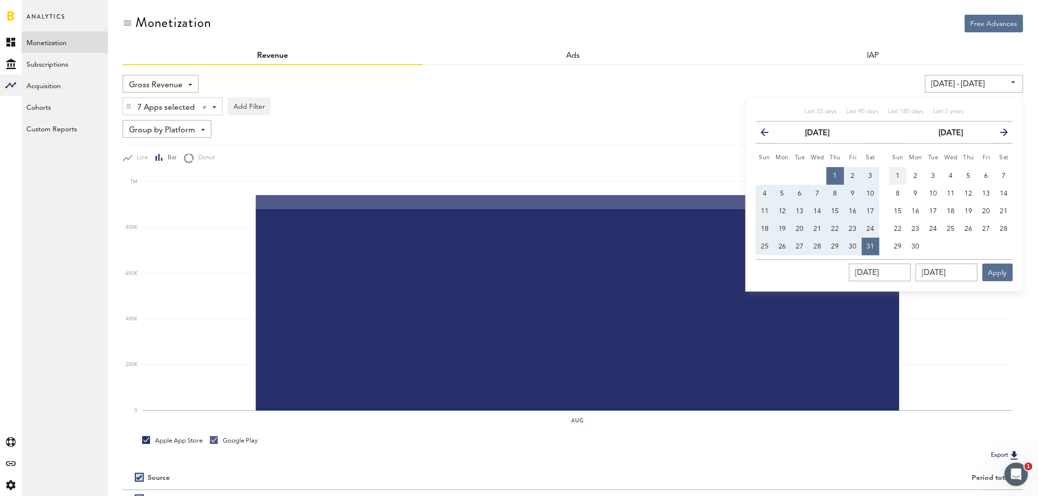
click at [899, 174] on span "1" at bounding box center [898, 176] width 4 height 7
type input "[DATE] - [DATE]"
type input "[DATE]"
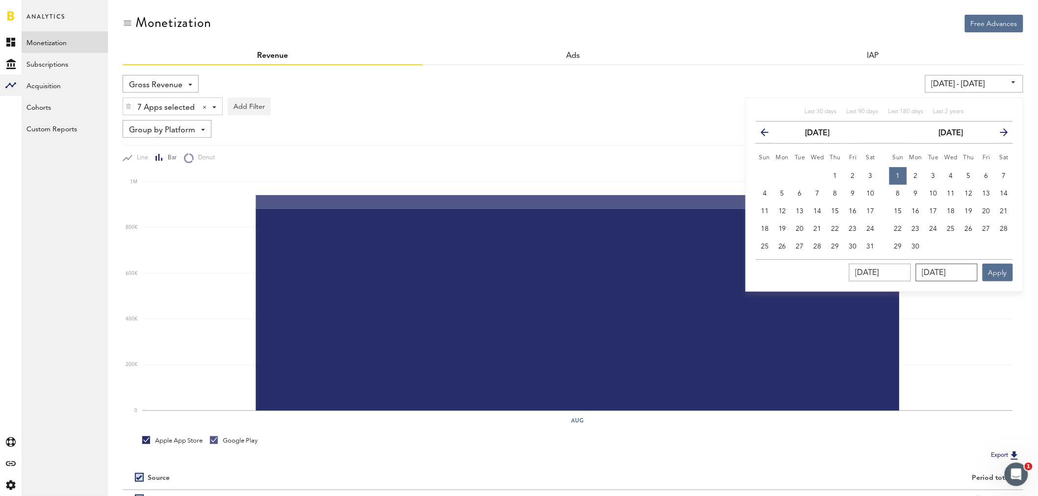
drag, startPoint x: 975, startPoint y: 270, endPoint x: 904, endPoint y: 270, distance: 71.1
click at [904, 270] on div "[DATE] [DATE] Apply" at bounding box center [884, 270] width 257 height 22
click at [915, 246] on span "30" at bounding box center [916, 246] width 8 height 7
type input "[DATE] - [DATE]"
type input "[DATE]"
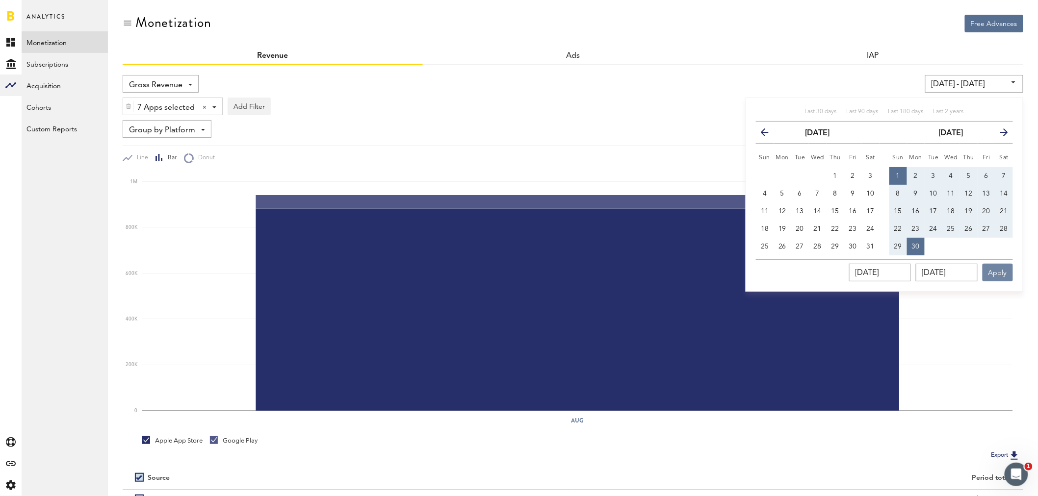
click at [1001, 266] on button "Apply" at bounding box center [997, 273] width 30 height 18
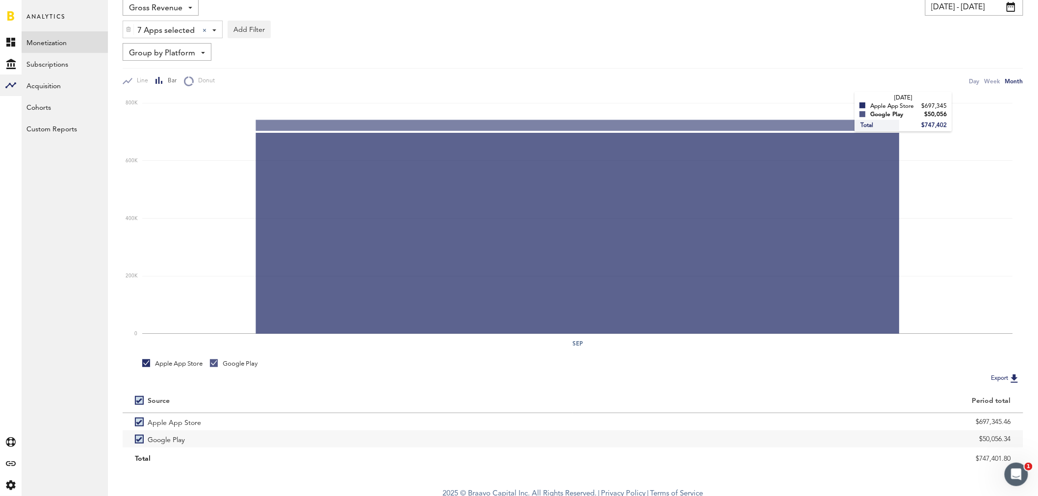
scroll to position [82, 0]
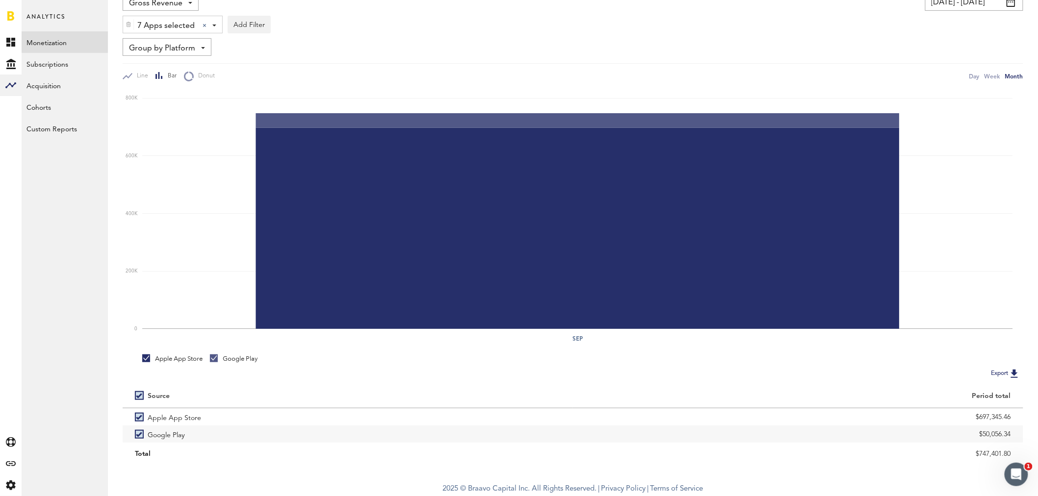
click at [128, 25] on img at bounding box center [129, 24] width 6 height 7
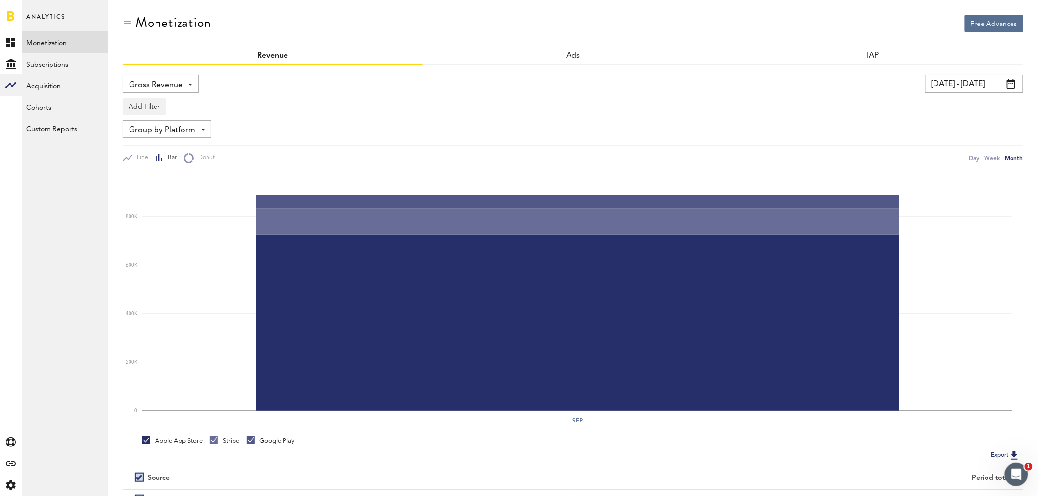
click at [1007, 81] on span at bounding box center [1010, 84] width 9 height 10
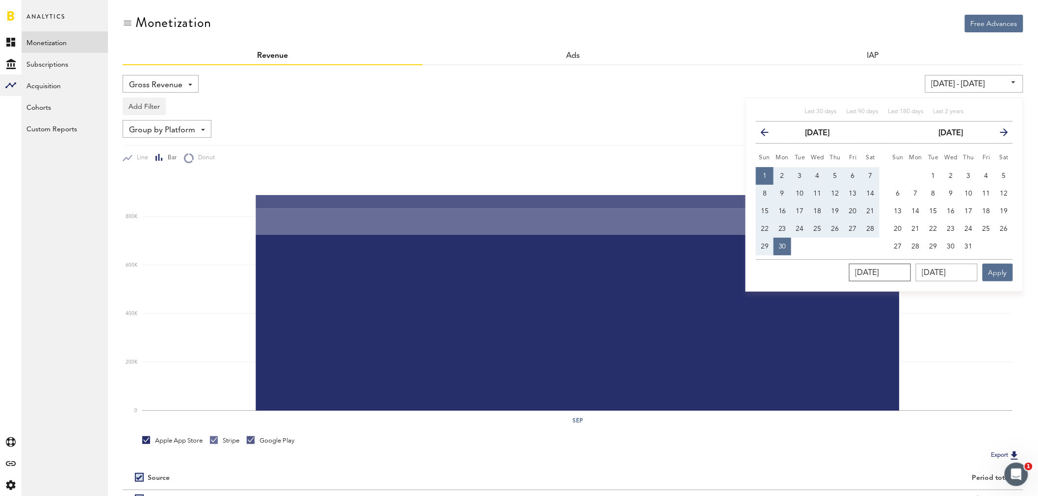
drag, startPoint x: 908, startPoint y: 271, endPoint x: 841, endPoint y: 269, distance: 67.2
click at [841, 269] on div "[DATE] [DATE] Apply" at bounding box center [884, 270] width 257 height 22
click at [936, 175] on button "1" at bounding box center [933, 176] width 18 height 18
type input "[DATE] - [DATE]"
type input "[DATE]"
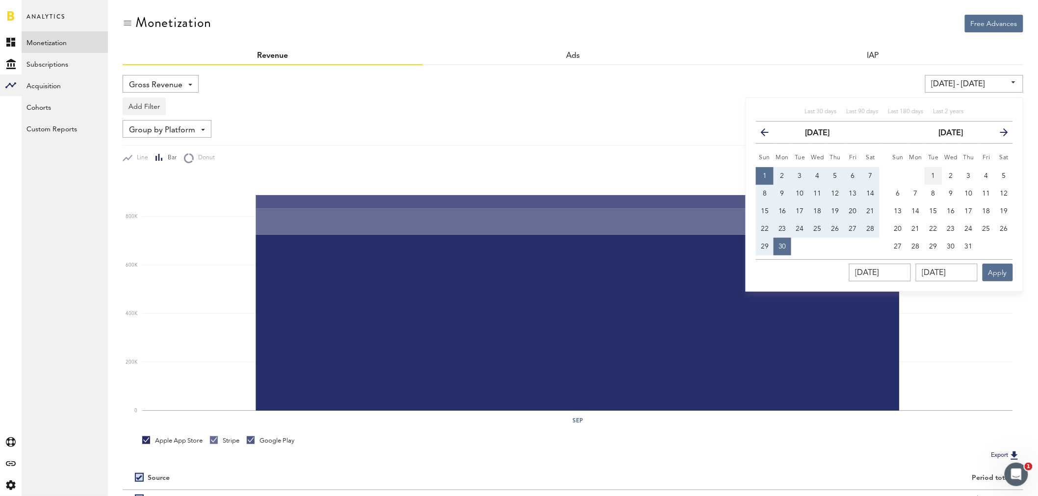
type input "[DATE]"
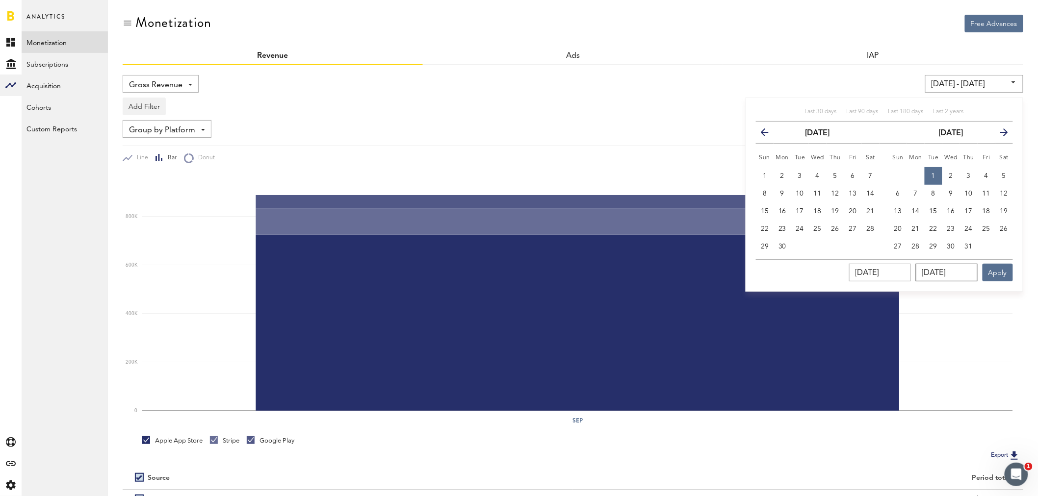
drag, startPoint x: 970, startPoint y: 272, endPoint x: 906, endPoint y: 270, distance: 63.3
click at [906, 270] on div "[DATE] [DATE] Apply" at bounding box center [884, 270] width 257 height 22
click at [972, 248] on span "31" at bounding box center [969, 246] width 8 height 7
type input "[DATE] - [DATE]"
type input "[DATE]"
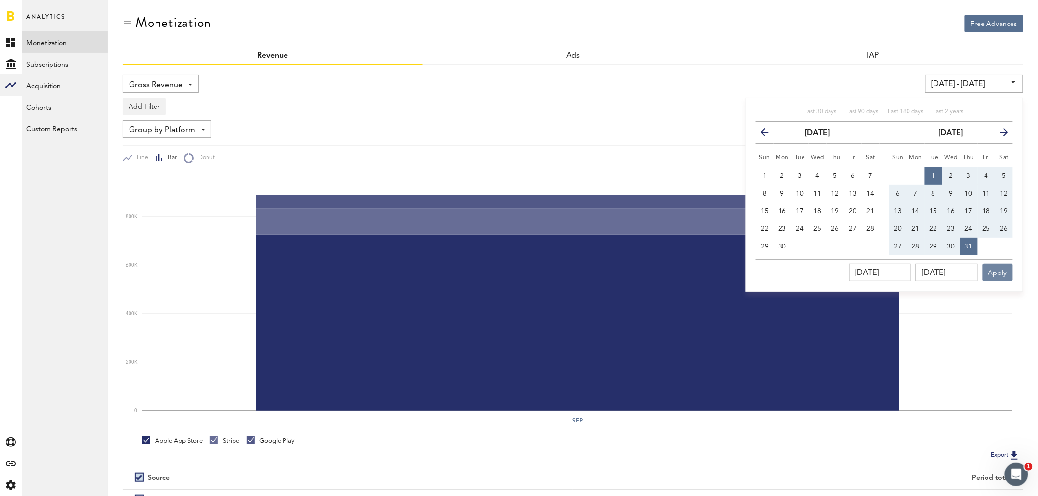
click at [988, 266] on button "Apply" at bounding box center [997, 273] width 30 height 18
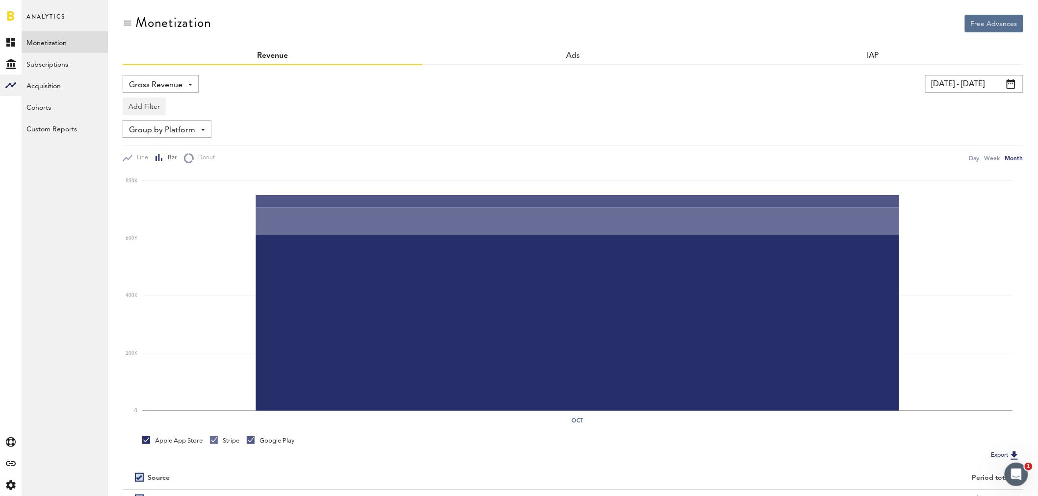
click at [188, 89] on div "Gross Revenue Net Revenue Gross Revenue Profit" at bounding box center [161, 84] width 76 height 18
click at [292, 94] on div "Add Filter Platforms Apps" at bounding box center [573, 104] width 900 height 23
click at [146, 108] on button "Add Filter" at bounding box center [144, 107] width 43 height 18
click at [150, 154] on li "Apps" at bounding box center [159, 150] width 62 height 18
click at [190, 108] on div "Apps - All Active Inactive CoachNow: Skill Coaching App CoachNow: Sports Coachi…" at bounding box center [162, 107] width 78 height 18
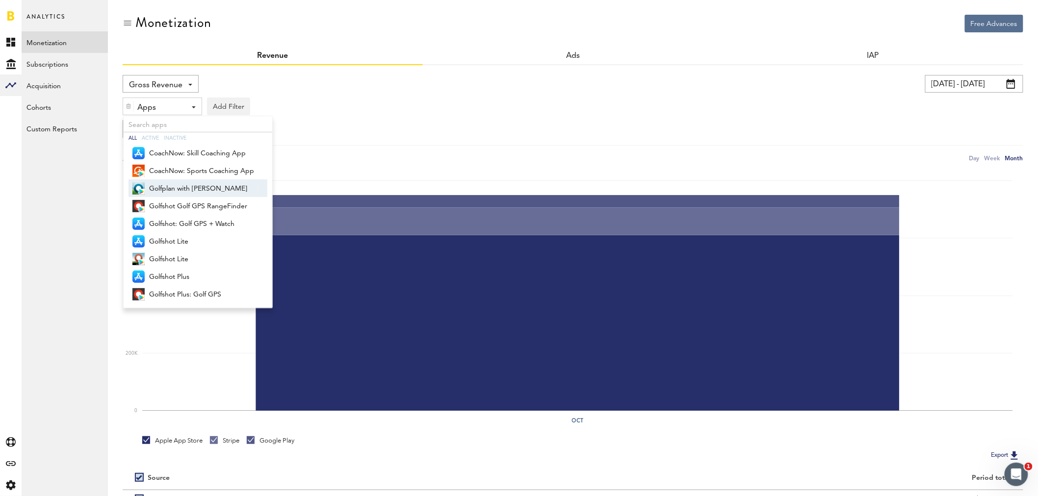
click at [184, 190] on span "Golfplan with [PERSON_NAME]" at bounding box center [201, 188] width 105 height 17
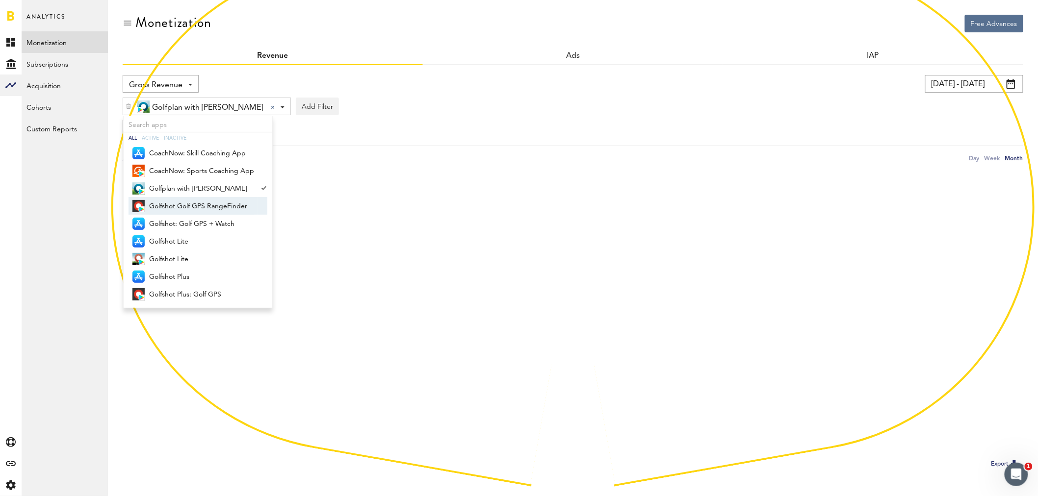
click at [181, 206] on span "Golfshot Golf GPS RangeFinder" at bounding box center [201, 206] width 105 height 17
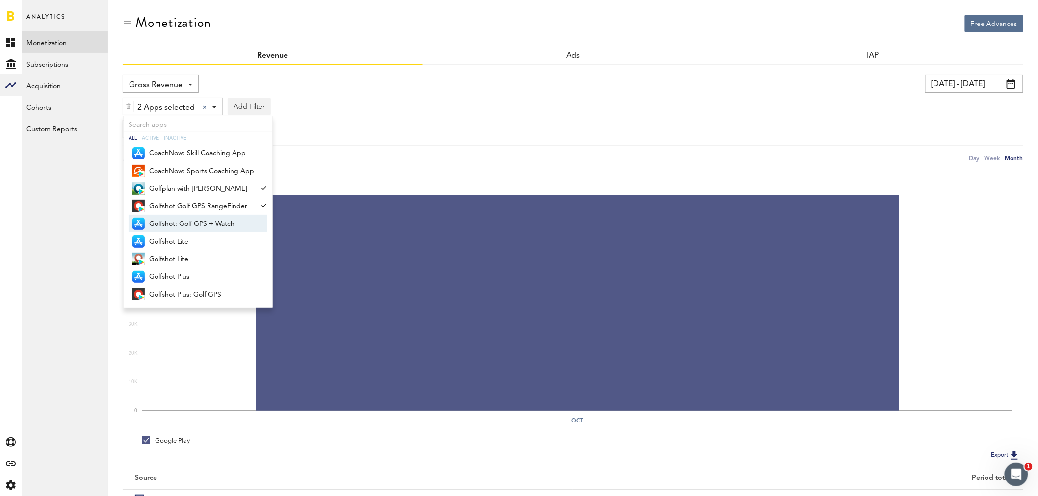
click at [180, 218] on span "Golfshot: Golf GPS + Watch" at bounding box center [201, 224] width 105 height 17
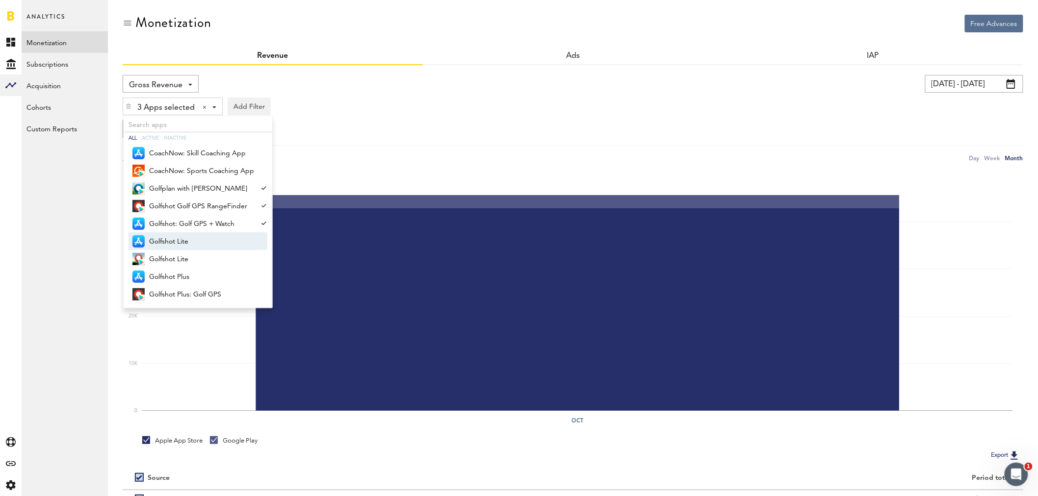
click at [178, 239] on span "Golfshot Lite" at bounding box center [201, 241] width 105 height 17
click at [175, 261] on span "Golfshot Lite" at bounding box center [201, 259] width 105 height 17
click at [175, 275] on span "Golfshot Plus" at bounding box center [201, 277] width 105 height 17
click at [175, 290] on span "Golfshot Plus: Golf GPS" at bounding box center [201, 294] width 105 height 17
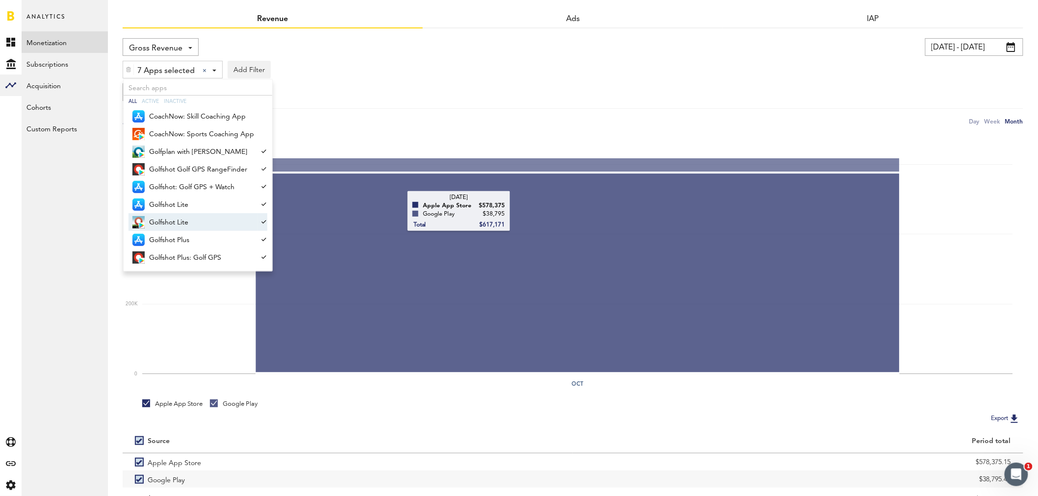
scroll to position [82, 0]
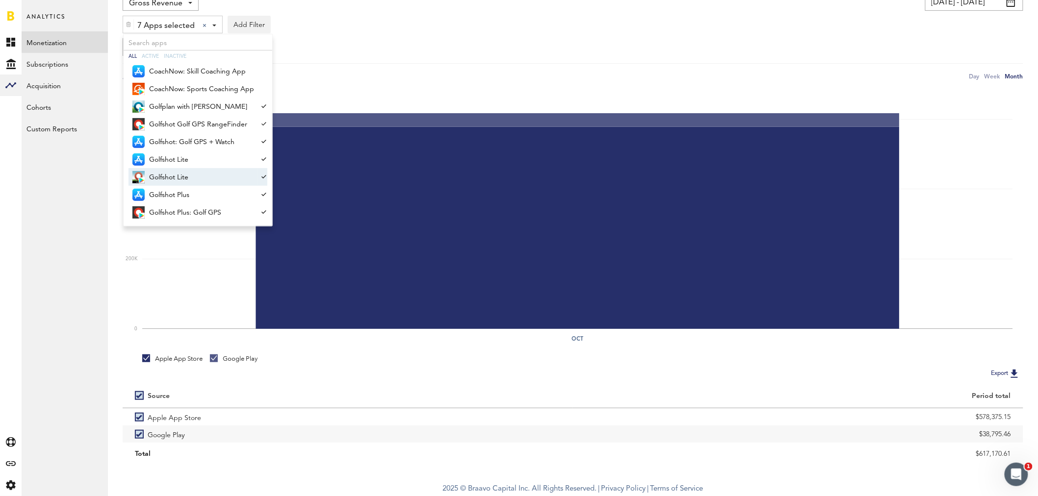
click at [690, 68] on div "Line Bar Donut Day Week Month" at bounding box center [573, 72] width 900 height 18
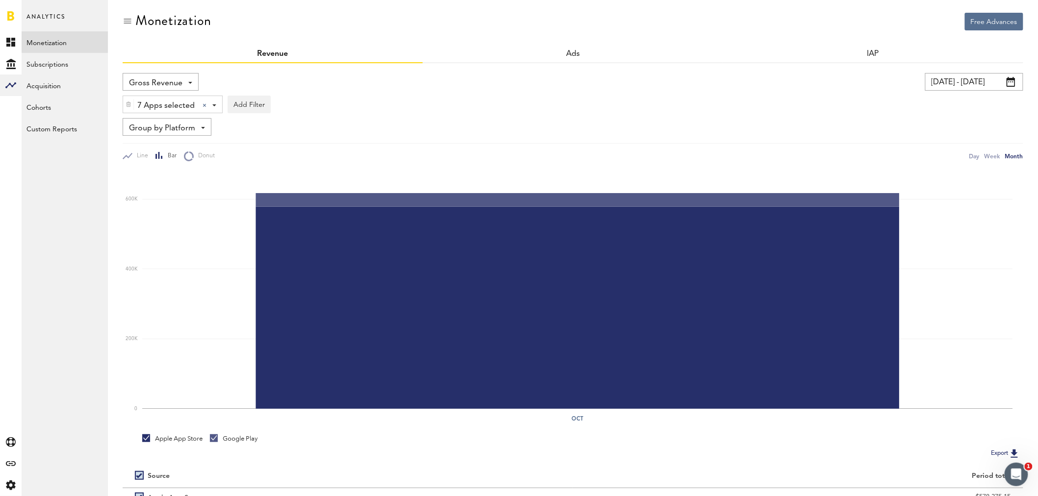
scroll to position [0, 0]
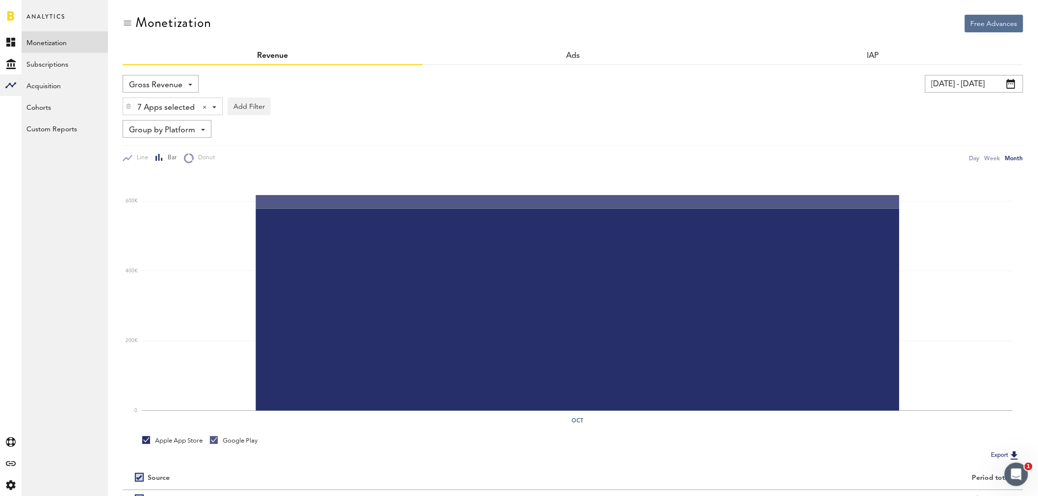
click at [1013, 79] on span at bounding box center [1010, 84] width 9 height 10
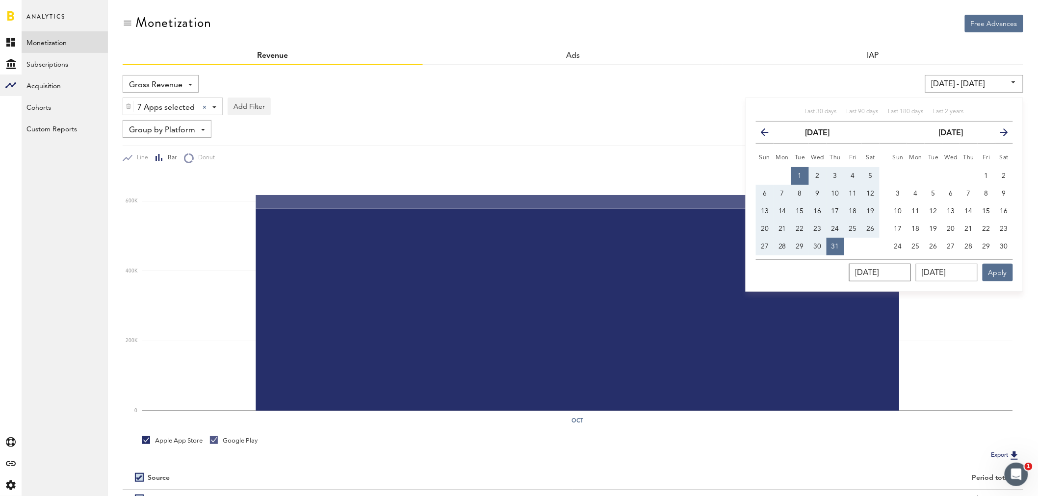
drag, startPoint x: 906, startPoint y: 271, endPoint x: 787, endPoint y: 271, distance: 118.7
click at [787, 271] on div "[DATE] [DATE] Apply" at bounding box center [884, 270] width 257 height 22
click at [987, 173] on span "1" at bounding box center [986, 176] width 4 height 7
type input "[DATE] - [DATE]"
type input "[DATE]"
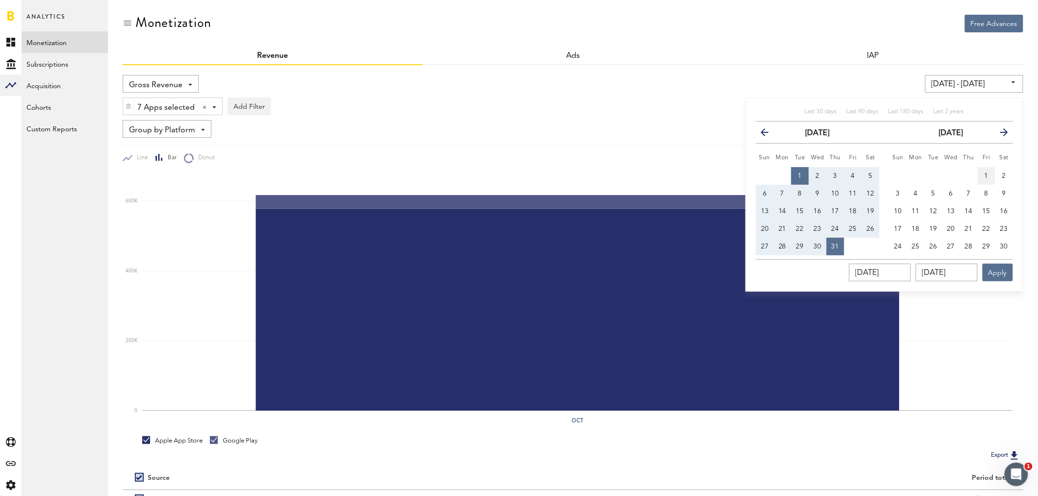
type input "[DATE]"
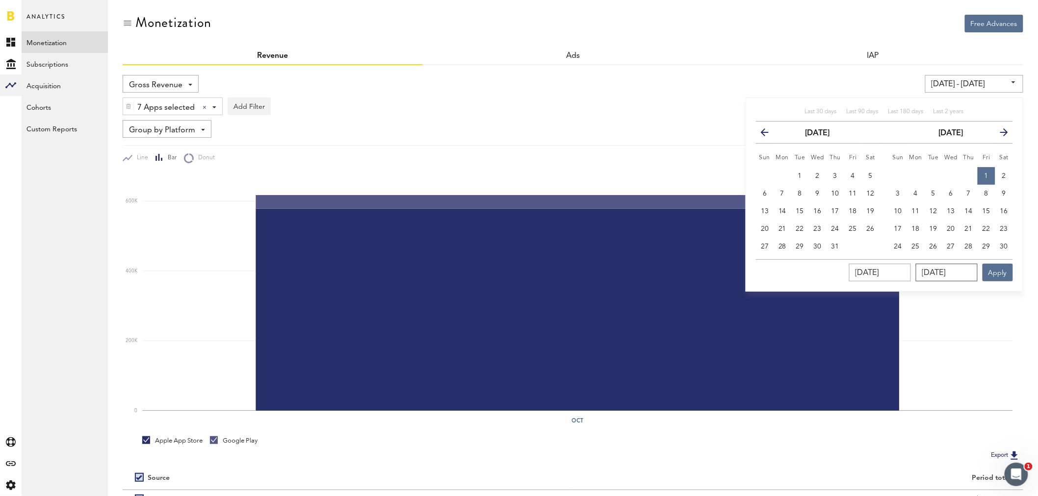
drag, startPoint x: 971, startPoint y: 272, endPoint x: 883, endPoint y: 275, distance: 88.8
click at [882, 275] on div "[DATE] [DATE] Apply" at bounding box center [884, 270] width 257 height 22
click at [1004, 247] on span "30" at bounding box center [1004, 246] width 8 height 7
type input "[DATE] - [DATE]"
type input "[DATE]"
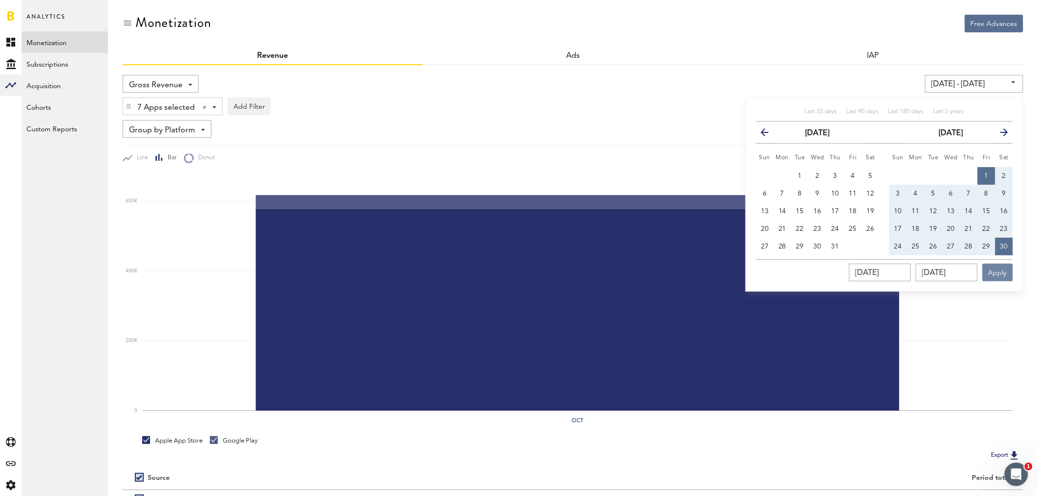
click at [997, 273] on button "Apply" at bounding box center [997, 273] width 30 height 18
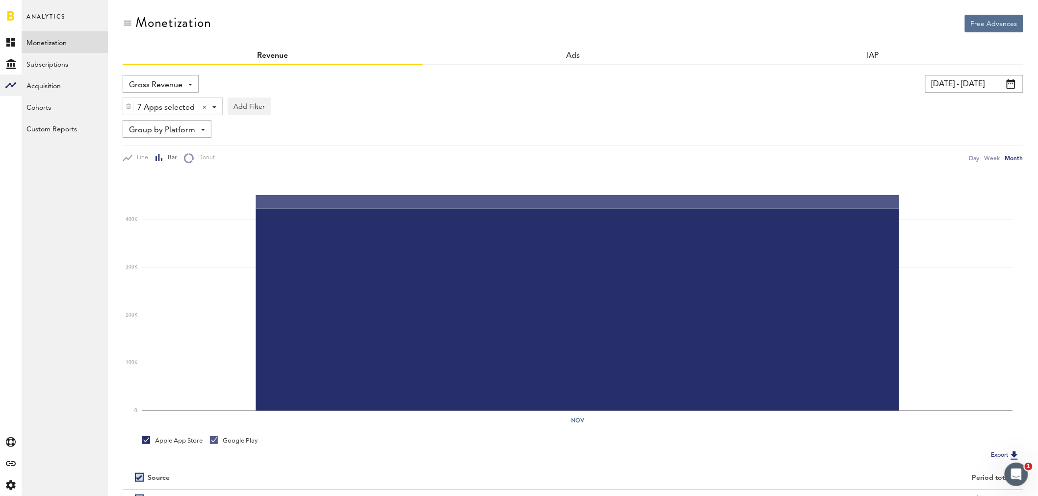
drag, startPoint x: 129, startPoint y: 107, endPoint x: 163, endPoint y: 124, distance: 37.3
click at [129, 107] on img at bounding box center [129, 106] width 6 height 7
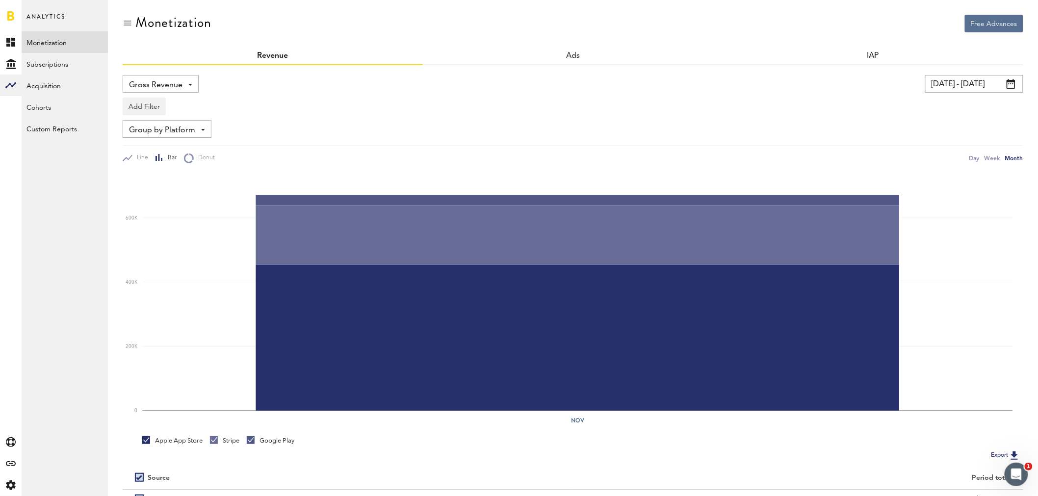
click at [1016, 88] on input "[DATE] - [DATE]" at bounding box center [974, 84] width 98 height 18
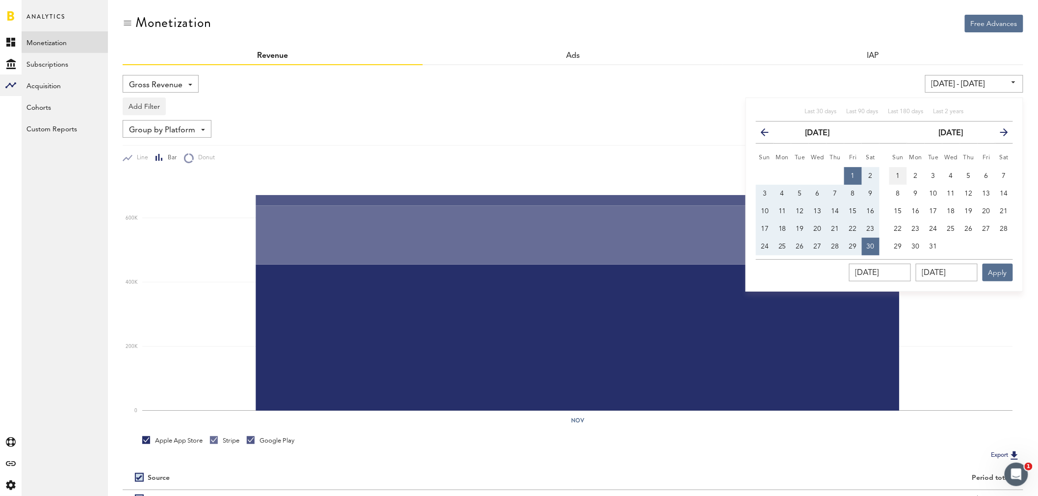
click at [899, 174] on span "1" at bounding box center [898, 176] width 4 height 7
type input "[DATE] - [DATE]"
type input "[DATE]"
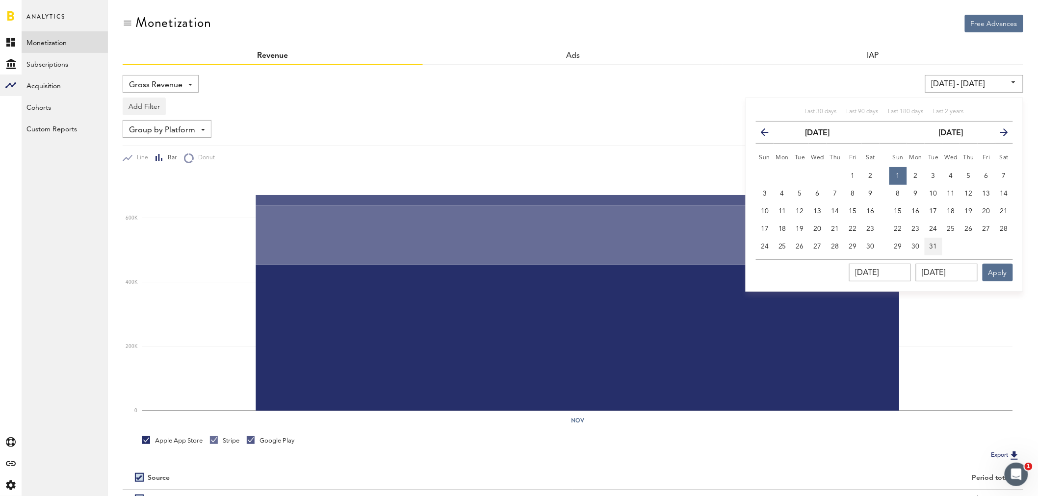
click at [938, 248] on button "31" at bounding box center [933, 247] width 18 height 18
type input "[DATE] - [DATE]"
type input "[DATE]"
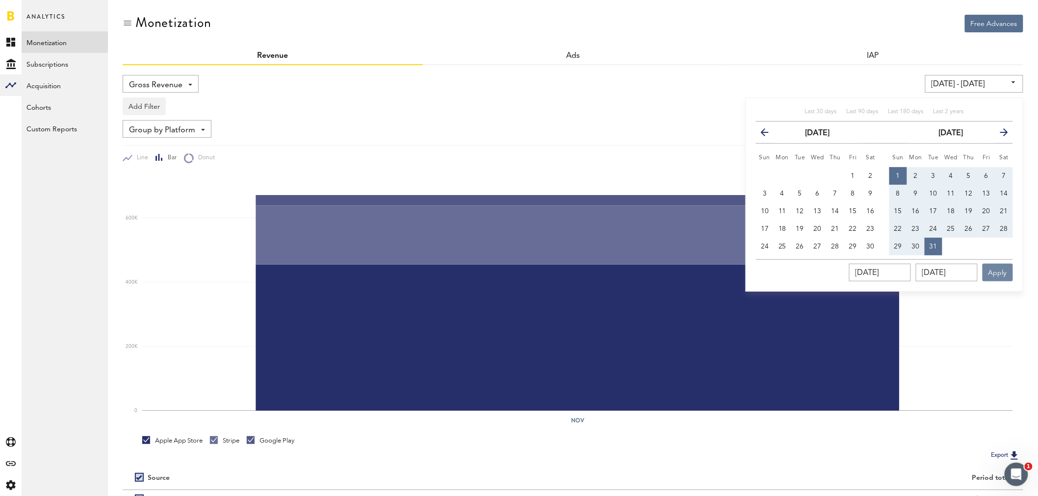
click at [1000, 270] on button "Apply" at bounding box center [997, 273] width 30 height 18
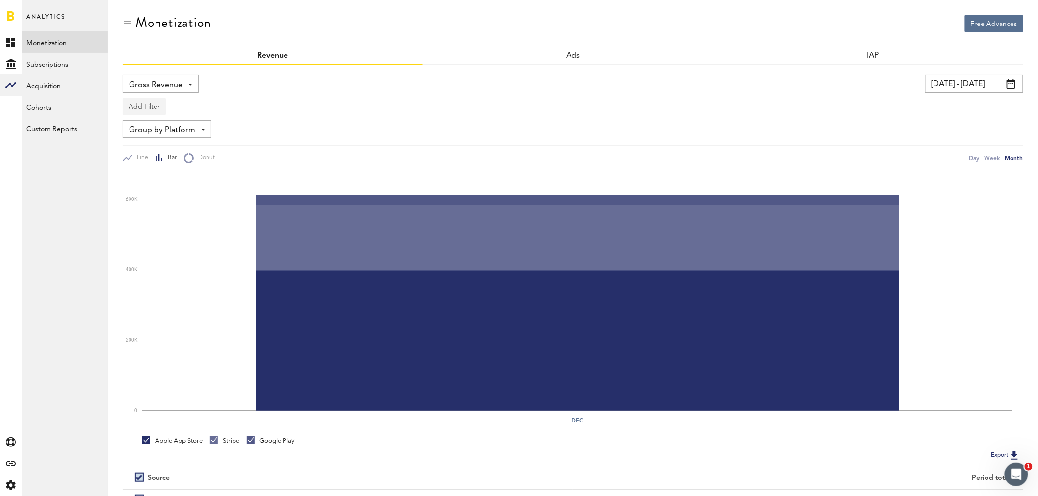
click at [153, 105] on button "Add Filter" at bounding box center [144, 107] width 43 height 18
click at [160, 147] on li "Apps" at bounding box center [159, 150] width 62 height 18
click at [189, 104] on div "Apps - All Active Inactive CoachNow: Skill Coaching App CoachNow: Sports Coachi…" at bounding box center [162, 107] width 78 height 18
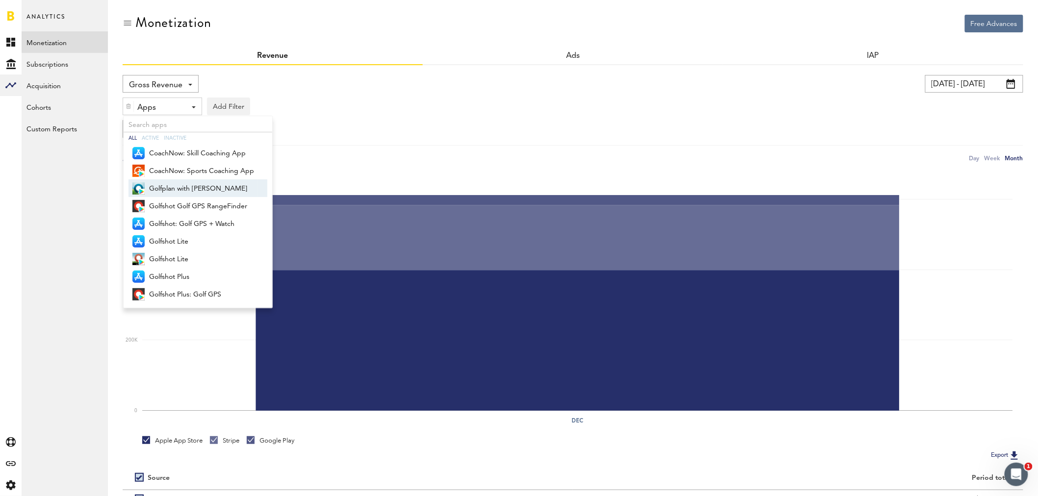
click at [188, 192] on span "Golfplan with [PERSON_NAME]" at bounding box center [201, 188] width 105 height 17
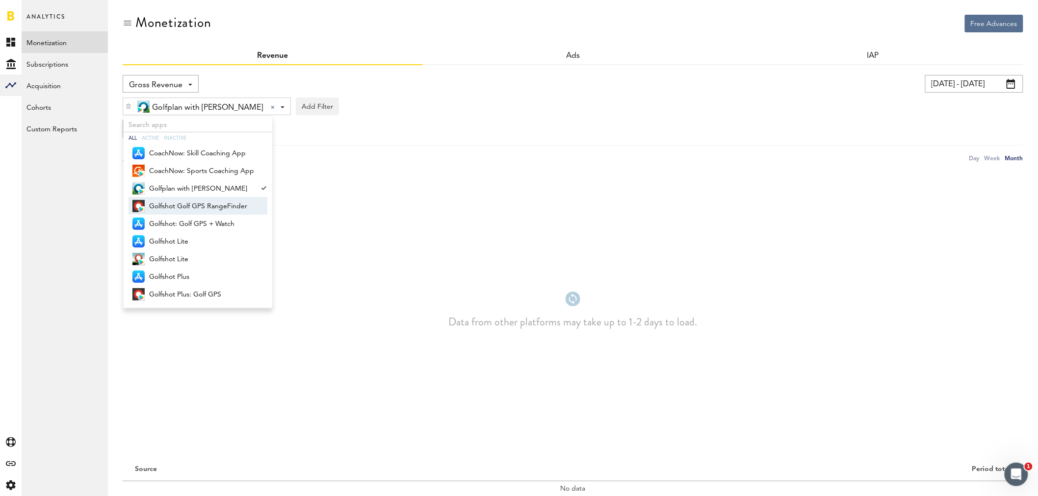
click at [187, 208] on span "Golfshot Golf GPS RangeFinder" at bounding box center [201, 206] width 105 height 17
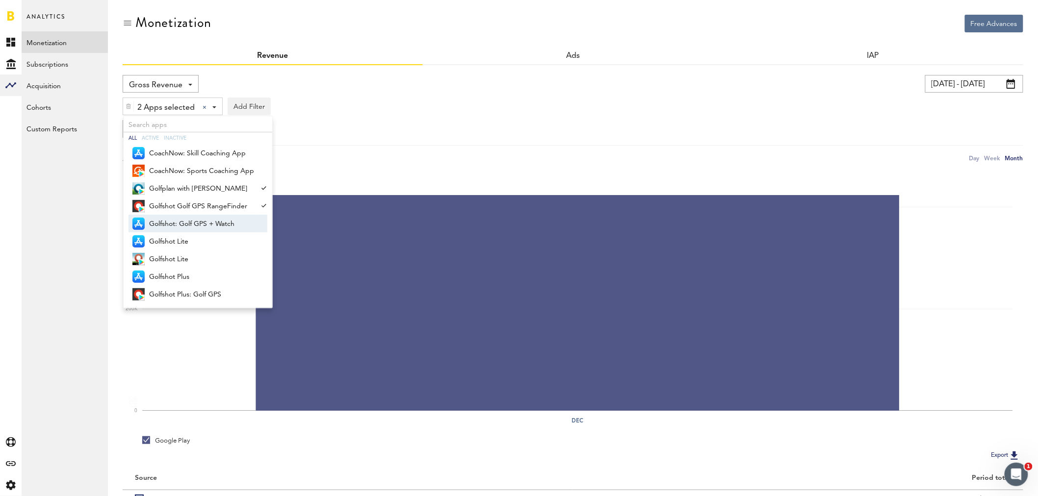
click at [186, 221] on span "Golfshot: Golf GPS + Watch" at bounding box center [201, 224] width 105 height 17
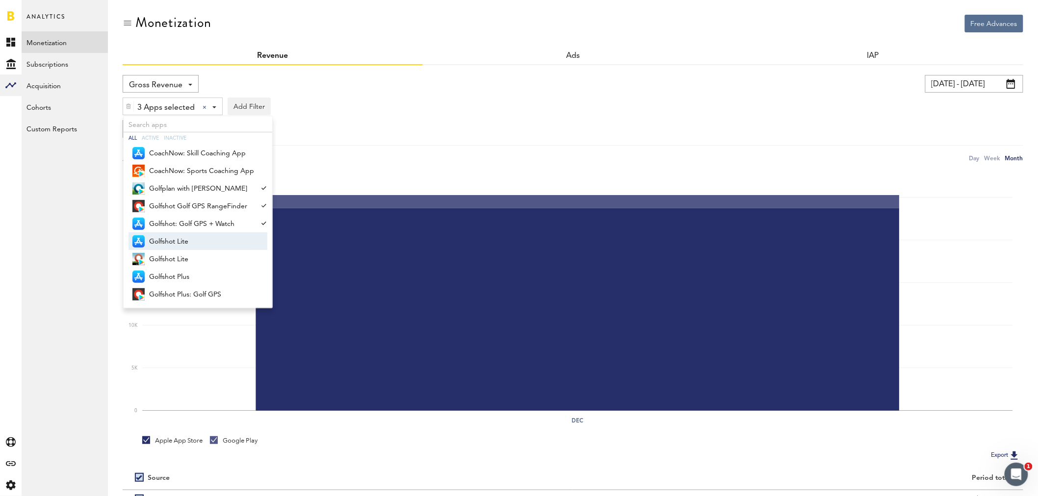
click at [182, 242] on span "Golfshot Lite" at bounding box center [201, 241] width 105 height 17
click at [179, 256] on span "Golfshot Lite" at bounding box center [201, 259] width 105 height 17
click at [175, 275] on span "Golfshot Plus" at bounding box center [201, 277] width 105 height 17
click at [173, 291] on span "Golfshot Plus: Golf GPS" at bounding box center [201, 294] width 105 height 17
click at [972, 84] on input "[DATE] - [DATE]" at bounding box center [974, 84] width 98 height 18
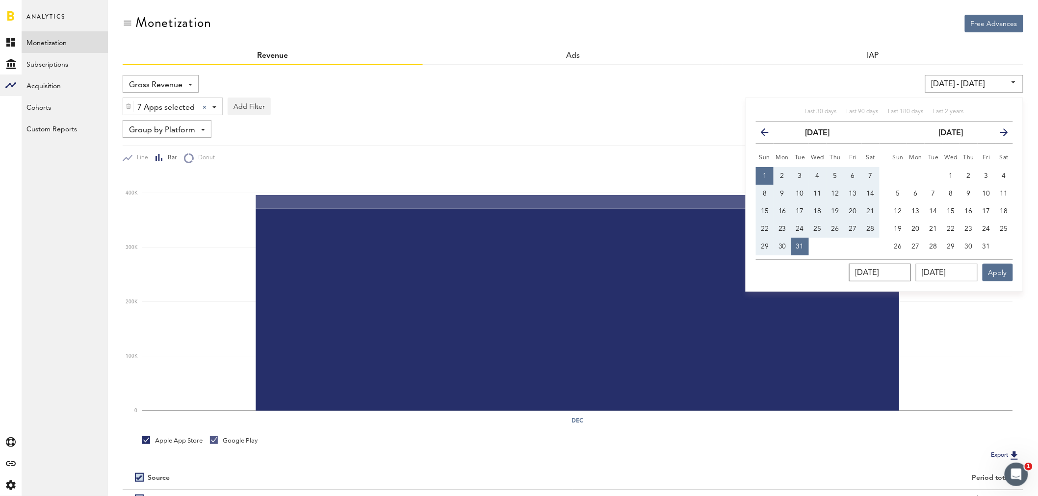
drag, startPoint x: 907, startPoint y: 270, endPoint x: 843, endPoint y: 270, distance: 64.7
click at [843, 270] on div "[DATE] [DATE] Apply" at bounding box center [884, 270] width 257 height 22
click at [766, 136] on button "previous" at bounding box center [769, 133] width 18 height 14
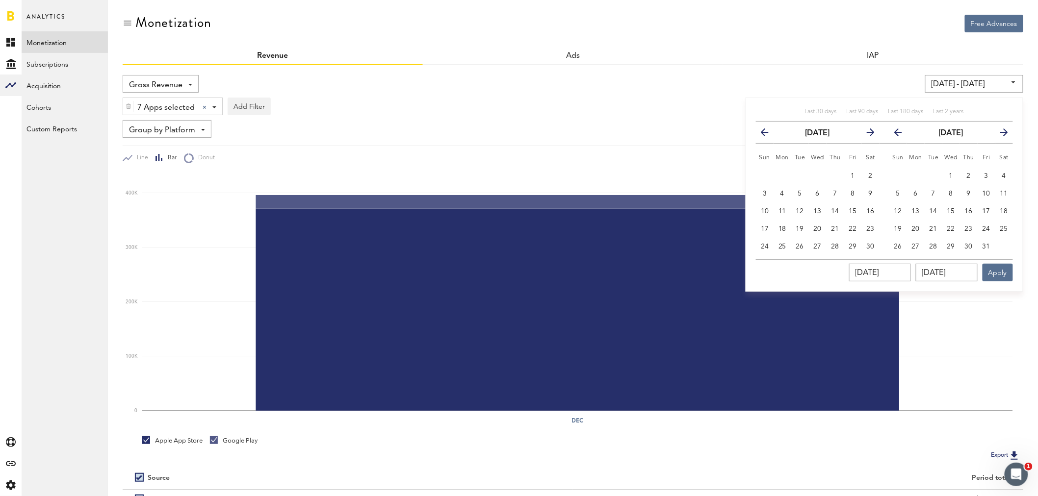
click at [766, 136] on button "previous" at bounding box center [769, 133] width 18 height 14
click at [767, 136] on button "previous" at bounding box center [769, 133] width 18 height 14
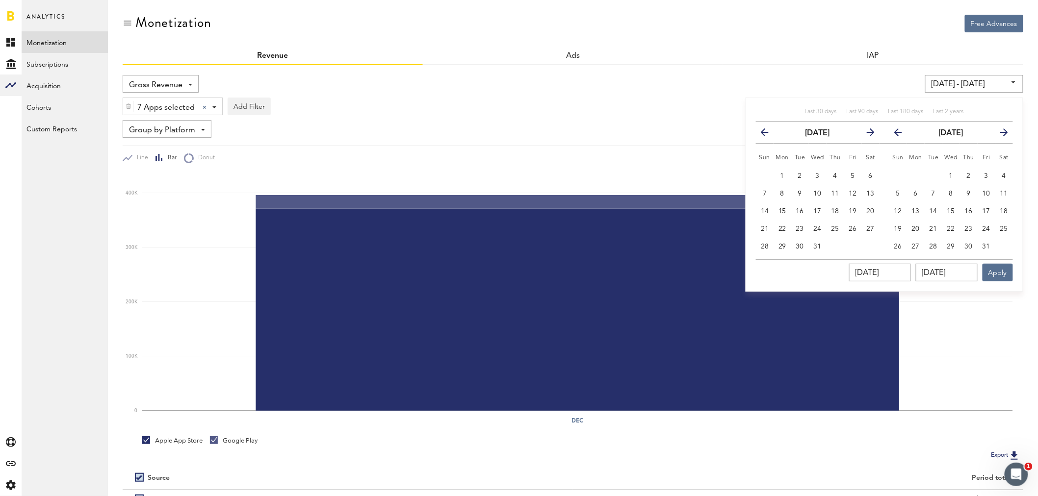
click at [767, 136] on button "previous" at bounding box center [769, 133] width 18 height 14
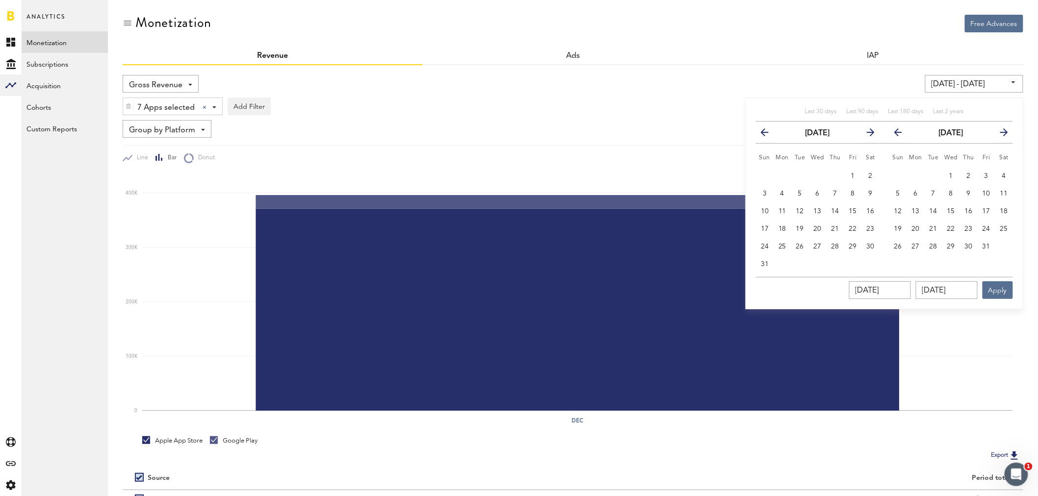
click at [767, 136] on button "previous" at bounding box center [769, 133] width 18 height 14
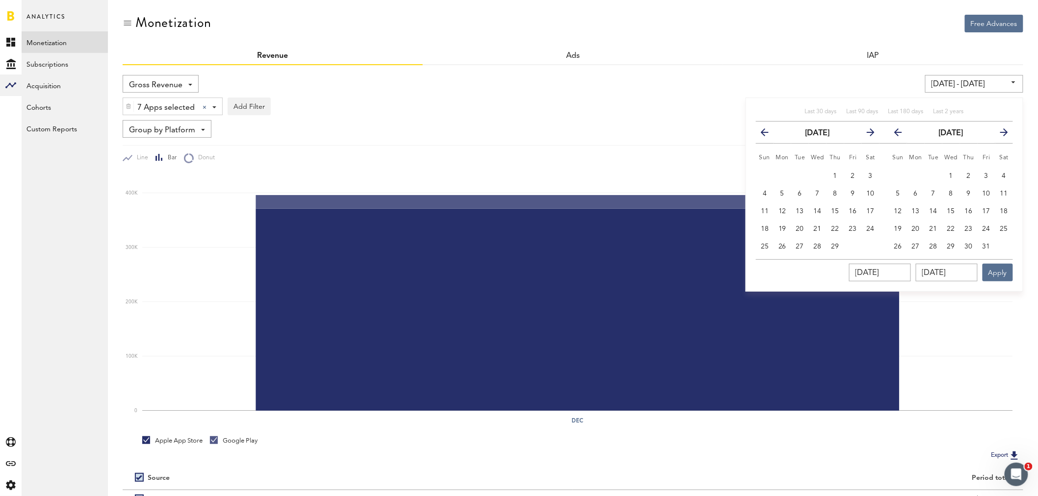
click at [767, 136] on button "previous" at bounding box center [769, 133] width 18 height 14
click at [779, 172] on button "1" at bounding box center [782, 176] width 18 height 18
type input "[DATE] - [DATE]"
type input "[DATE]"
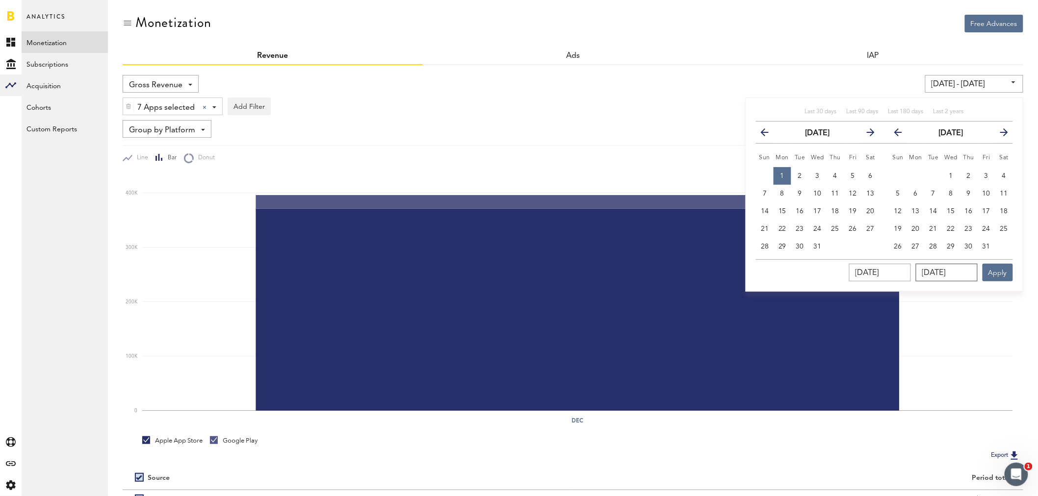
drag, startPoint x: 971, startPoint y: 270, endPoint x: 893, endPoint y: 271, distance: 78.5
click at [893, 271] on div "[DATE] [DATE] Apply" at bounding box center [884, 270] width 257 height 22
click at [1000, 134] on icon "button" at bounding box center [1000, 134] width 0 height 0
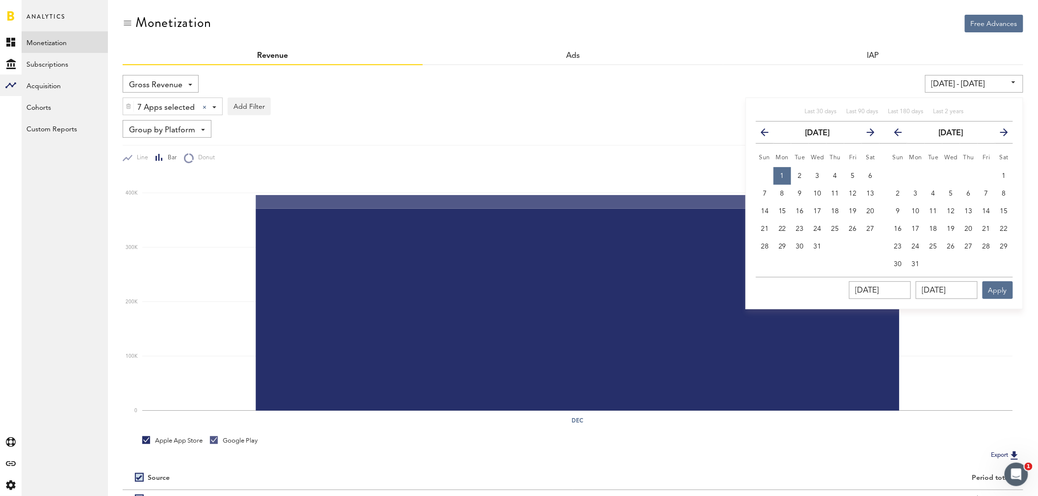
click at [1000, 134] on icon "button" at bounding box center [1000, 134] width 0 height 0
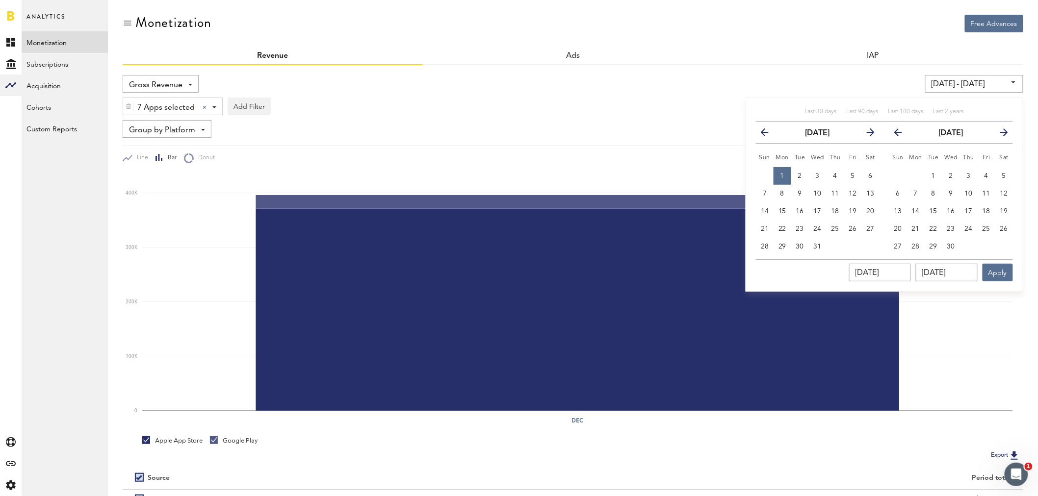
click at [1000, 134] on icon "button" at bounding box center [1000, 134] width 0 height 0
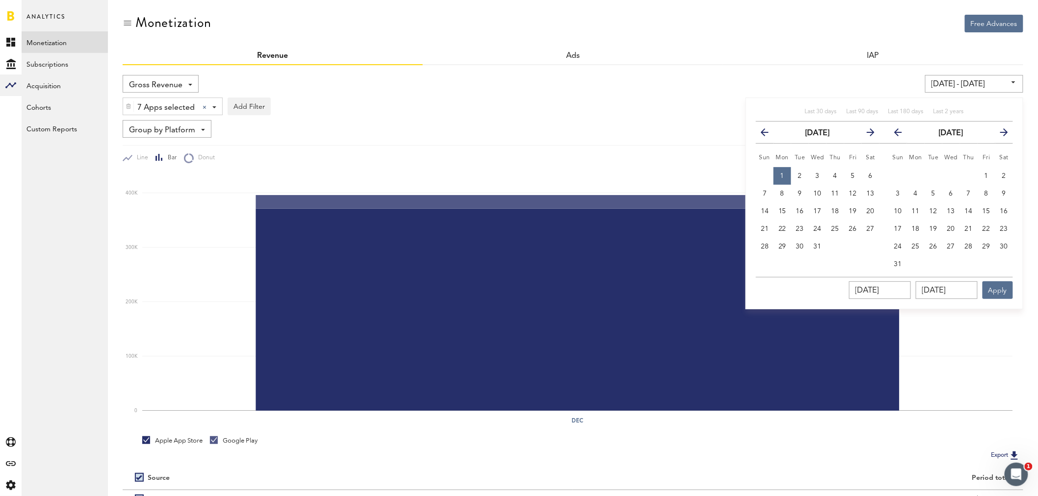
click at [1000, 134] on icon "button" at bounding box center [1000, 134] width 0 height 0
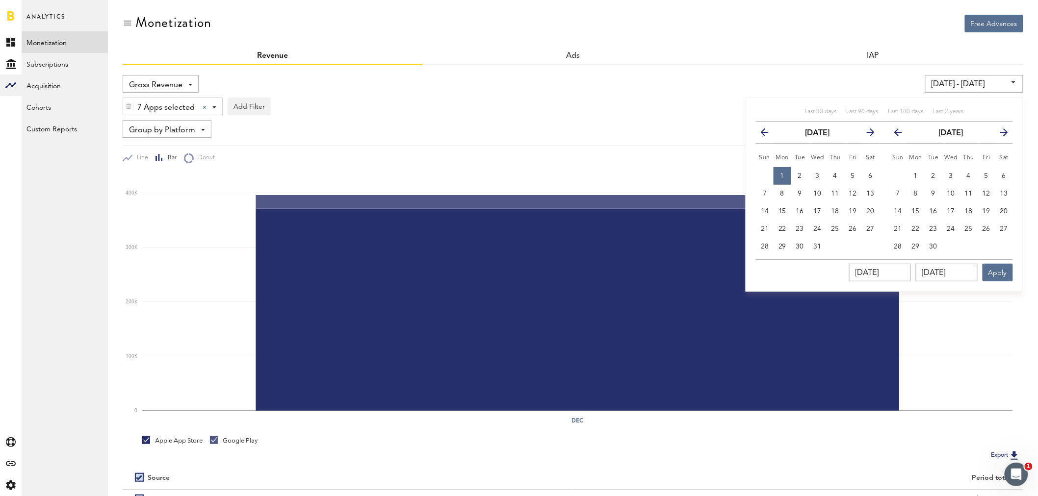
click at [1000, 134] on icon "button" at bounding box center [1000, 134] width 0 height 0
click at [902, 134] on icon "button" at bounding box center [902, 134] width 0 height 0
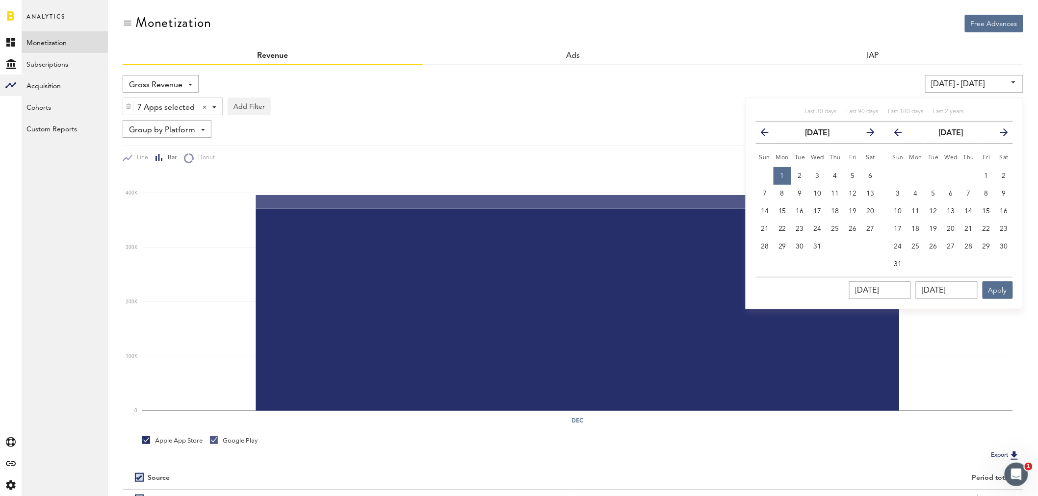
click at [902, 134] on icon "button" at bounding box center [902, 134] width 0 height 0
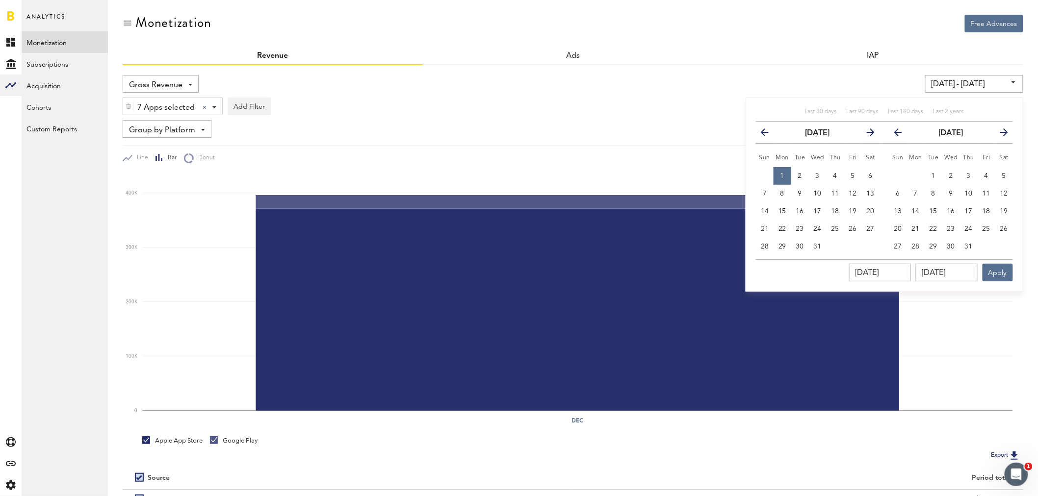
click at [902, 134] on icon "button" at bounding box center [902, 134] width 0 height 0
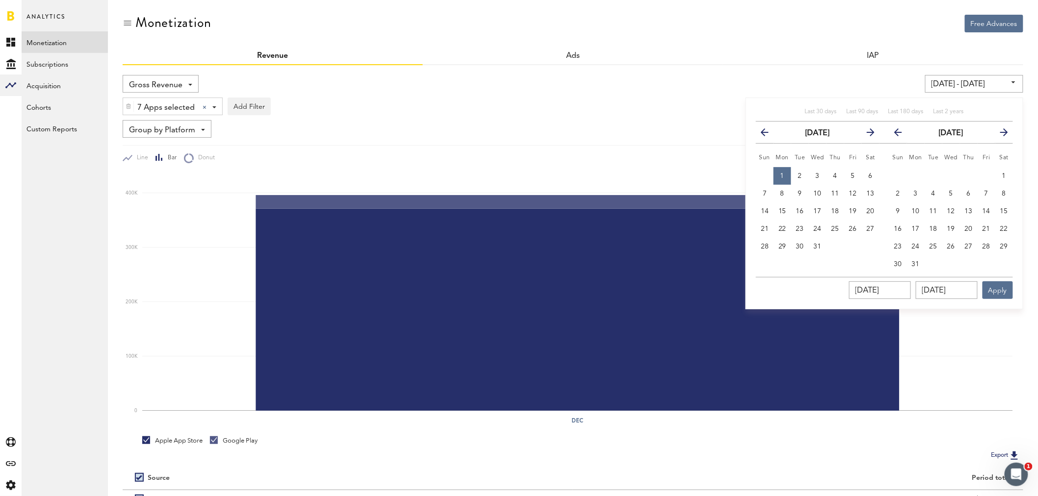
click at [902, 134] on icon "button" at bounding box center [902, 134] width 0 height 0
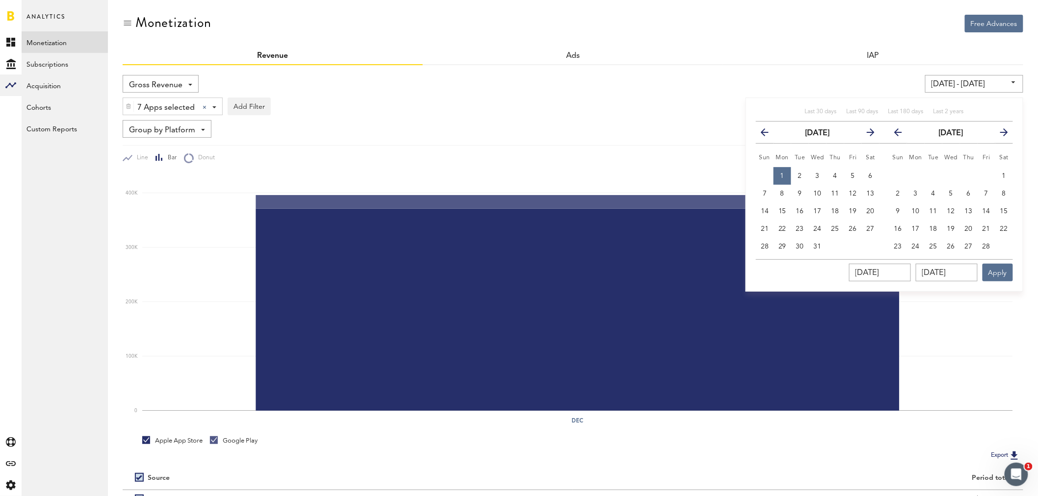
click at [902, 134] on icon "button" at bounding box center [902, 134] width 0 height 0
click at [937, 252] on button "31" at bounding box center [933, 247] width 18 height 18
type input "[DATE] - [DATE]"
type input "[DATE]"
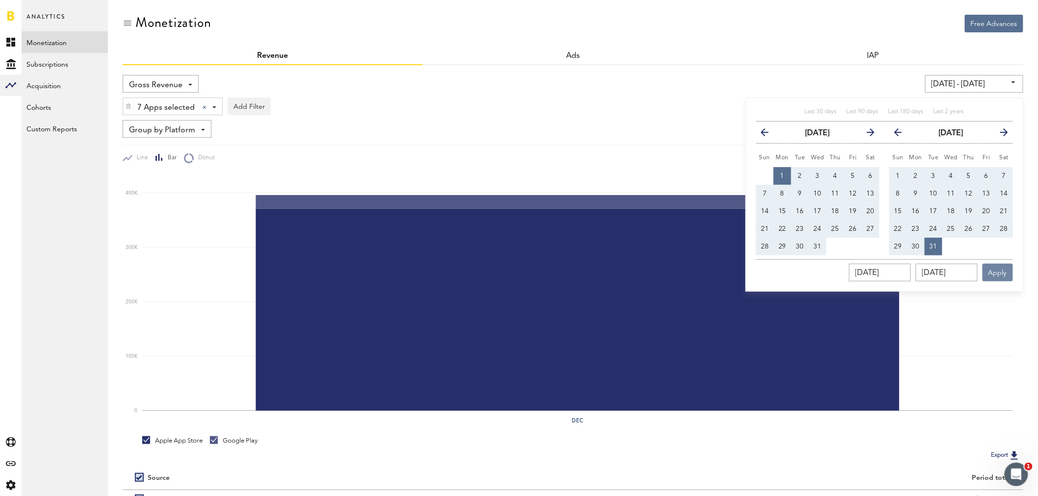
click at [998, 275] on button "Apply" at bounding box center [997, 273] width 30 height 18
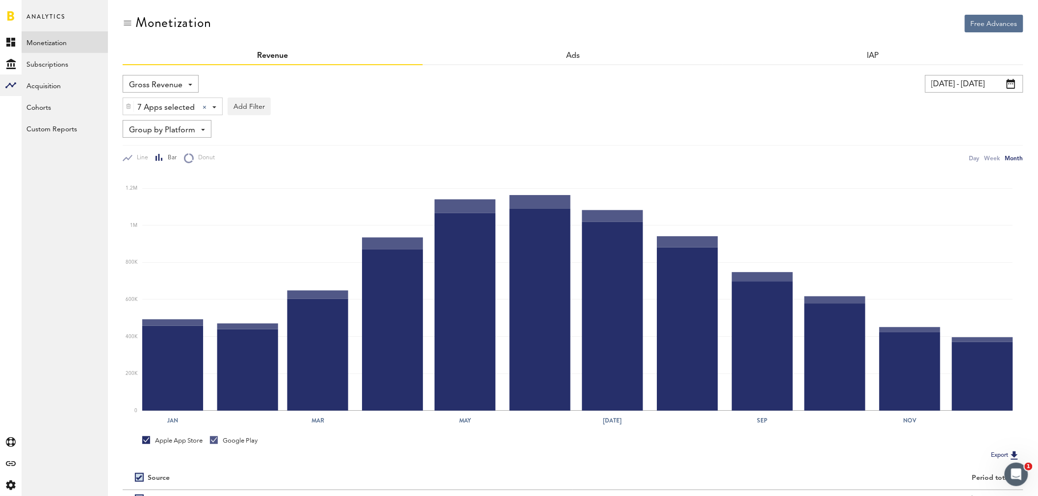
click at [129, 107] on img at bounding box center [129, 106] width 6 height 7
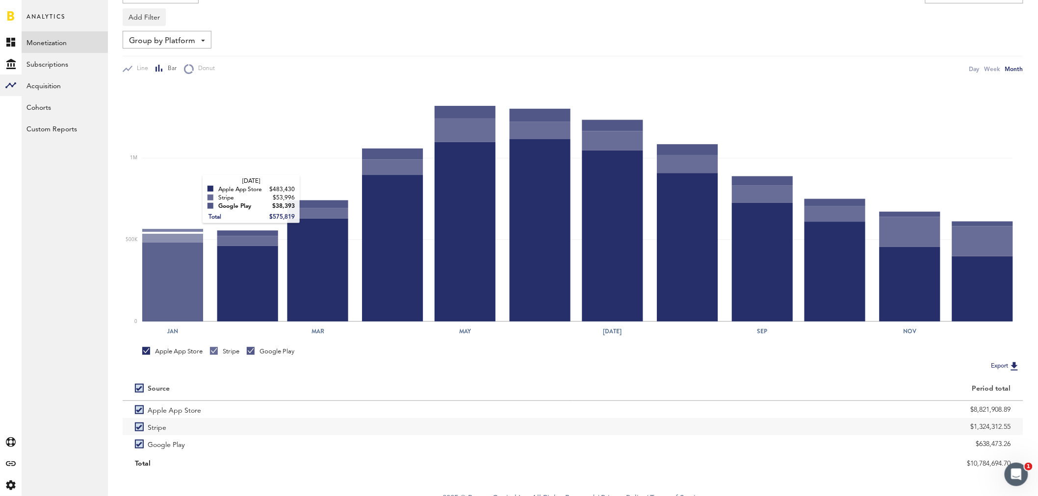
scroll to position [100, 0]
